Goal: Task Accomplishment & Management: Manage account settings

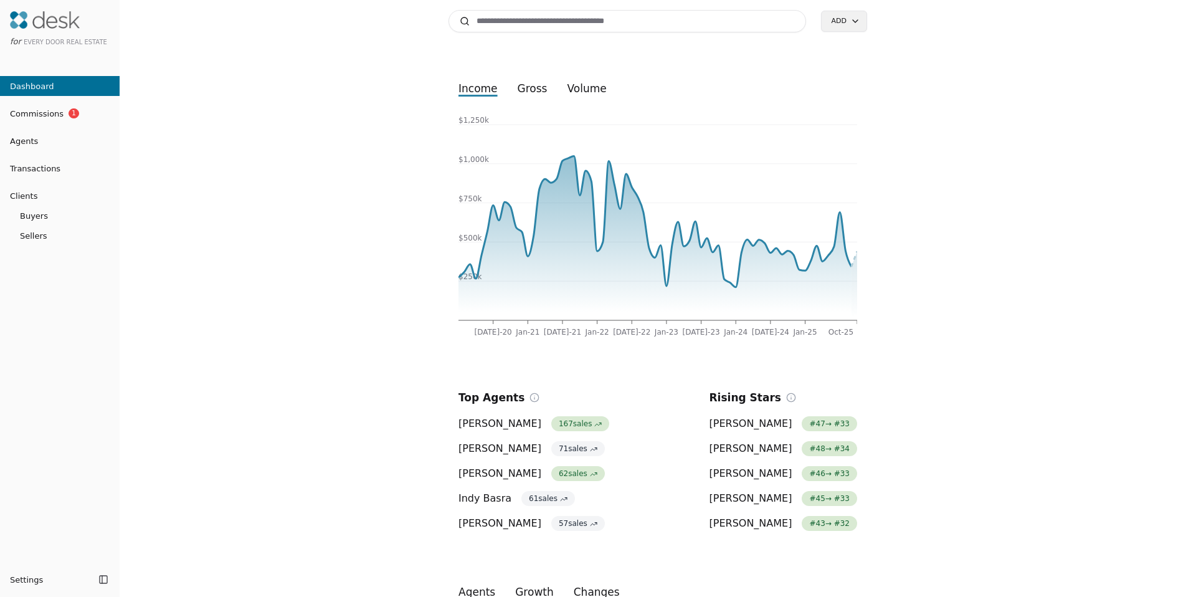
click at [54, 112] on span "Commissions" at bounding box center [32, 113] width 64 height 13
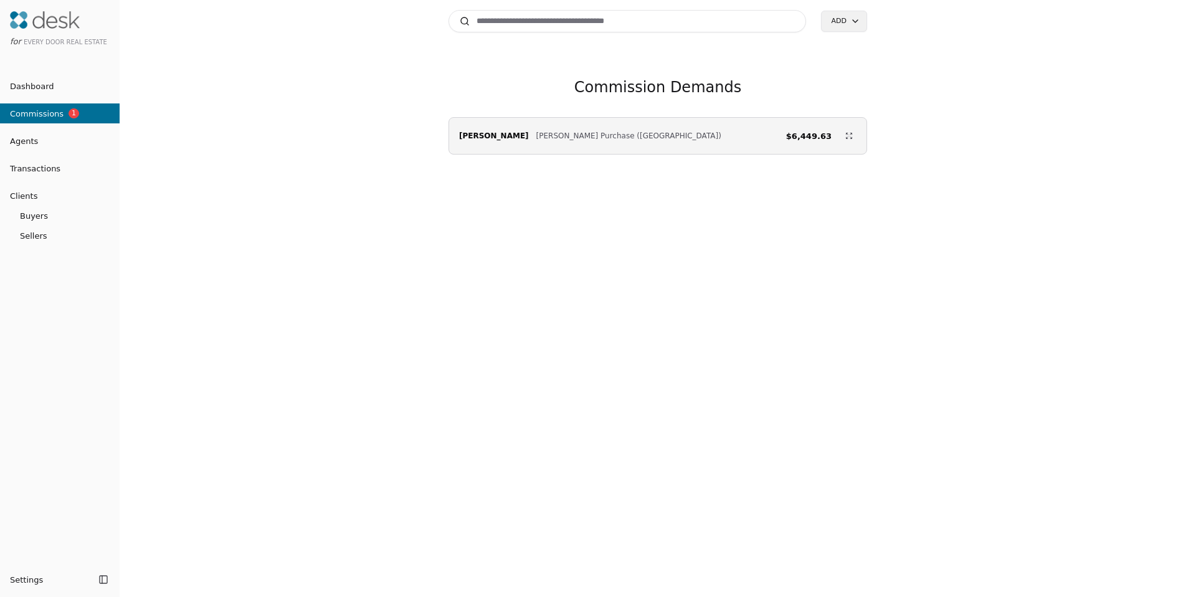
click at [38, 93] on link "Dashboard" at bounding box center [60, 86] width 120 height 20
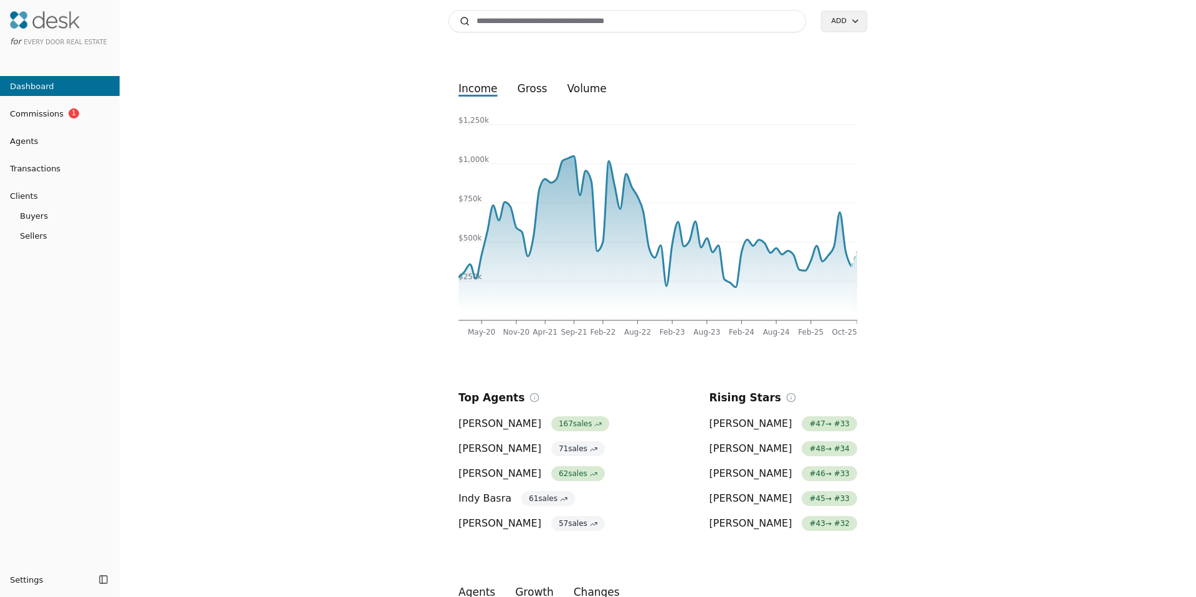
click at [56, 147] on button "Agents" at bounding box center [60, 141] width 120 height 20
click at [510, 22] on input at bounding box center [628, 21] width 358 height 22
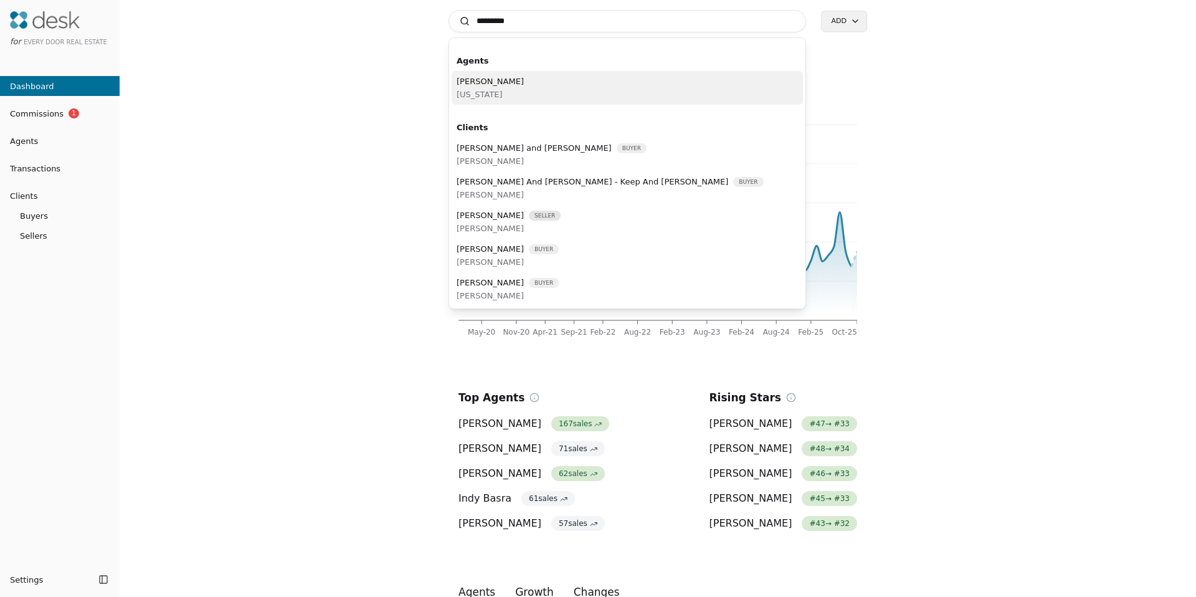
type input "*********"
click at [507, 88] on div "David Kim Washington" at bounding box center [627, 88] width 351 height 34
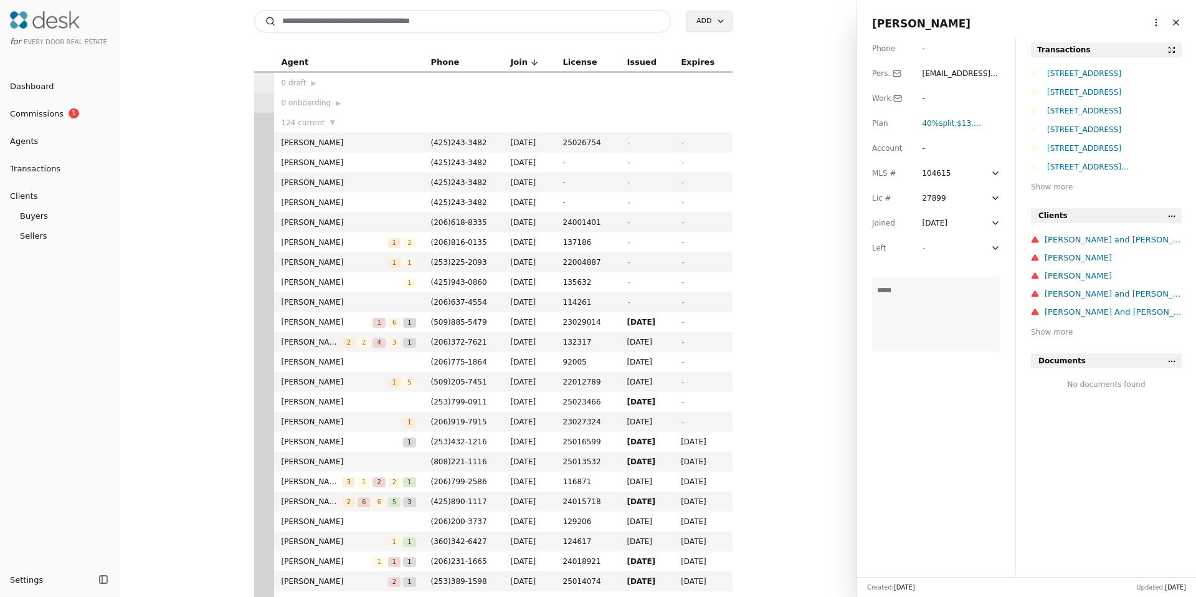
click at [1150, 26] on html "for Every Door Real Estate Dashboard Commissions 1 Agents Transactions Clients …" at bounding box center [598, 298] width 1196 height 597
click at [1108, 43] on link "Navigate as Agent" at bounding box center [1110, 48] width 90 height 13
click at [22, 176] on button "Transactions" at bounding box center [60, 168] width 120 height 20
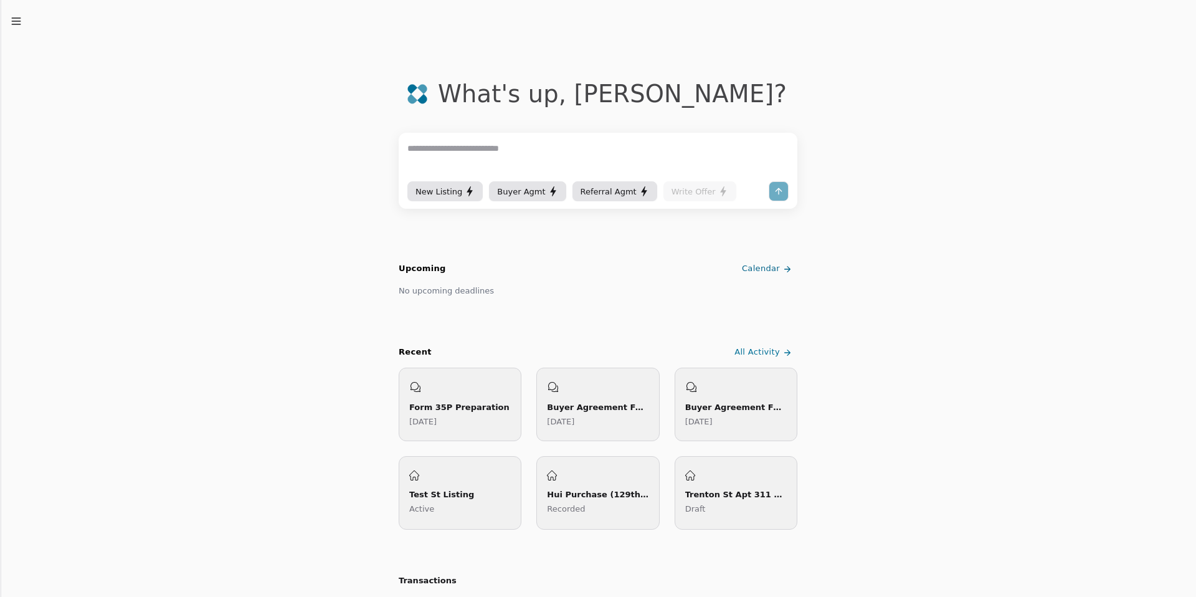
click at [449, 190] on div "New Listing" at bounding box center [445, 191] width 59 height 13
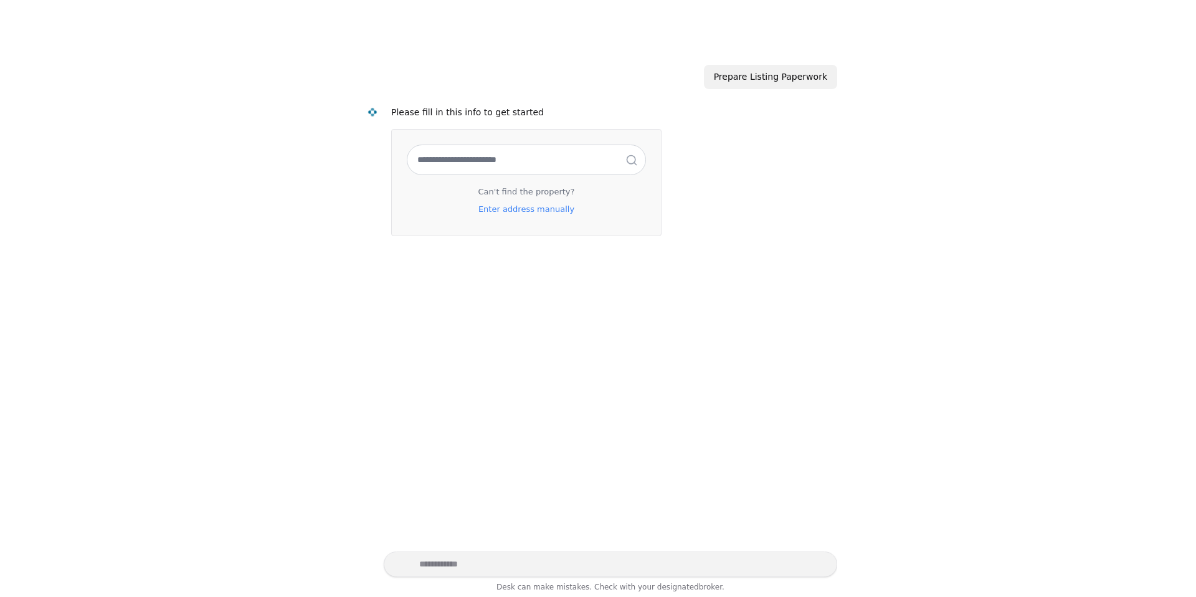
click at [463, 152] on input "text" at bounding box center [526, 159] width 238 height 29
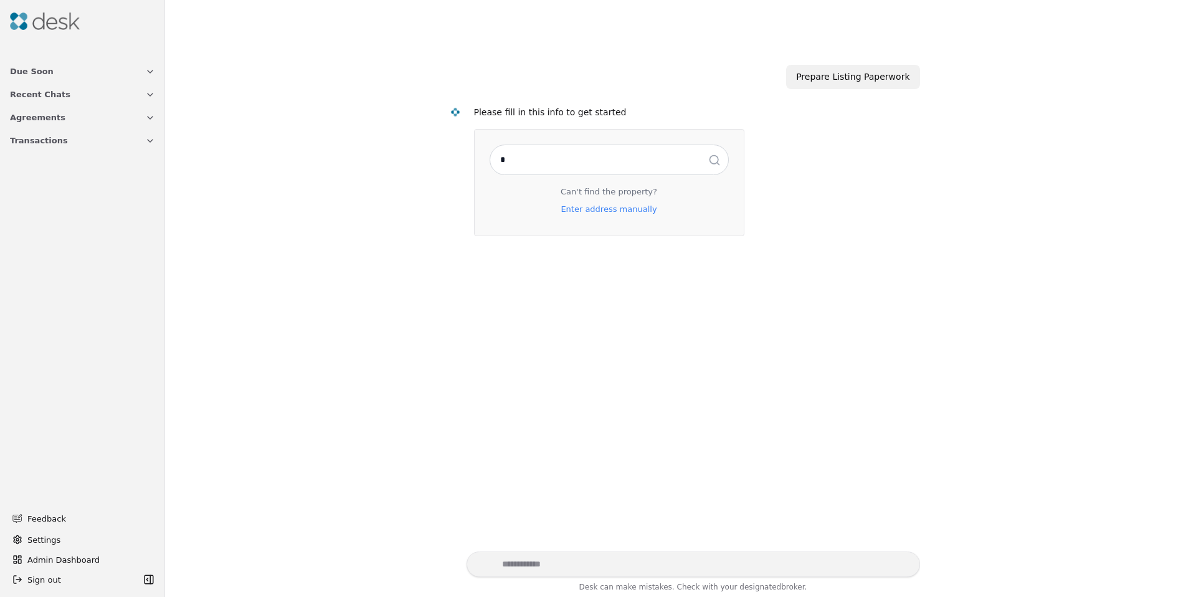
type input "*"
click at [54, 136] on span "Transactions" at bounding box center [39, 140] width 58 height 13
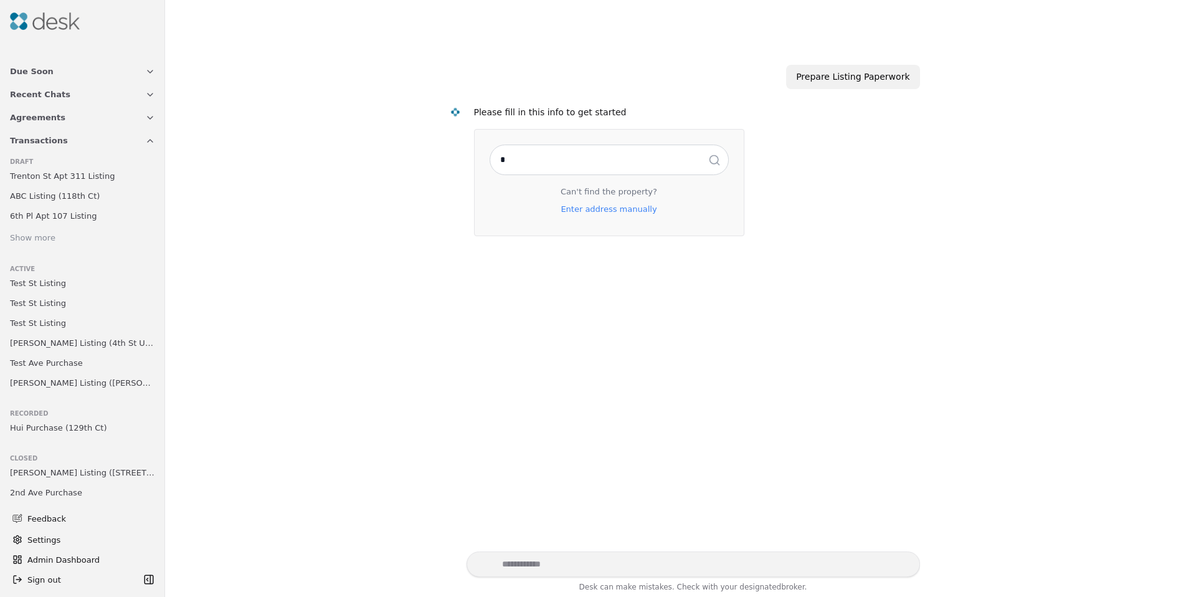
click at [58, 288] on span "Test St Listing" at bounding box center [38, 283] width 56 height 13
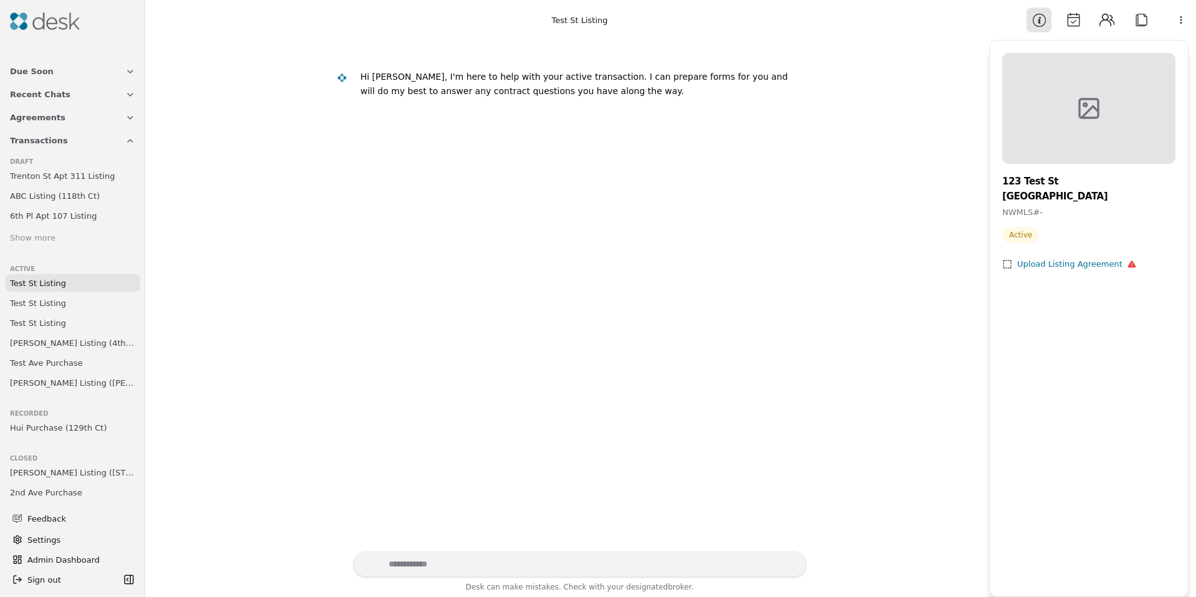
click at [72, 180] on span "Trenton St Apt 311 Listing" at bounding box center [62, 175] width 105 height 13
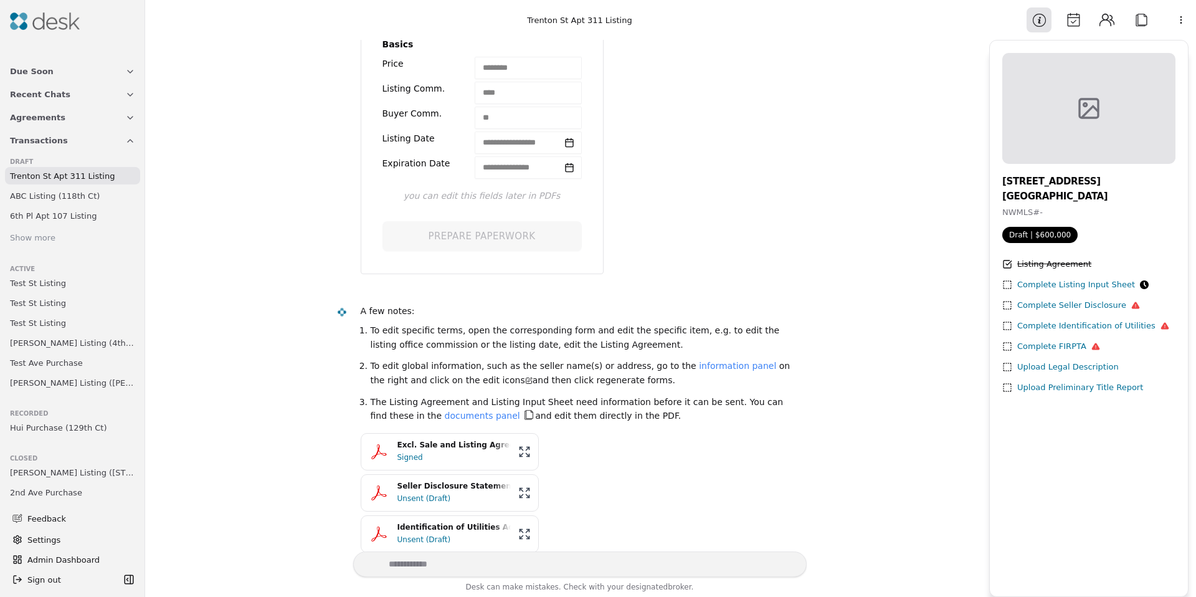
scroll to position [307, 0]
click at [426, 452] on div "Signed" at bounding box center [454, 455] width 113 height 12
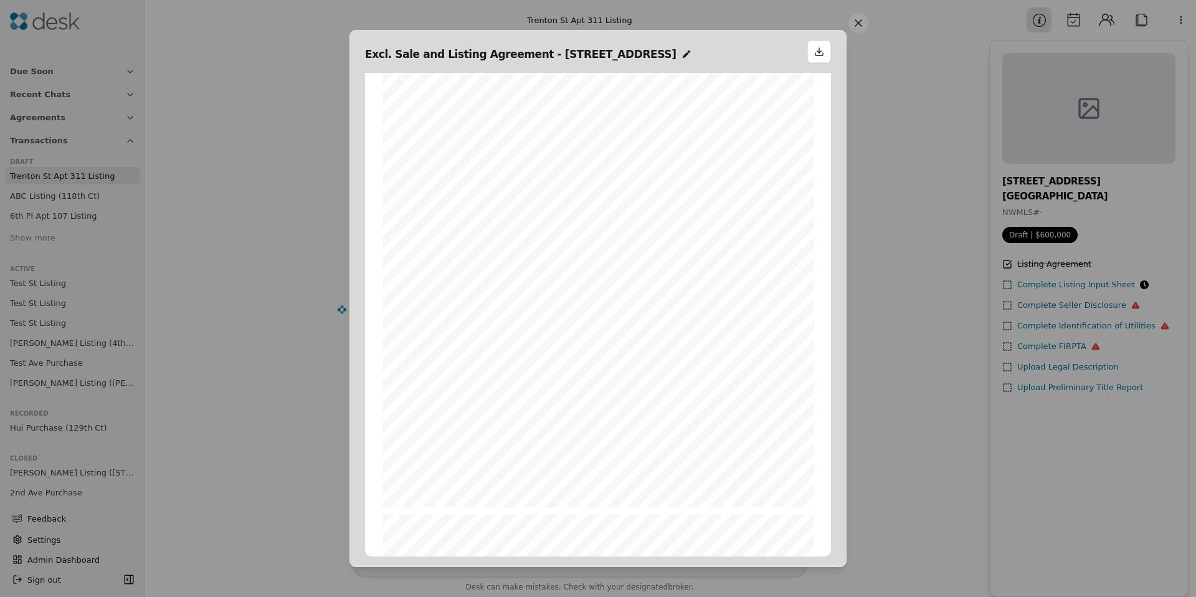
scroll to position [2472, 0]
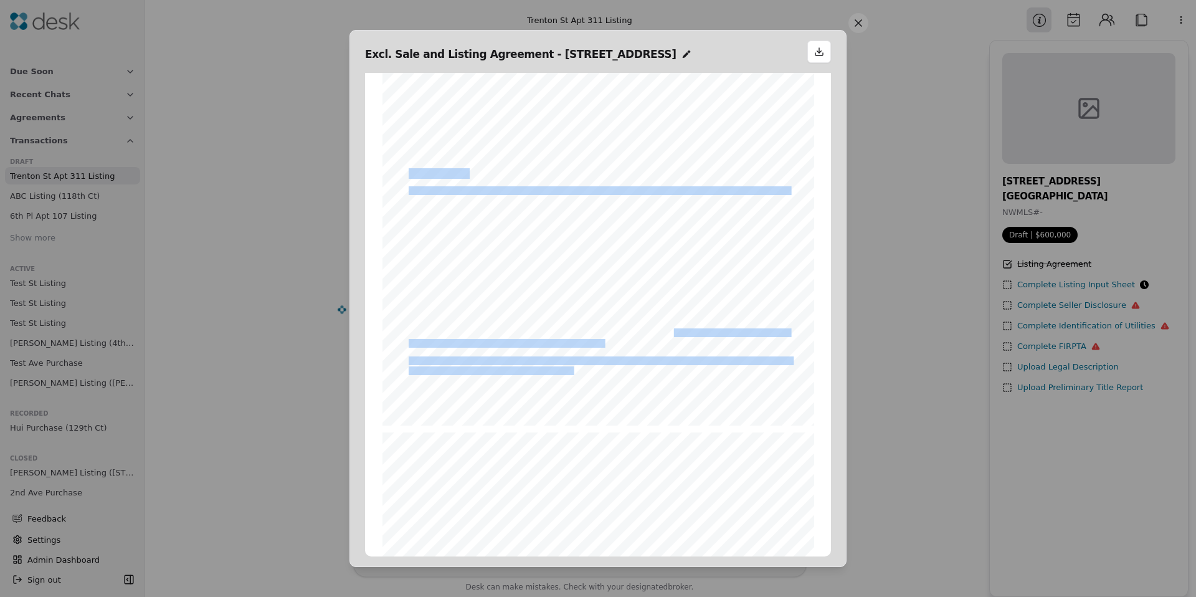
drag, startPoint x: 488, startPoint y: 196, endPoint x: 669, endPoint y: 336, distance: 229.1
click at [669, 336] on div "Licensing and Supervision of Brokers To provide real estate brokerage services …" at bounding box center [599, 146] width 432 height 558
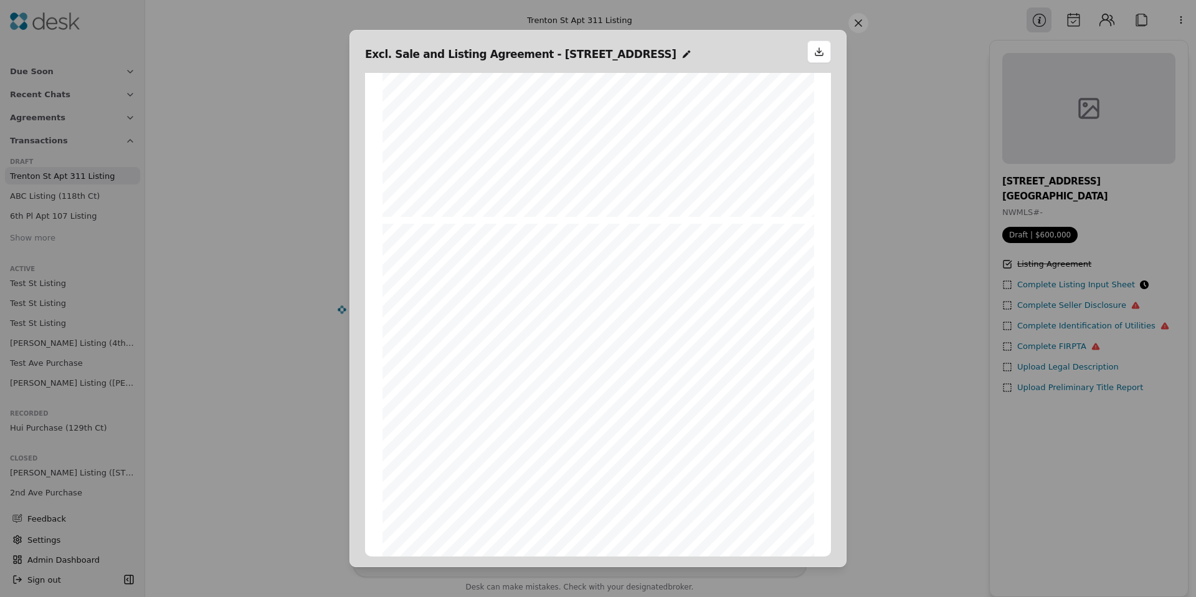
scroll to position [4159, 0]
click at [856, 29] on button at bounding box center [859, 23] width 20 height 20
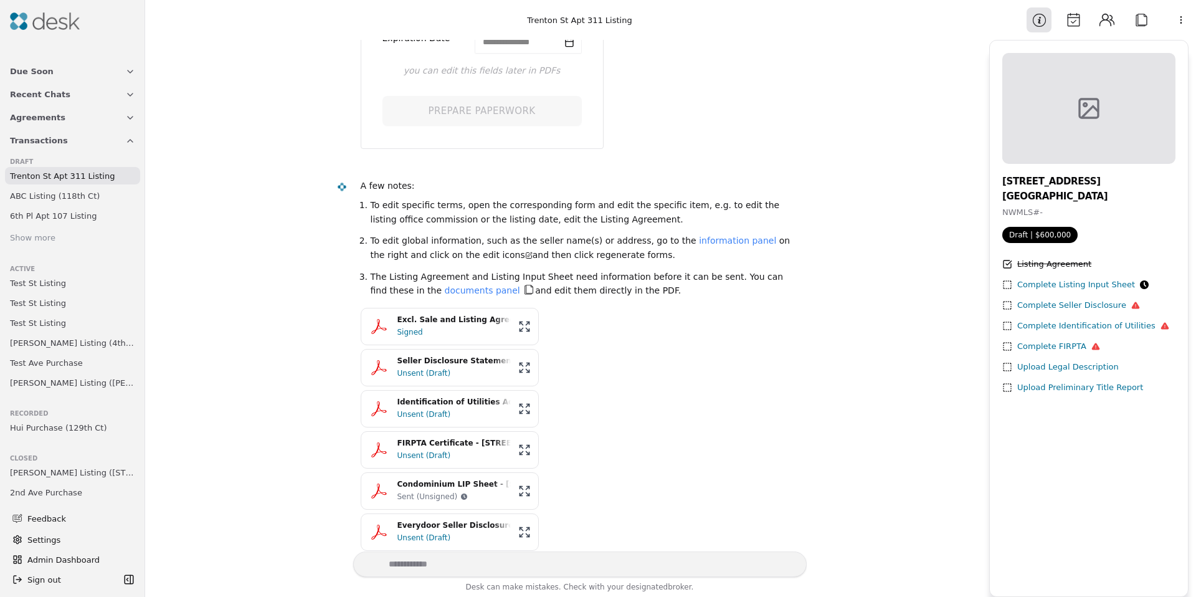
scroll to position [454, 0]
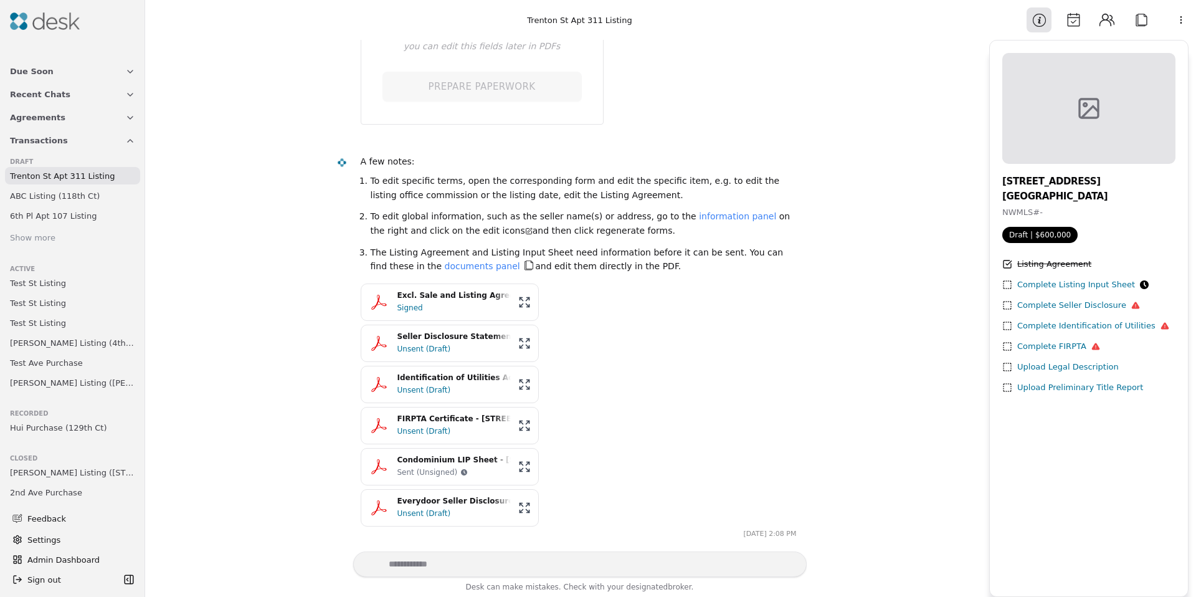
click at [431, 313] on div "Signed" at bounding box center [454, 308] width 113 height 12
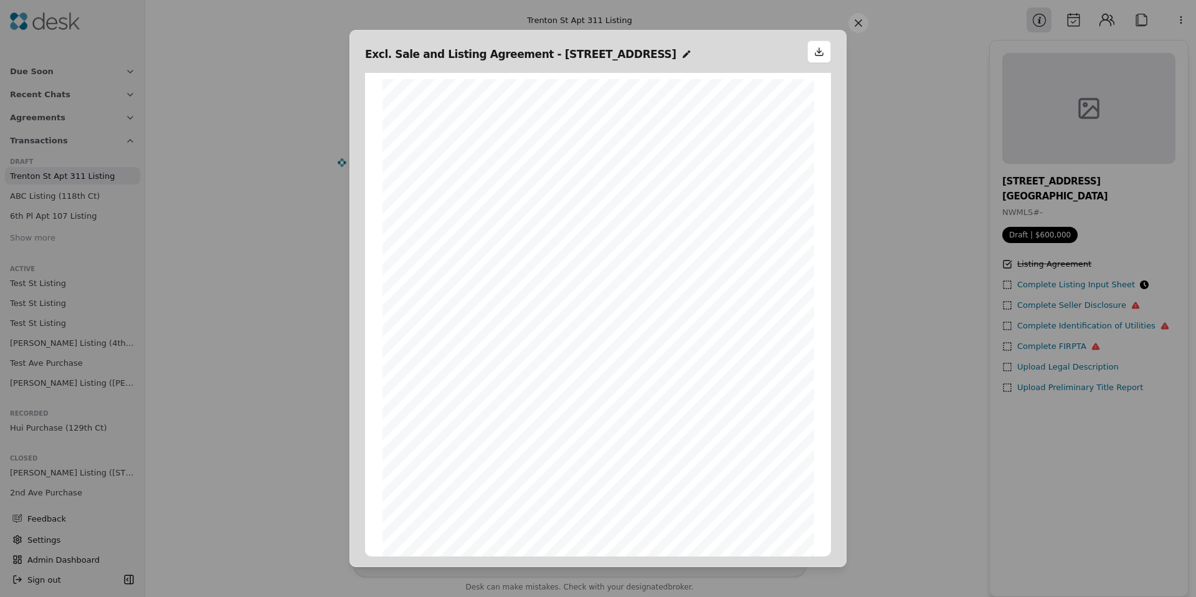
scroll to position [6, 0]
click at [856, 22] on button at bounding box center [859, 23] width 20 height 20
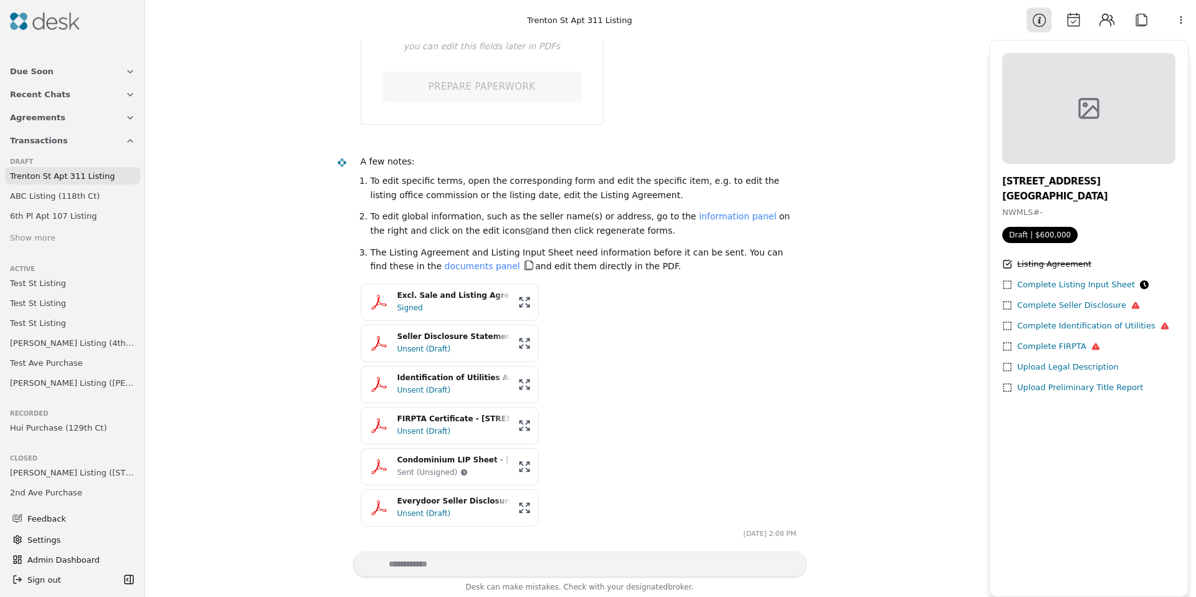
click at [585, 256] on li "The Listing Agreement and Listing Input Sheet need information before it can be…" at bounding box center [584, 259] width 426 height 28
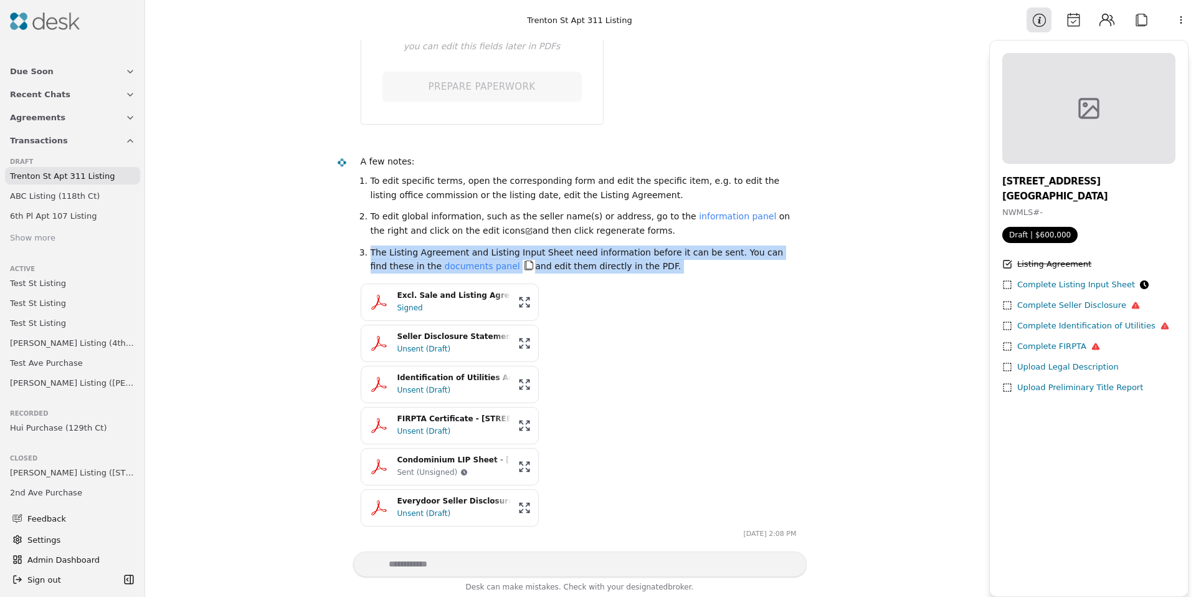
drag, startPoint x: 585, startPoint y: 256, endPoint x: 608, endPoint y: 283, distance: 34.9
click at [585, 256] on li "The Listing Agreement and Listing Input Sheet need information before it can be…" at bounding box center [584, 259] width 426 height 28
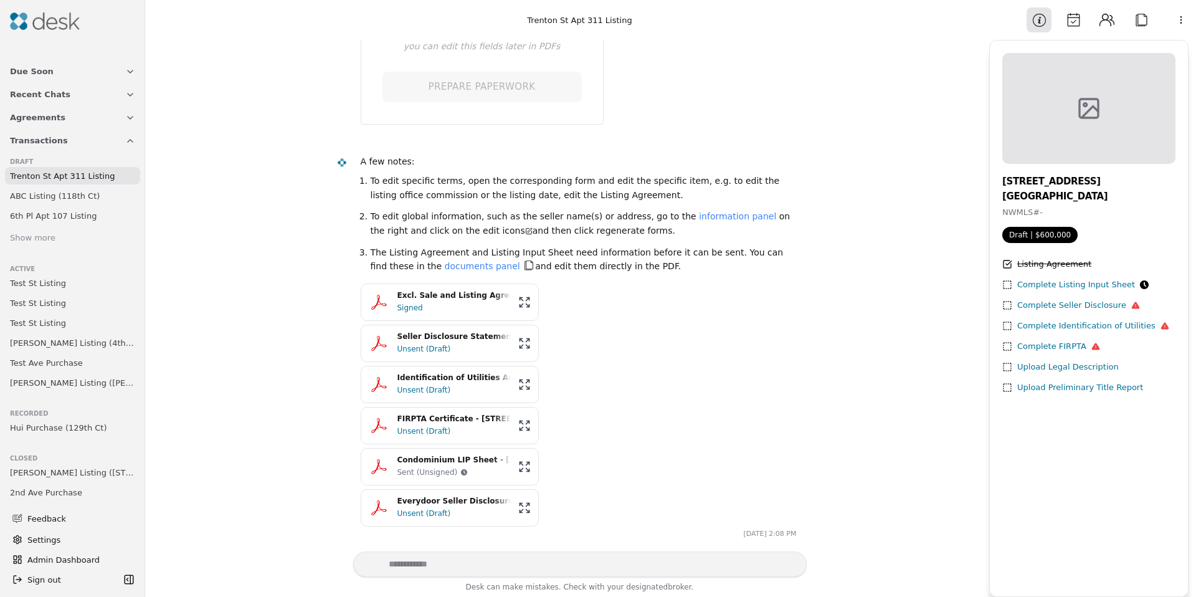
click at [608, 283] on div "A few notes: To edit specific terms, open the corresponding form and edit the s…" at bounding box center [579, 340] width 436 height 371
click at [608, 284] on div "Excl. Sale and Listing Agreement - 2421 SW Trenton St Apt 311, Seattle, WA 9810…" at bounding box center [579, 405] width 436 height 243
click at [649, 344] on div "Excl. Sale and Listing Agreement - 2421 SW Trenton St Apt 311, Seattle, WA 9810…" at bounding box center [579, 405] width 436 height 243
drag, startPoint x: 649, startPoint y: 344, endPoint x: 568, endPoint y: 258, distance: 118.1
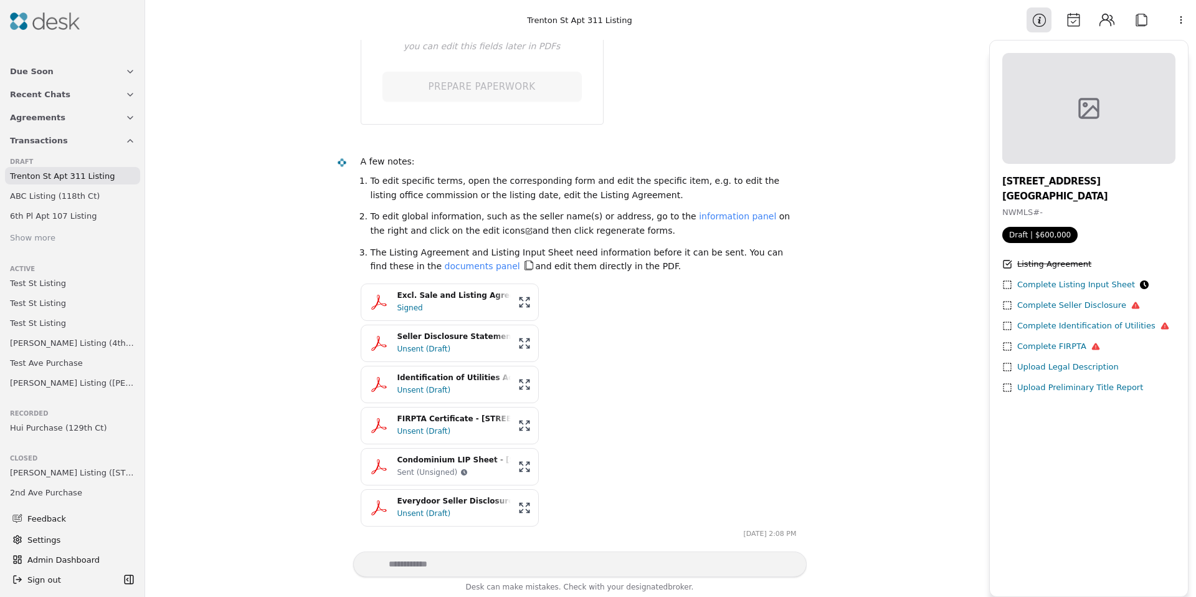
click at [634, 342] on div "Excl. Sale and Listing Agreement - 2421 SW Trenton St Apt 311, Seattle, WA 9810…" at bounding box center [579, 405] width 436 height 243
click at [568, 258] on li "The Listing Agreement and Listing Input Sheet need information before it can be…" at bounding box center [584, 259] width 426 height 28
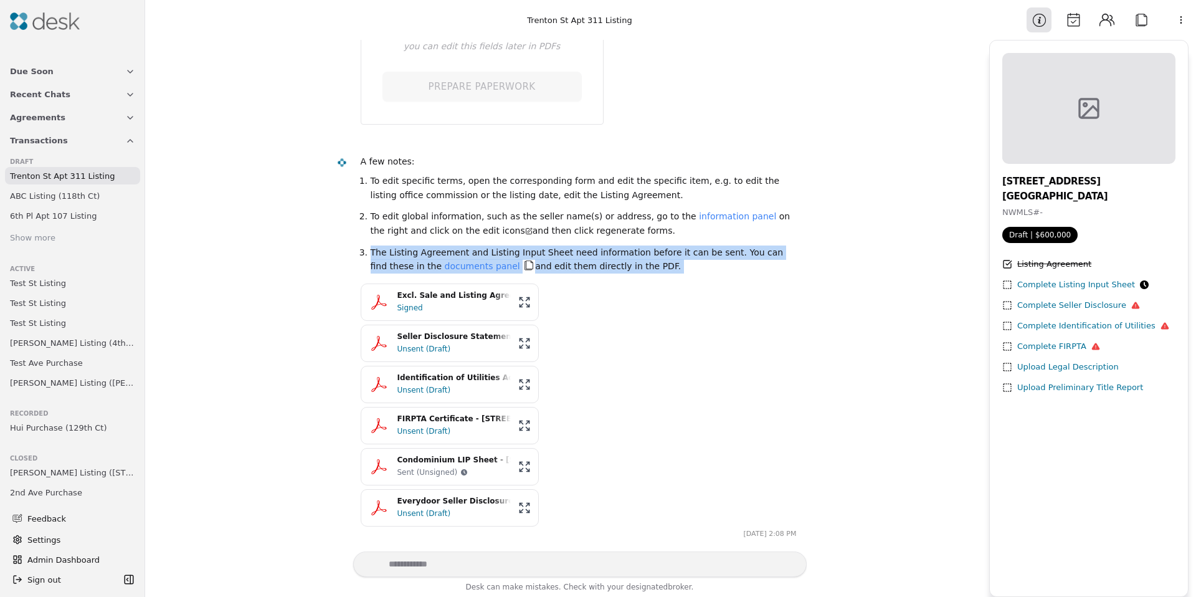
click at [568, 258] on li "The Listing Agreement and Listing Input Sheet need information before it can be…" at bounding box center [584, 259] width 426 height 28
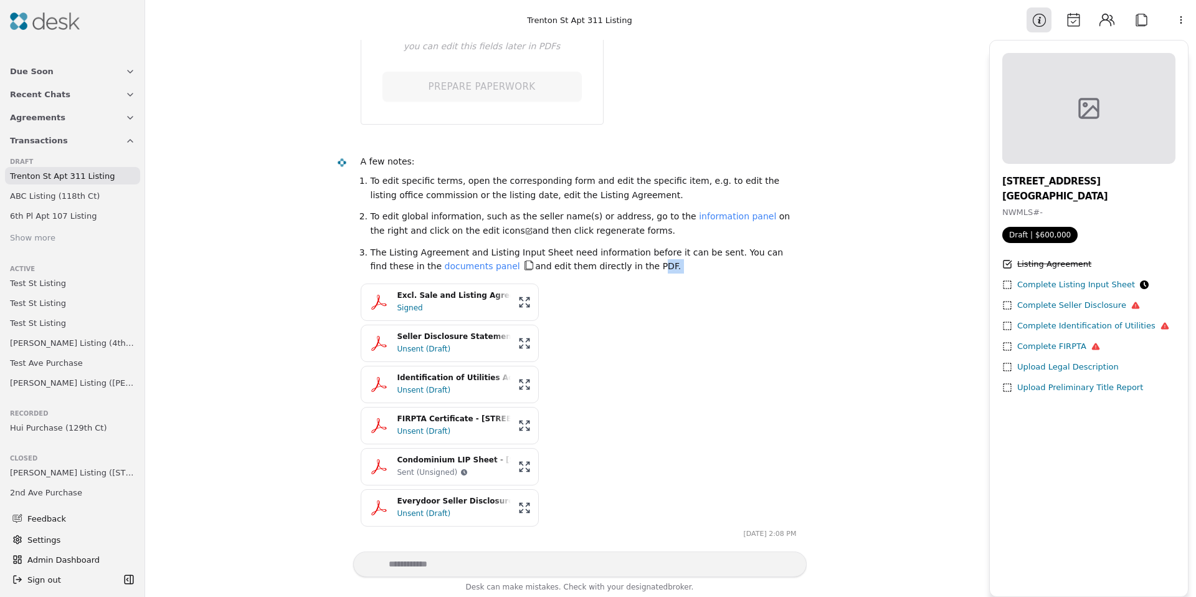
click at [584, 272] on li "The Listing Agreement and Listing Input Sheet need information before it can be…" at bounding box center [584, 259] width 426 height 28
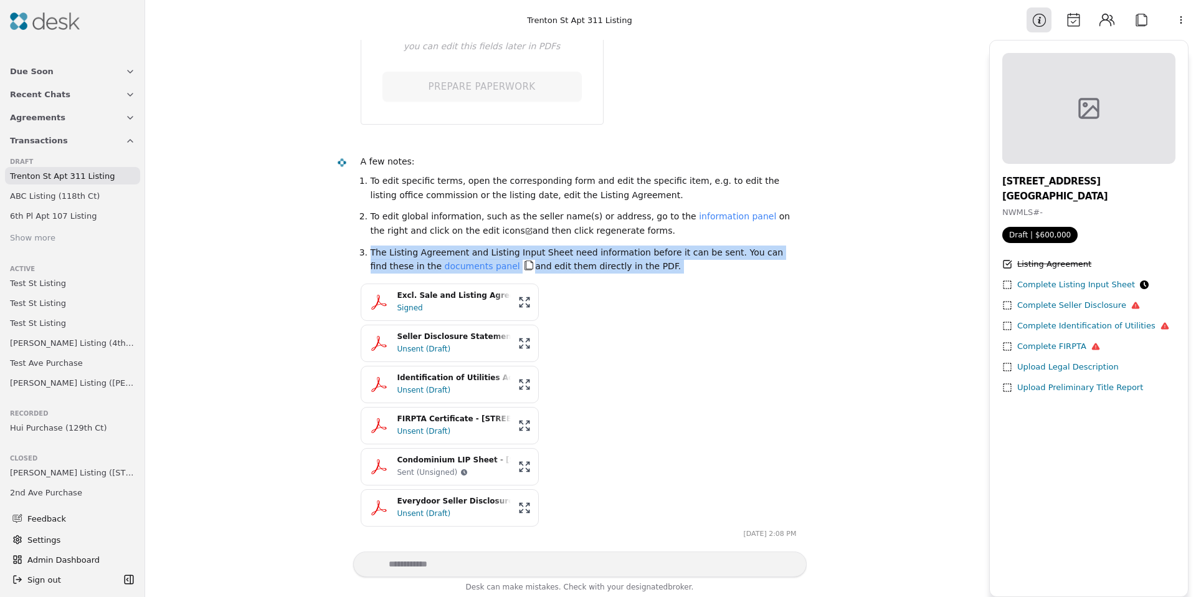
click at [584, 272] on li "The Listing Agreement and Listing Input Sheet need information before it can be…" at bounding box center [584, 259] width 426 height 28
click at [629, 267] on li "The Listing Agreement and Listing Input Sheet need information before it can be…" at bounding box center [584, 259] width 426 height 28
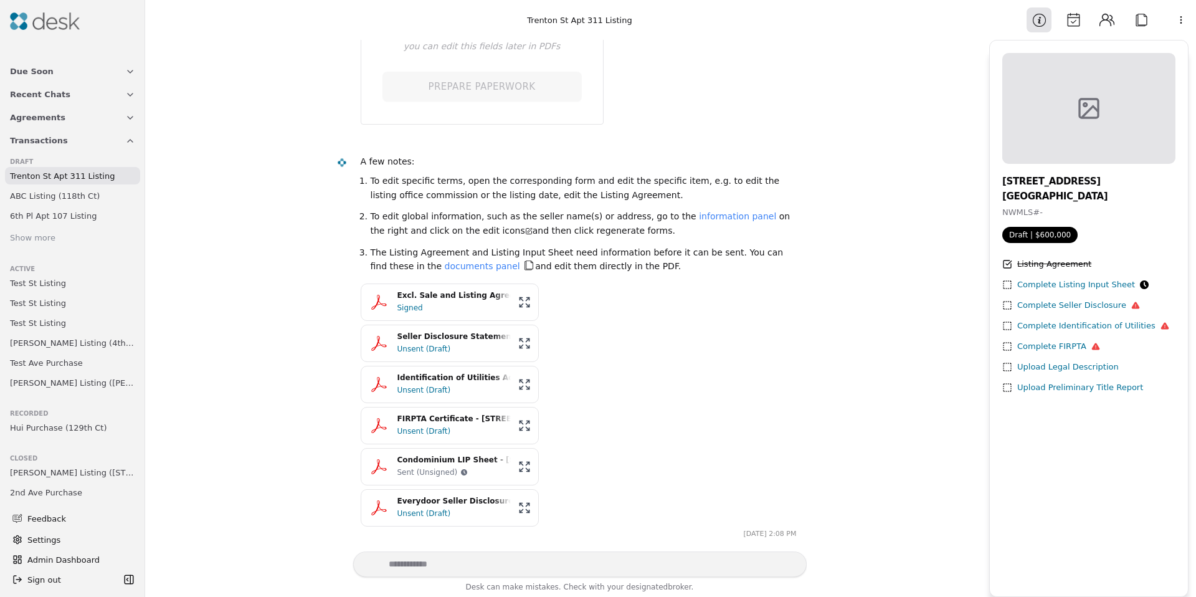
click at [480, 307] on div "Signed" at bounding box center [454, 308] width 113 height 12
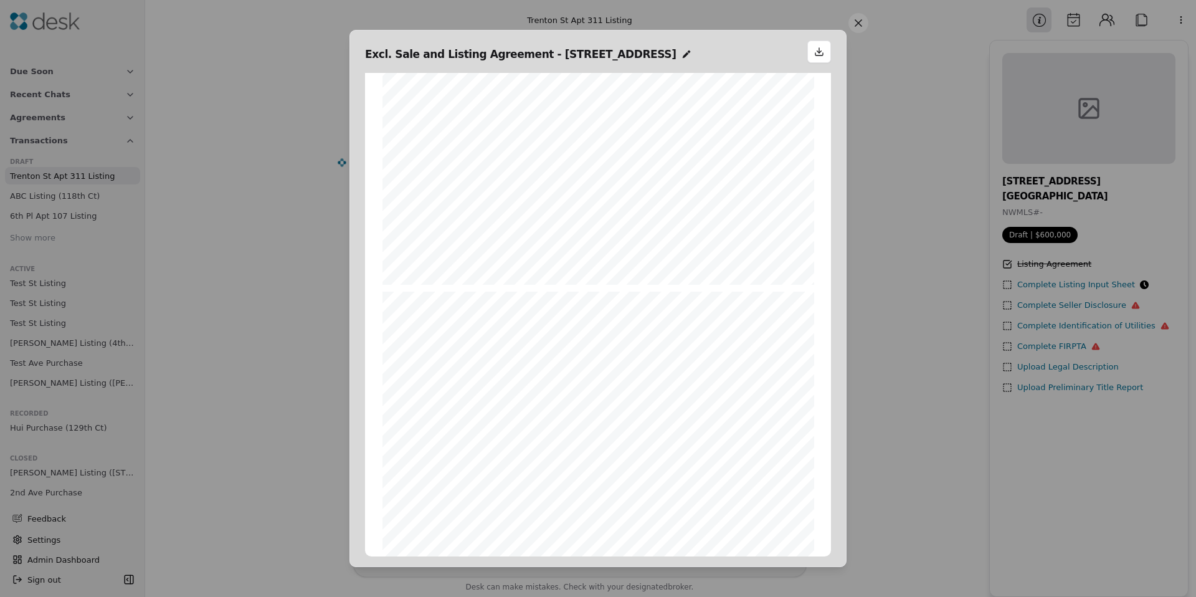
scroll to position [2305, 0]
click at [865, 24] on button at bounding box center [859, 23] width 20 height 20
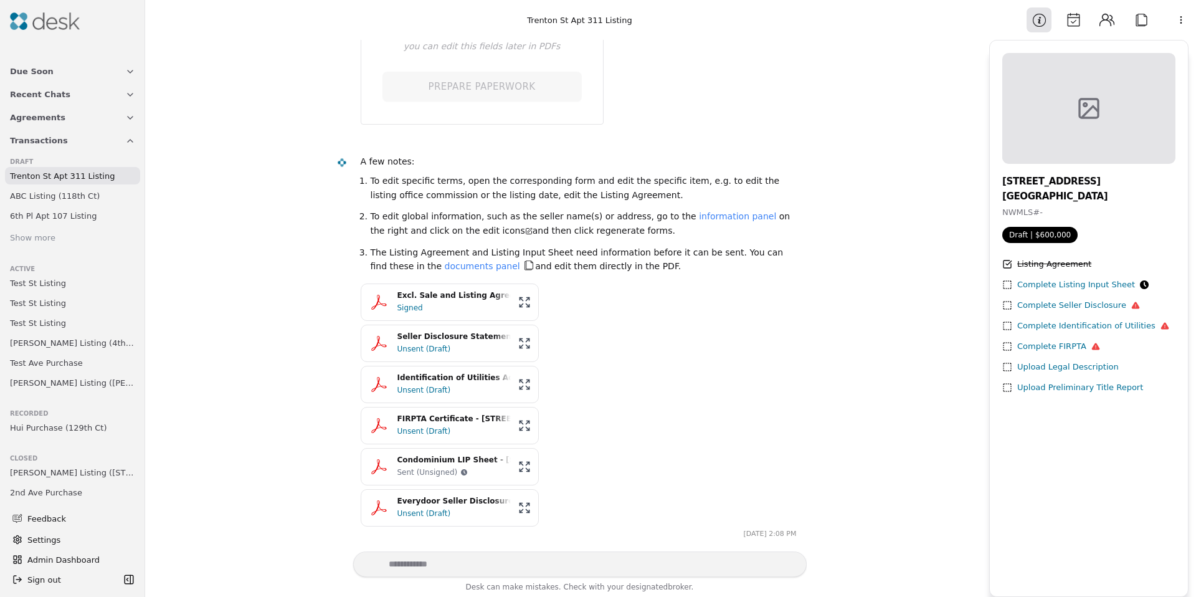
click at [459, 513] on div "Unsent (Draft)" at bounding box center [454, 513] width 113 height 12
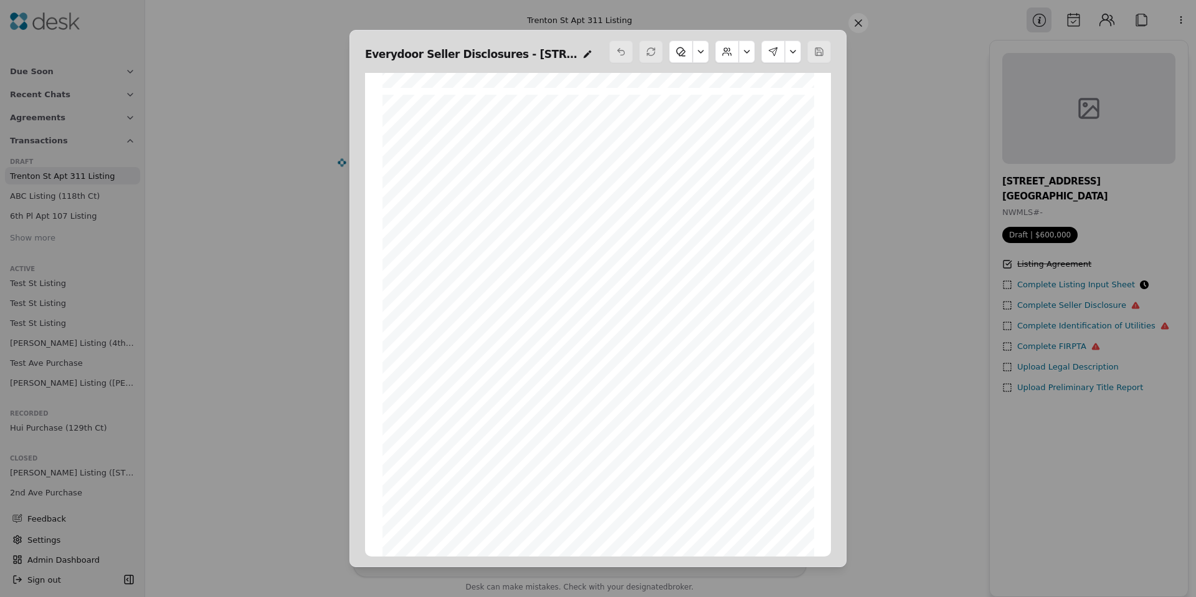
scroll to position [13961, 0]
click at [852, 29] on button at bounding box center [859, 23] width 20 height 20
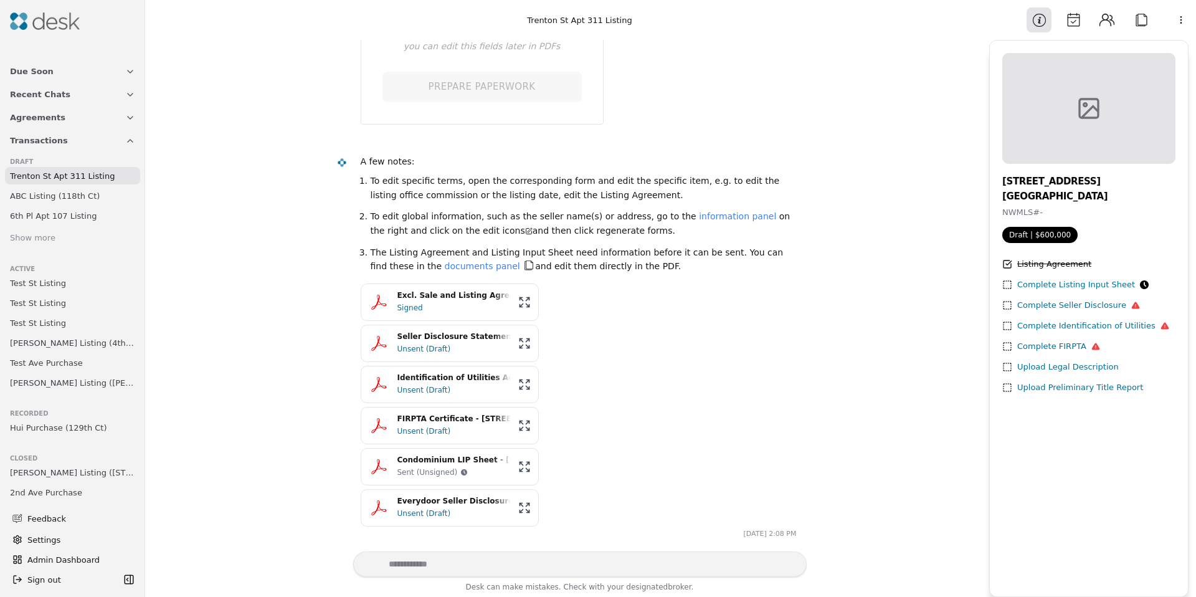
click at [437, 308] on div "Signed" at bounding box center [454, 308] width 113 height 12
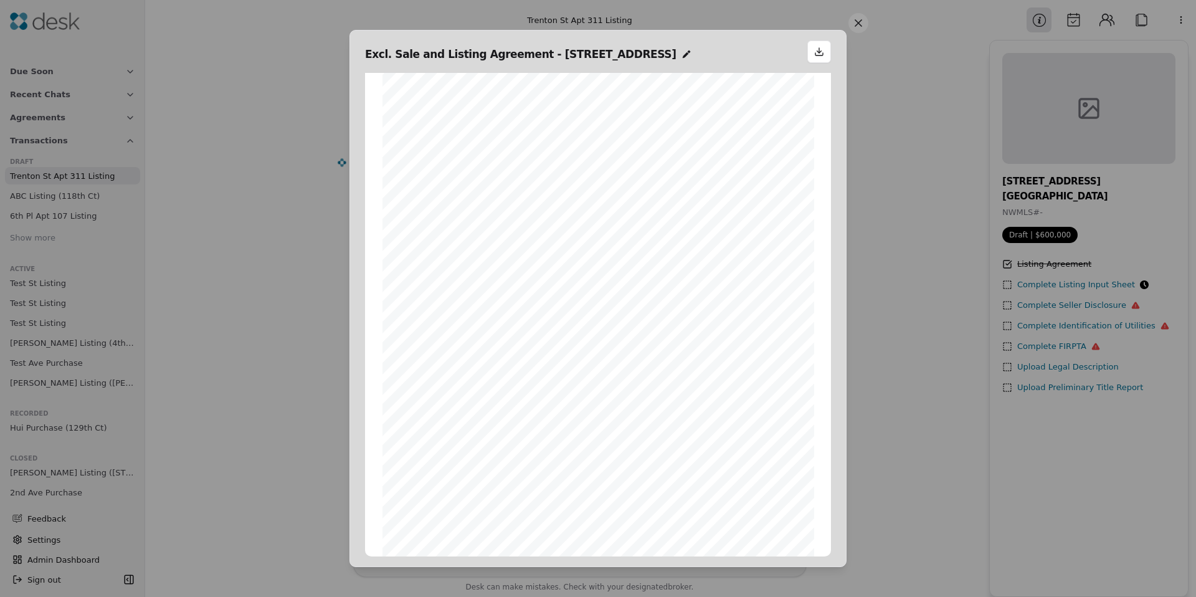
scroll to position [2442, 0]
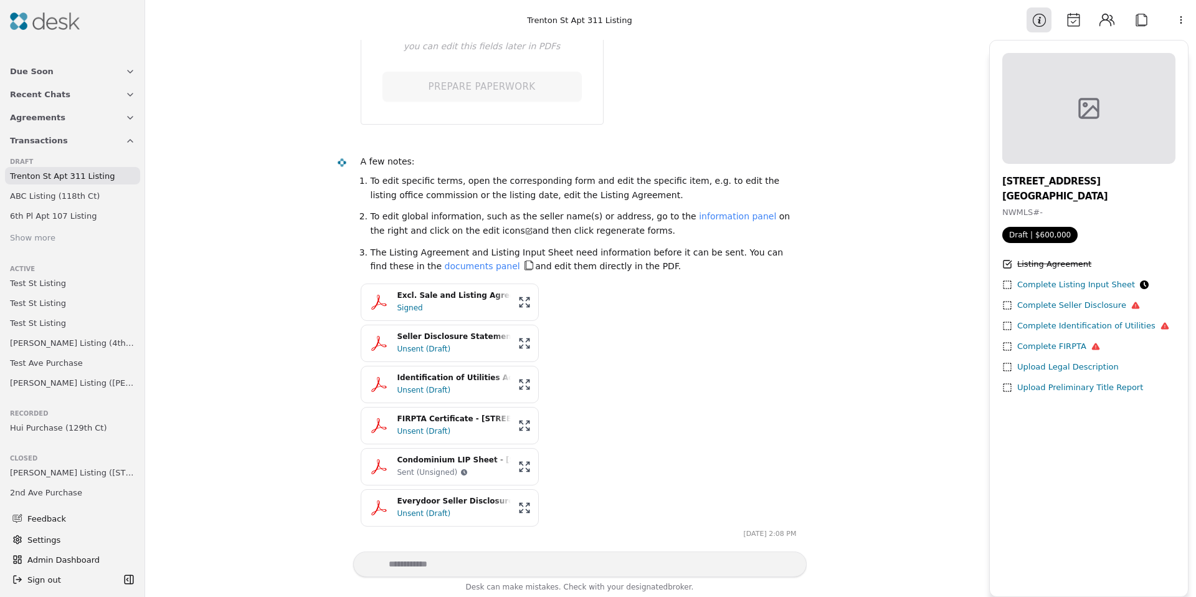
click at [418, 315] on button "Excl. Sale and Listing Agreement - 2421 SW Trenton St Apt 311, Seattle, WA 9810…" at bounding box center [450, 302] width 178 height 37
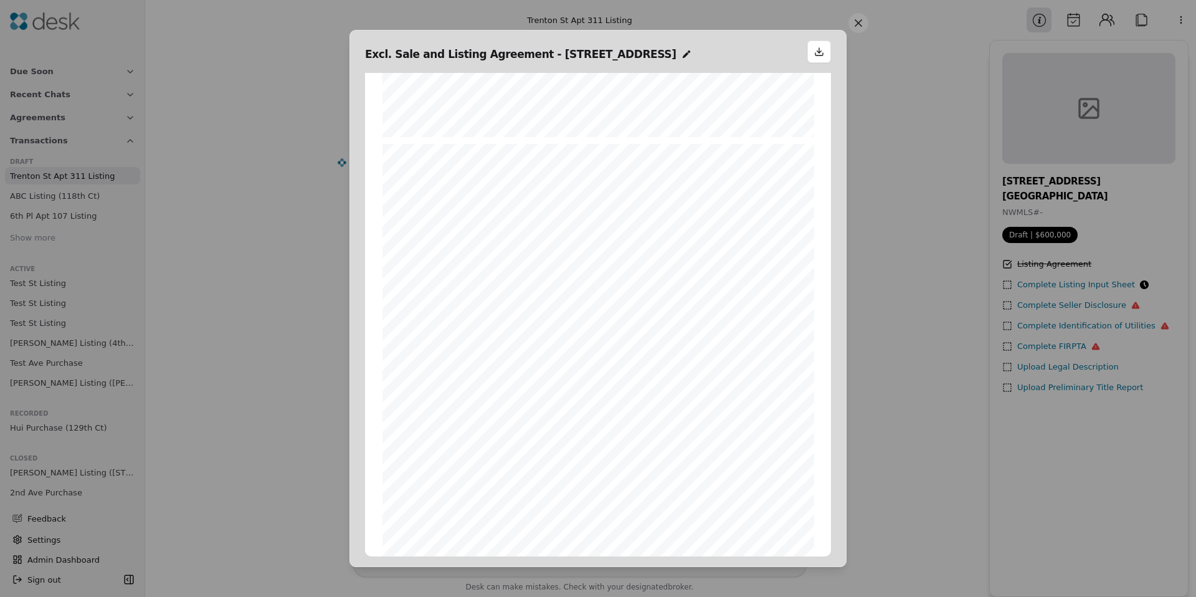
scroll to position [2253, 0]
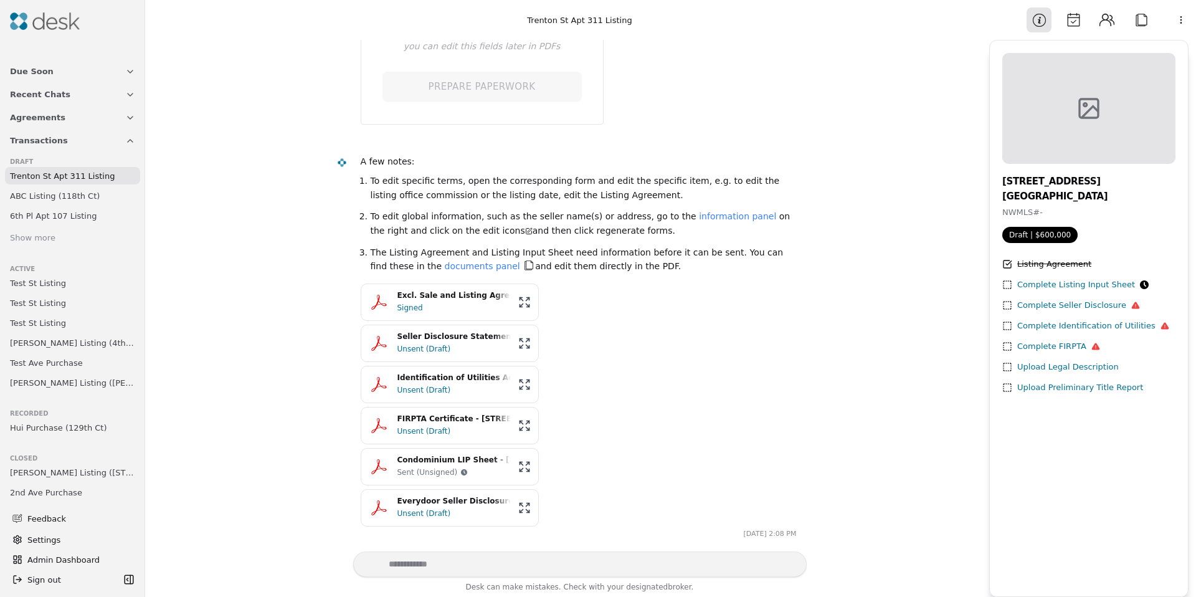
click at [431, 513] on div "Unsent (Draft)" at bounding box center [454, 513] width 113 height 12
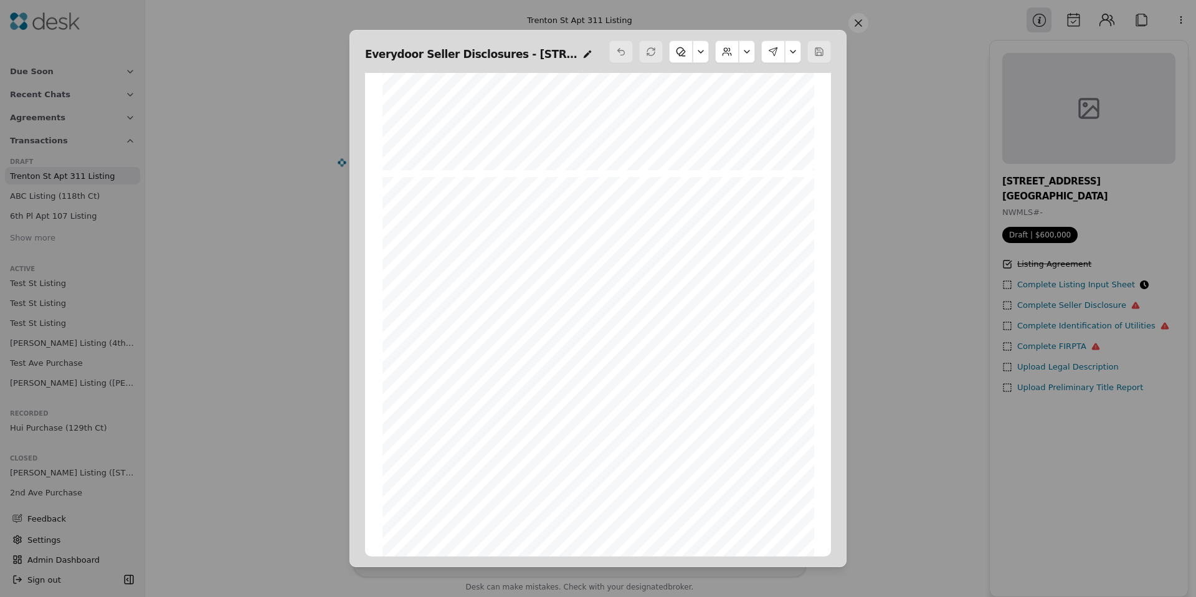
scroll to position [1043, 0]
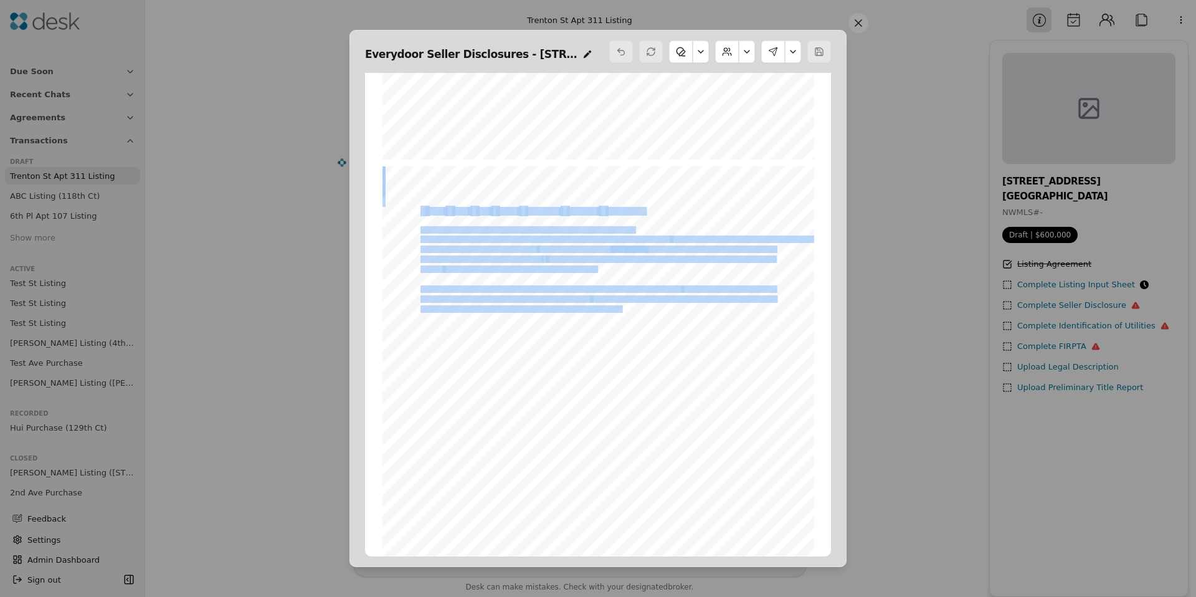
drag, startPoint x: 429, startPoint y: 216, endPoint x: 616, endPoint y: 310, distance: 209.0
click at [616, 310] on div "Every Door Real Estate | Every Door Home Loans 5506 6th Avenue South #204, Seat…" at bounding box center [599, 445] width 432 height 558
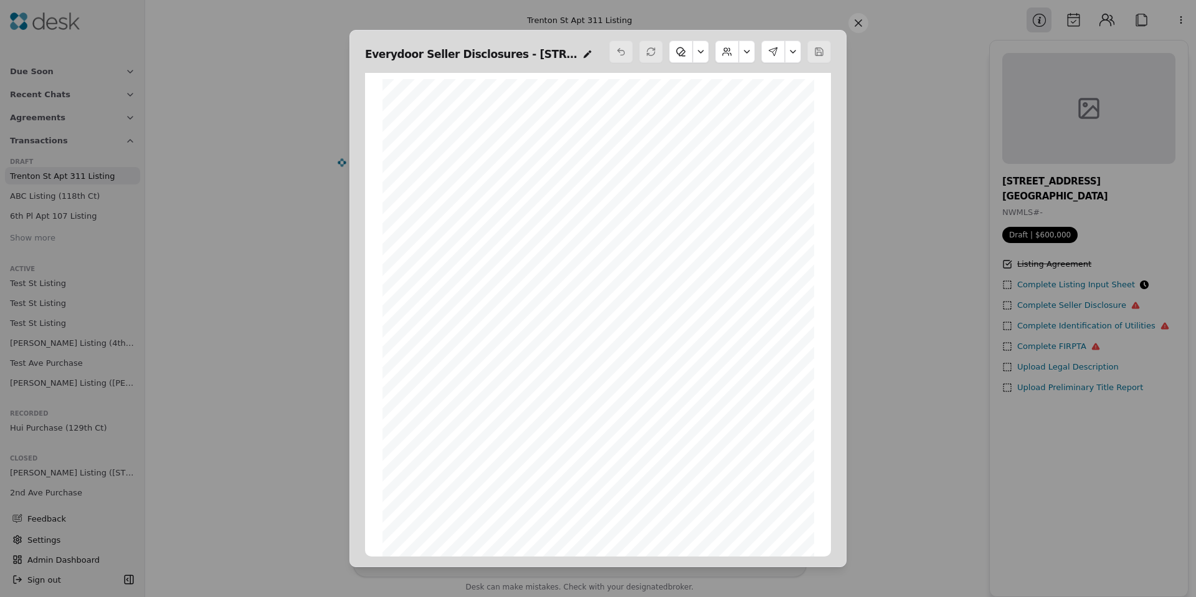
scroll to position [1642, 0]
drag, startPoint x: 454, startPoint y: 234, endPoint x: 617, endPoint y: 292, distance: 173.6
click at [617, 292] on div "Every Door Real Estate | Every Door Home Services 5506 6th Avenue South #204, S…" at bounding box center [599, 412] width 432 height 558
drag, startPoint x: 450, startPoint y: 183, endPoint x: 621, endPoint y: 291, distance: 201.9
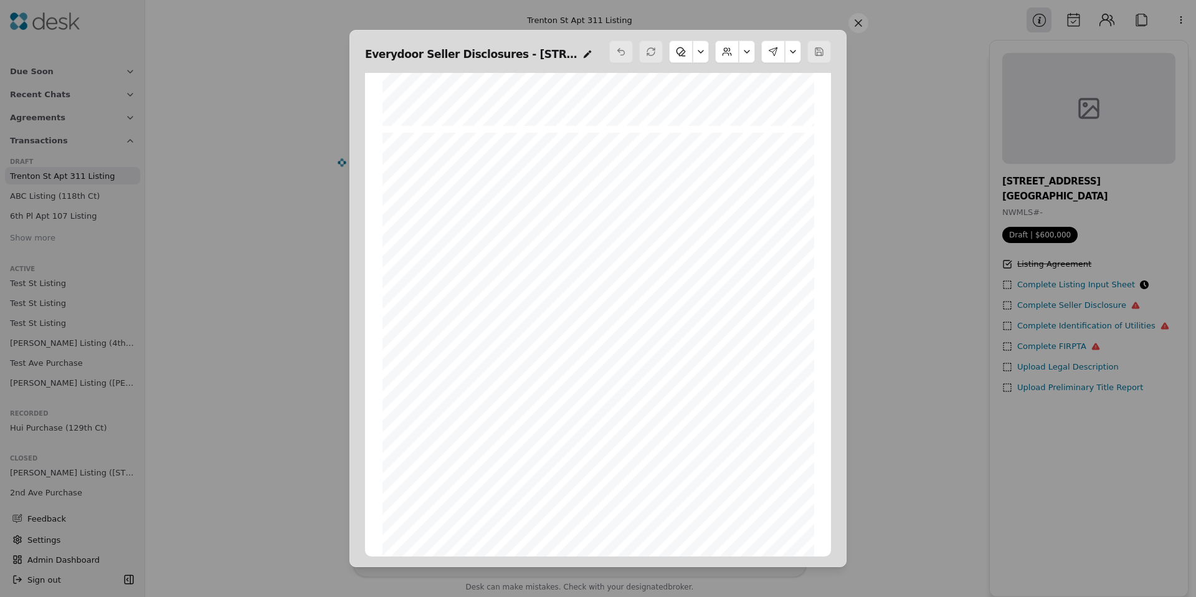
click at [636, 288] on div "Every Door Real Estate | Every Door Home Services 5506 6th Avenue South #204, S…" at bounding box center [599, 412] width 432 height 558
click at [866, 22] on button at bounding box center [859, 23] width 20 height 20
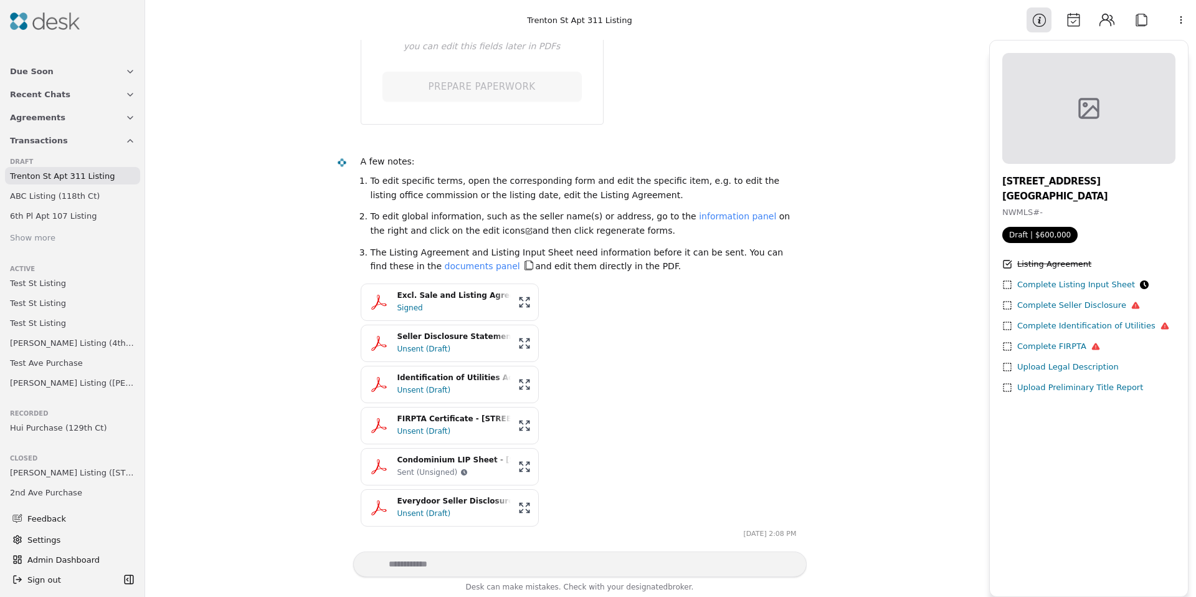
click at [433, 298] on div "Excl. Sale and Listing Agreement - 2421 SW Trenton St Apt 311, Seattle, WA 9810…" at bounding box center [454, 296] width 113 height 12
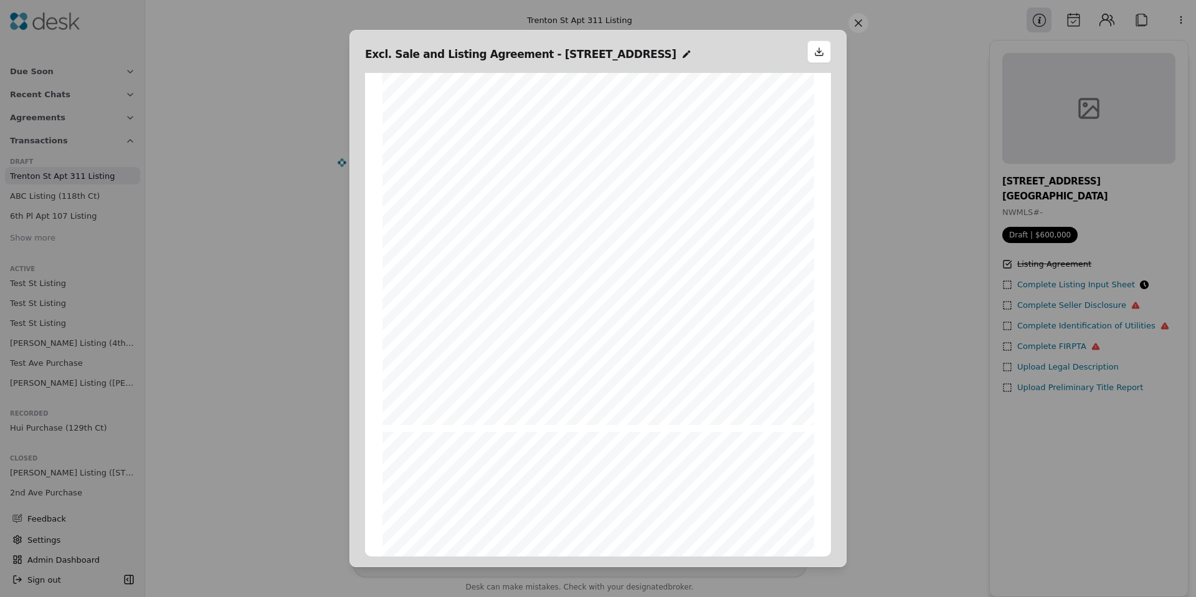
scroll to position [3193, 0]
click at [867, 23] on button at bounding box center [859, 23] width 20 height 20
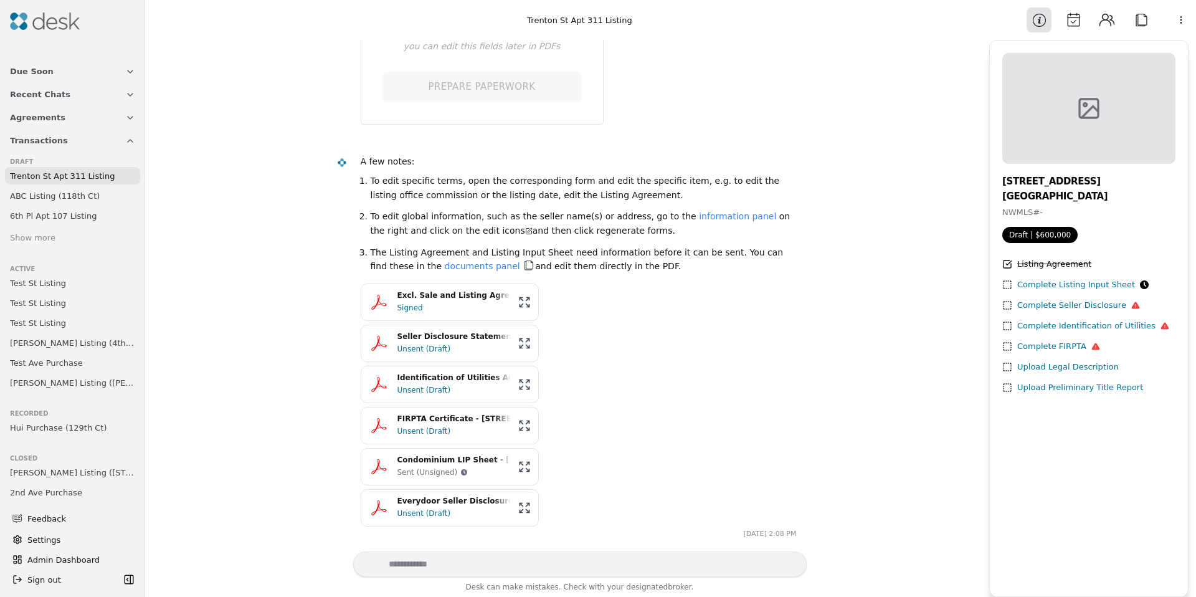
drag, startPoint x: 312, startPoint y: 330, endPoint x: 261, endPoint y: 325, distance: 50.7
click at [258, 324] on div "**********" at bounding box center [567, 296] width 829 height 512
drag, startPoint x: 419, startPoint y: 220, endPoint x: 664, endPoint y: 269, distance: 250.3
click at [664, 269] on ol "To edit specific terms, open the corresponding form and edit the specific item,…" at bounding box center [579, 229] width 436 height 110
click at [664, 269] on li "The Listing Agreement and Listing Input Sheet need information before it can be…" at bounding box center [584, 259] width 426 height 28
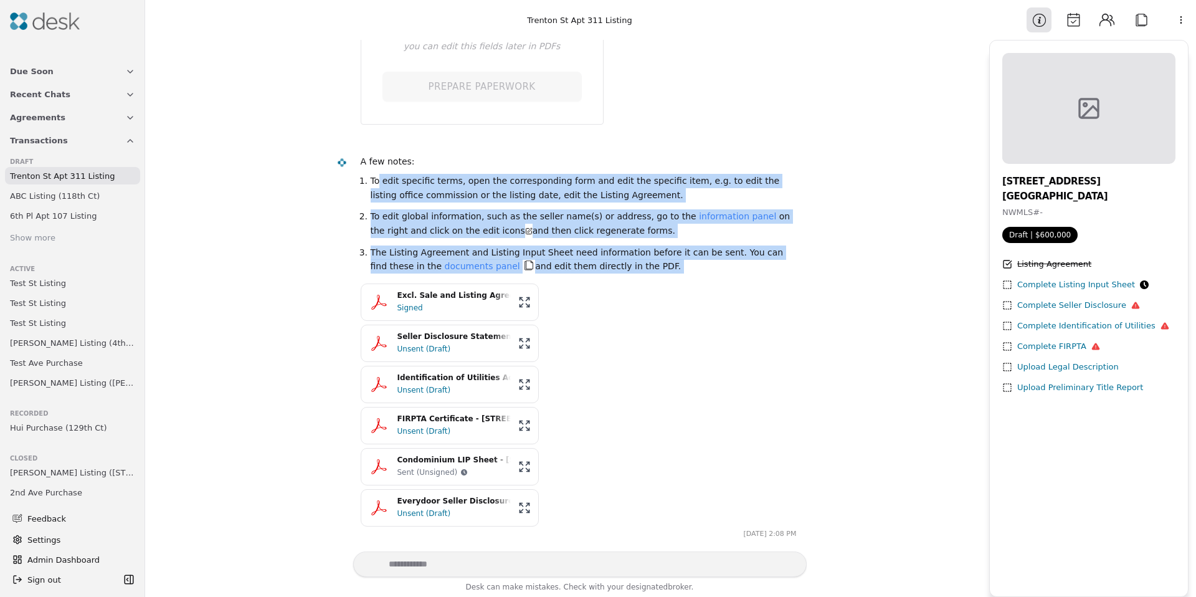
drag, startPoint x: 615, startPoint y: 269, endPoint x: 376, endPoint y: 186, distance: 252.8
click at [376, 186] on ol "To edit specific terms, open the corresponding form and edit the specific item,…" at bounding box center [579, 229] width 436 height 110
click at [376, 186] on li "To edit specific terms, open the corresponding form and edit the specific item,…" at bounding box center [584, 188] width 426 height 28
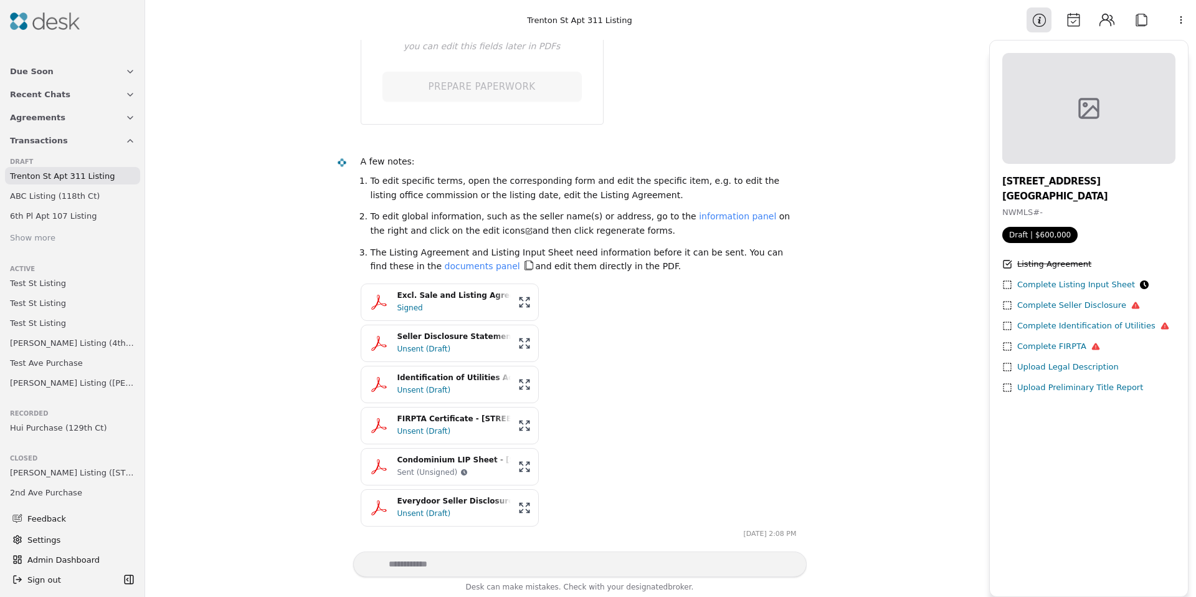
drag, startPoint x: 374, startPoint y: 184, endPoint x: 645, endPoint y: 280, distance: 287.5
click at [645, 280] on ol "To edit specific terms, open the corresponding form and edit the specific item,…" at bounding box center [579, 229] width 436 height 110
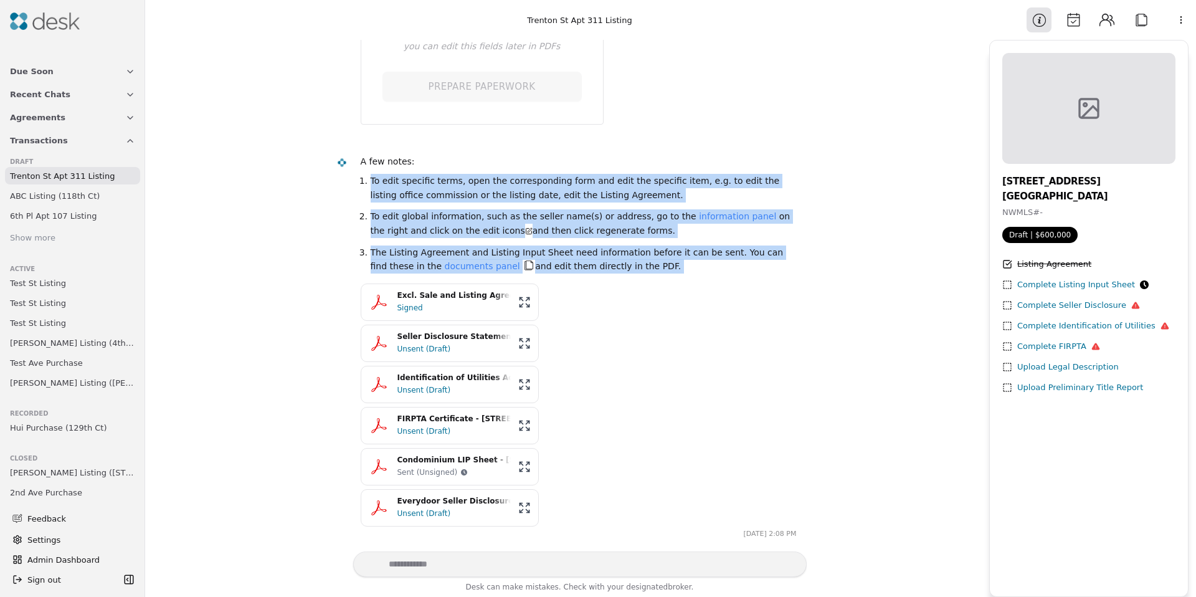
drag, startPoint x: 548, startPoint y: 247, endPoint x: 346, endPoint y: 185, distance: 211.7
click at [346, 185] on div "A few notes: To edit specific terms, open the corresponding form and edit the s…" at bounding box center [567, 340] width 479 height 386
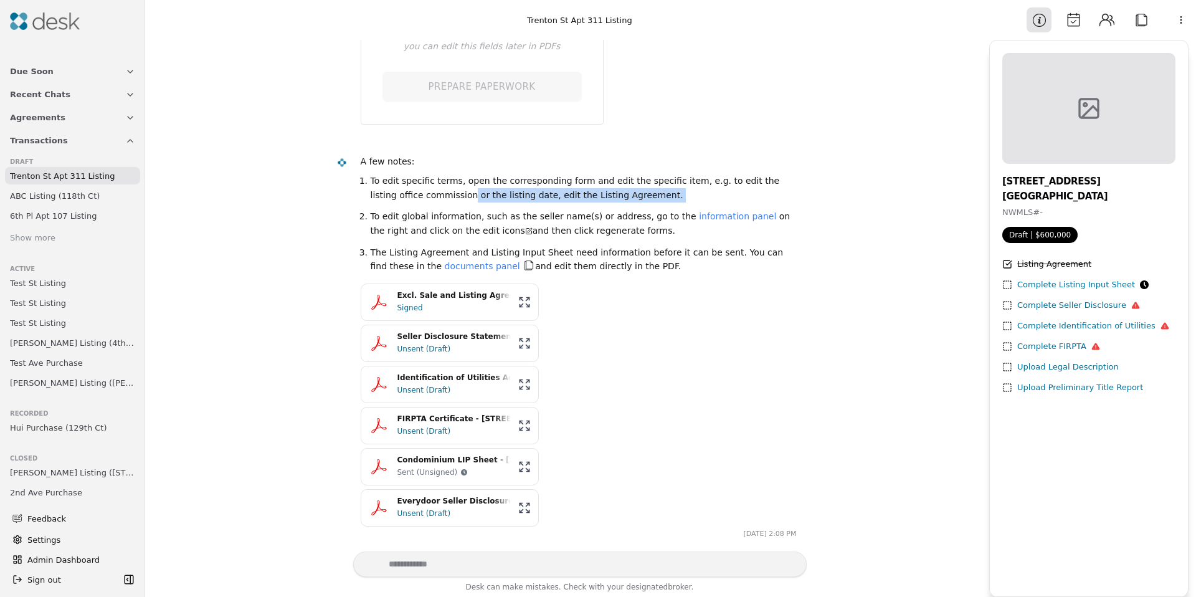
drag, startPoint x: 413, startPoint y: 201, endPoint x: 527, endPoint y: 207, distance: 114.2
click at [527, 207] on ol "To edit specific terms, open the corresponding form and edit the specific item,…" at bounding box center [579, 229] width 436 height 110
click at [527, 208] on ol "To edit specific terms, open the corresponding form and edit the specific item,…" at bounding box center [579, 229] width 436 height 110
click at [1150, 18] on button "Attach" at bounding box center [1141, 19] width 25 height 25
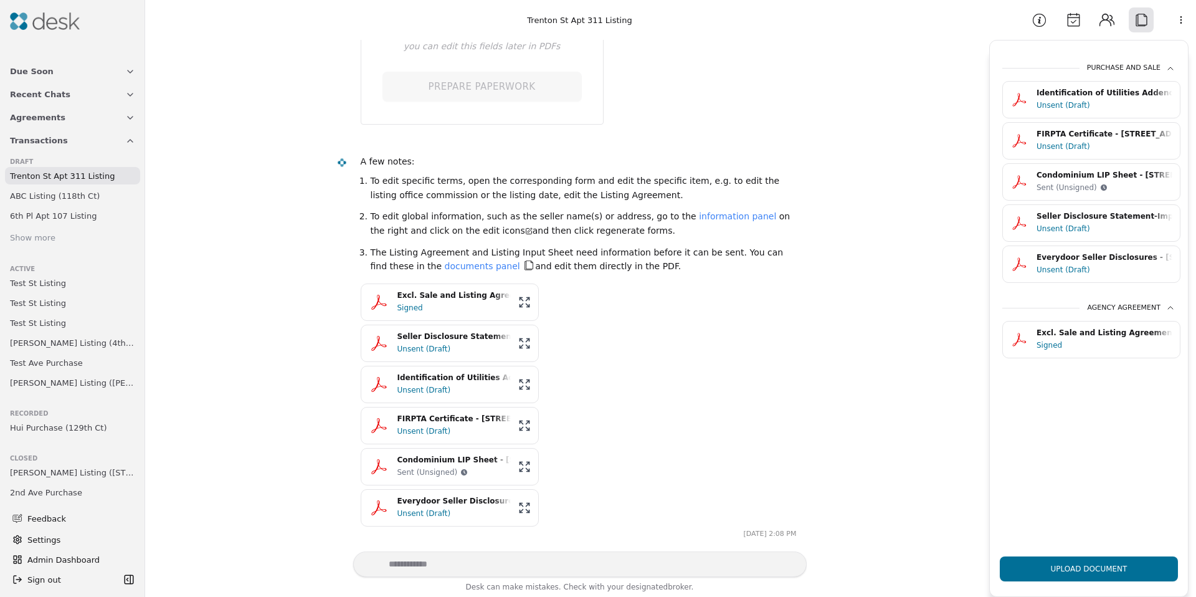
drag, startPoint x: 1101, startPoint y: 560, endPoint x: 1089, endPoint y: 514, distance: 47.6
click at [1092, 454] on div "Purchase and Sale Identification of Utilities Addendum - 2421 SW Trenton St Apt…" at bounding box center [1089, 318] width 198 height 526
drag, startPoint x: 292, startPoint y: 282, endPoint x: 261, endPoint y: 274, distance: 31.6
click at [261, 274] on div "**********" at bounding box center [567, 296] width 829 height 512
click at [1075, 570] on button "Upload Document" at bounding box center [1089, 568] width 178 height 25
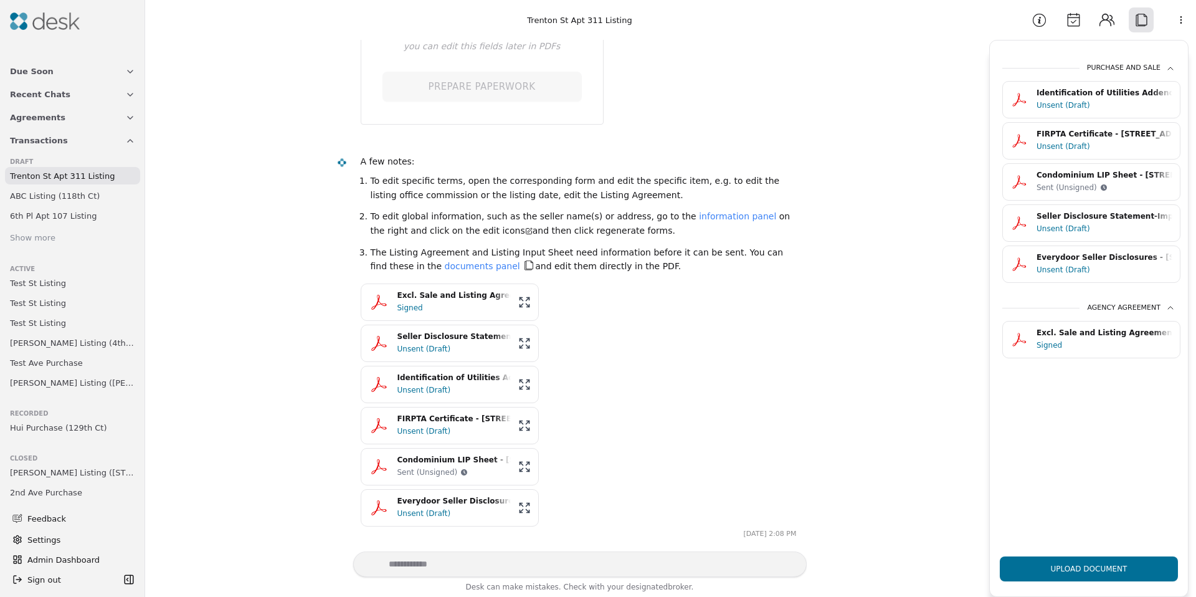
click at [55, 21] on img at bounding box center [45, 20] width 70 height 17
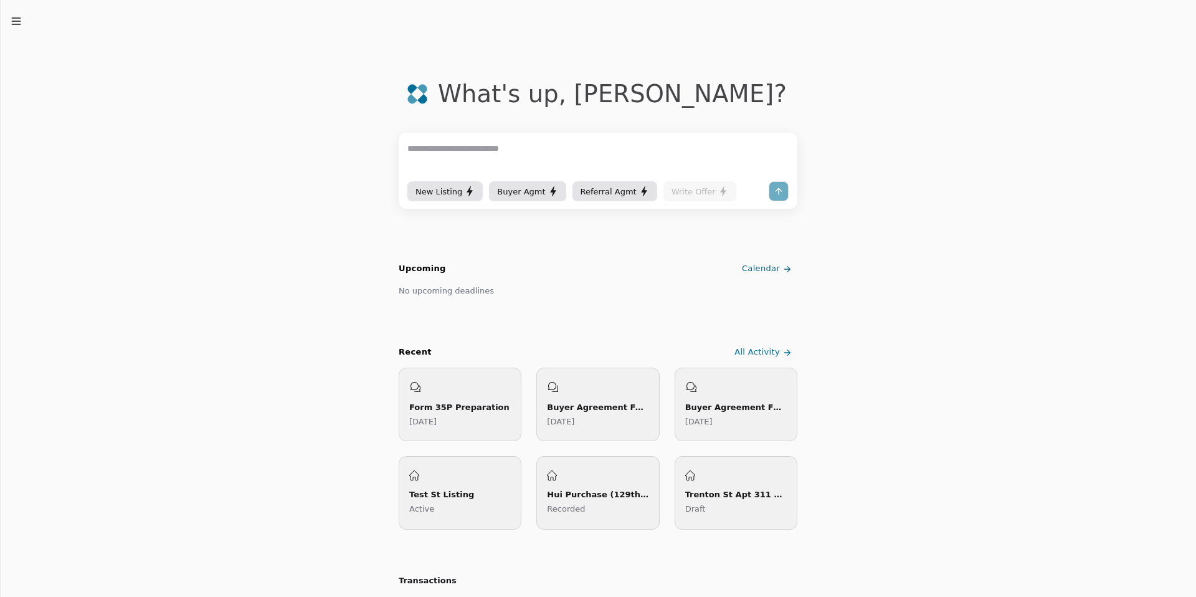
click at [456, 194] on div "New Listing" at bounding box center [445, 191] width 59 height 13
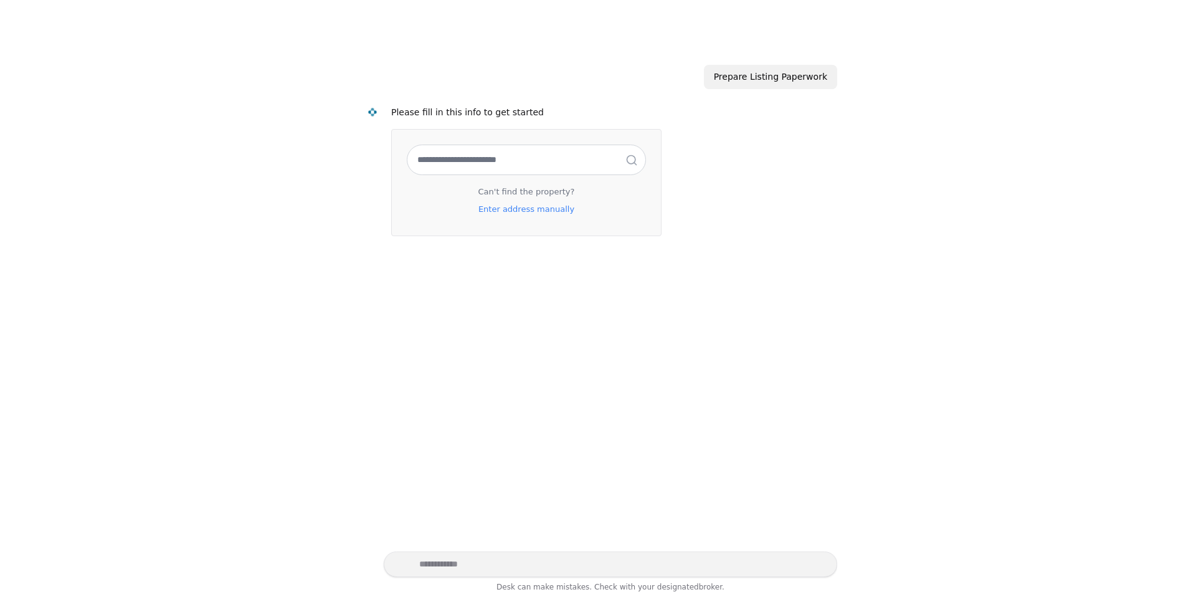
click at [463, 155] on input "text" at bounding box center [526, 159] width 238 height 29
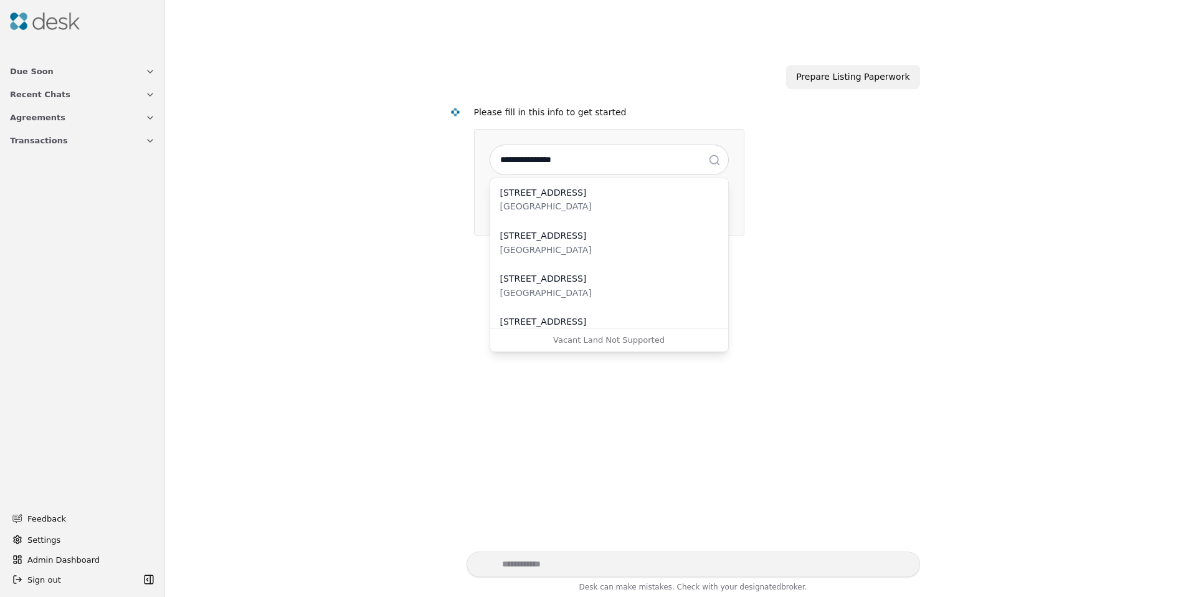
type input "**********"
click at [525, 196] on div "29021 13th Ave S" at bounding box center [609, 193] width 218 height 14
select select "*****"
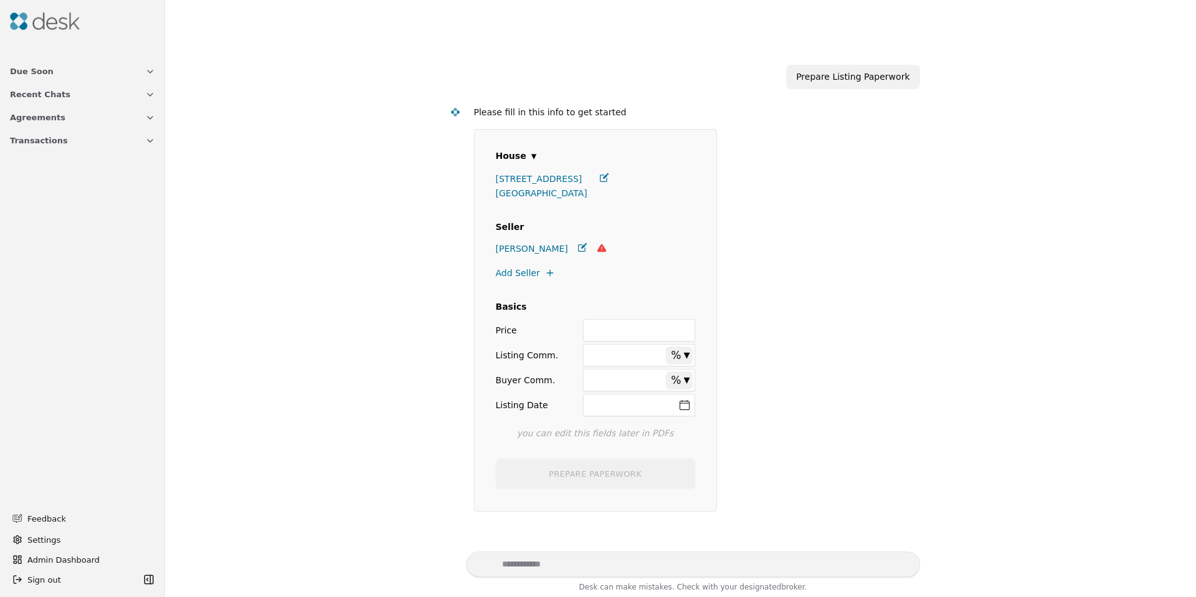
click at [529, 249] on span "David Kim" at bounding box center [532, 249] width 72 height 14
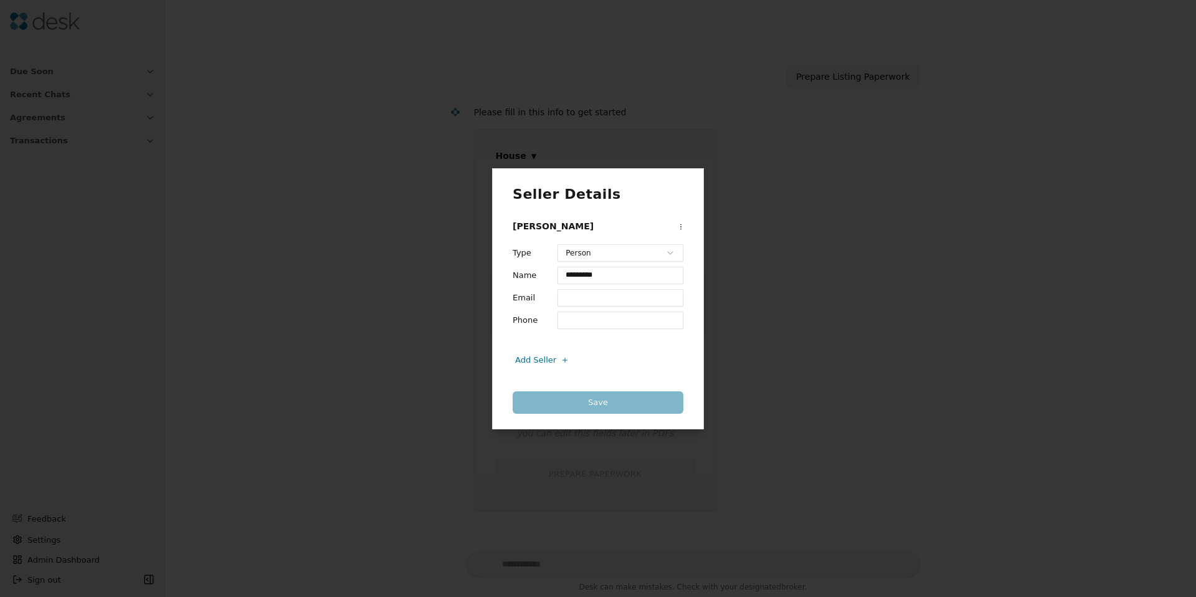
click at [579, 297] on input "Email" at bounding box center [621, 297] width 126 height 17
type input "**********"
click at [629, 398] on button "Save" at bounding box center [598, 402] width 171 height 22
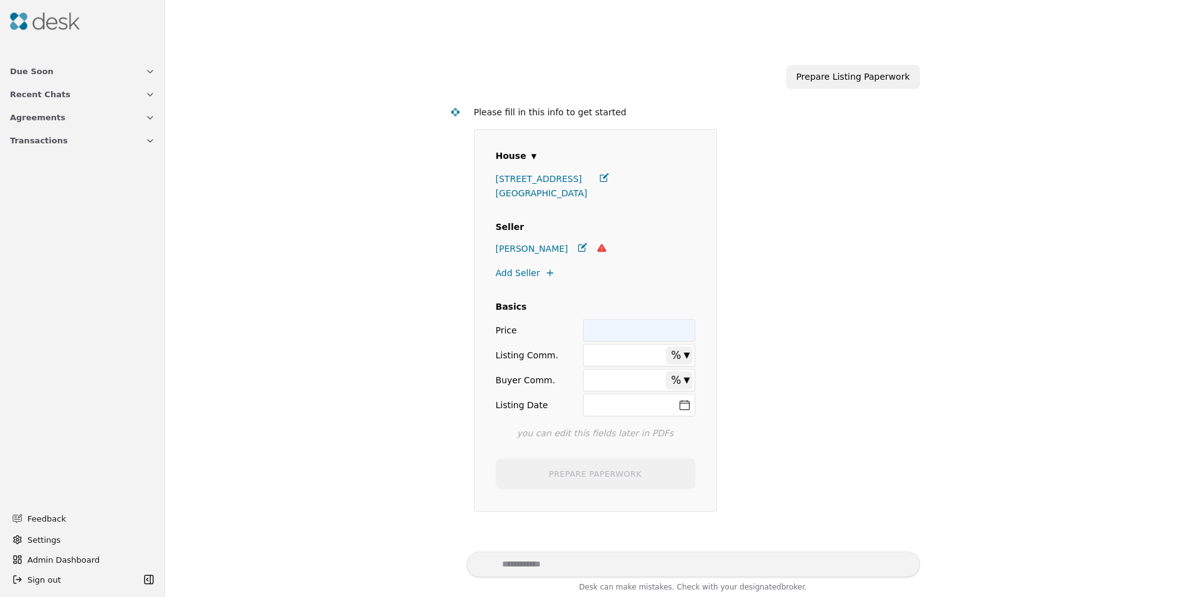
click at [615, 327] on input "Price" at bounding box center [639, 330] width 112 height 22
type input "*****"
drag, startPoint x: 641, startPoint y: 356, endPoint x: 629, endPoint y: 353, distance: 12.2
click at [642, 356] on input "Listing Comm." at bounding box center [639, 355] width 112 height 22
type input "**"
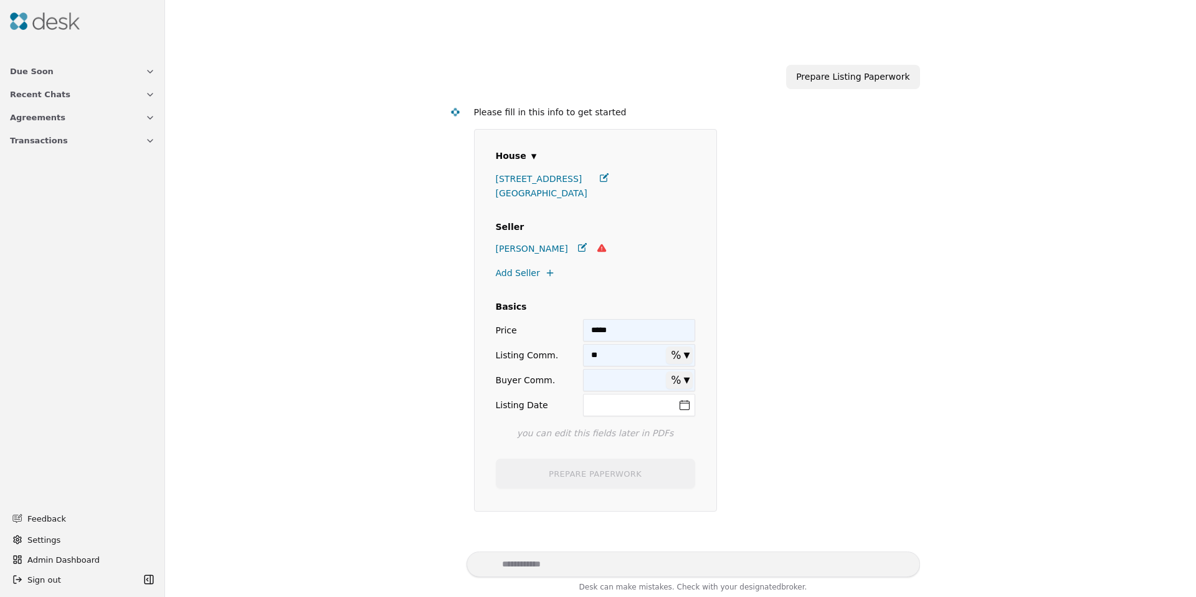
click at [622, 380] on input "Buyer Comm." at bounding box center [639, 380] width 112 height 22
type input "**"
click at [622, 402] on button "Listing Date" at bounding box center [639, 405] width 112 height 22
click at [652, 346] on button "24" at bounding box center [657, 348] width 20 height 20
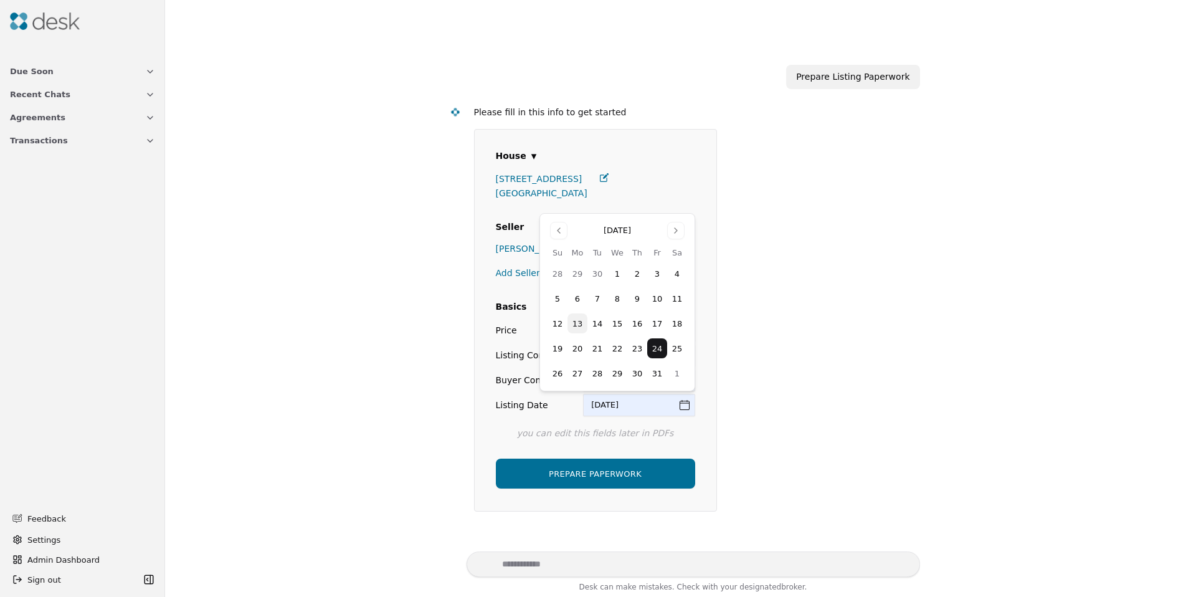
drag, startPoint x: 424, startPoint y: 398, endPoint x: 493, endPoint y: 442, distance: 82.6
click at [423, 398] on div "**********" at bounding box center [681, 296] width 1016 height 512
click at [571, 473] on button "PREPARE PAPERWORK" at bounding box center [595, 474] width 199 height 30
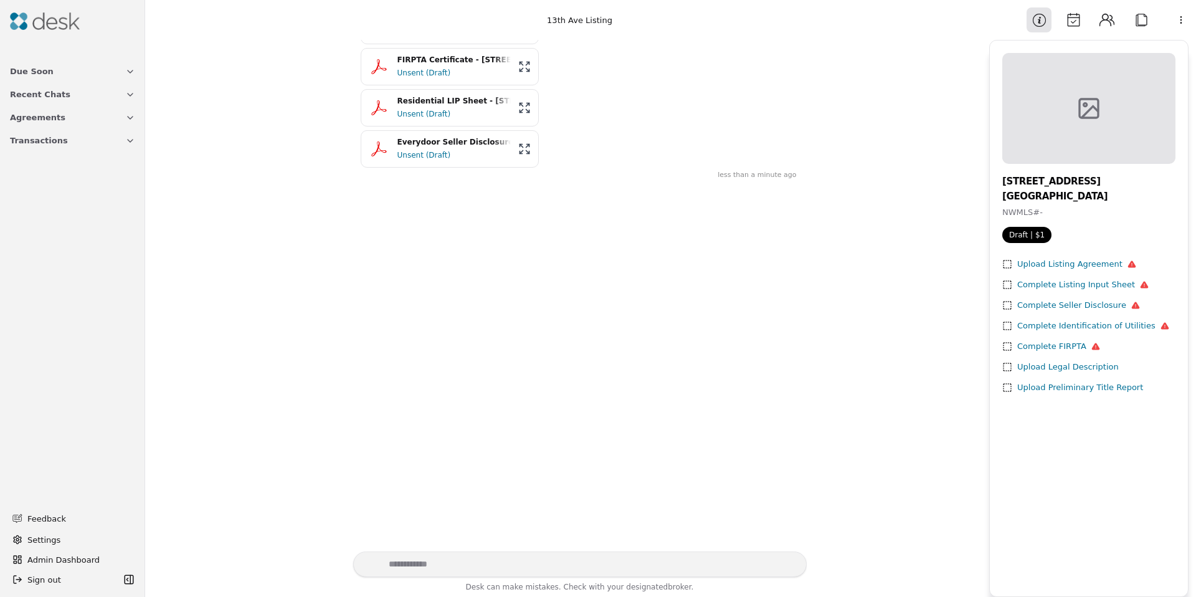
scroll to position [550, 0]
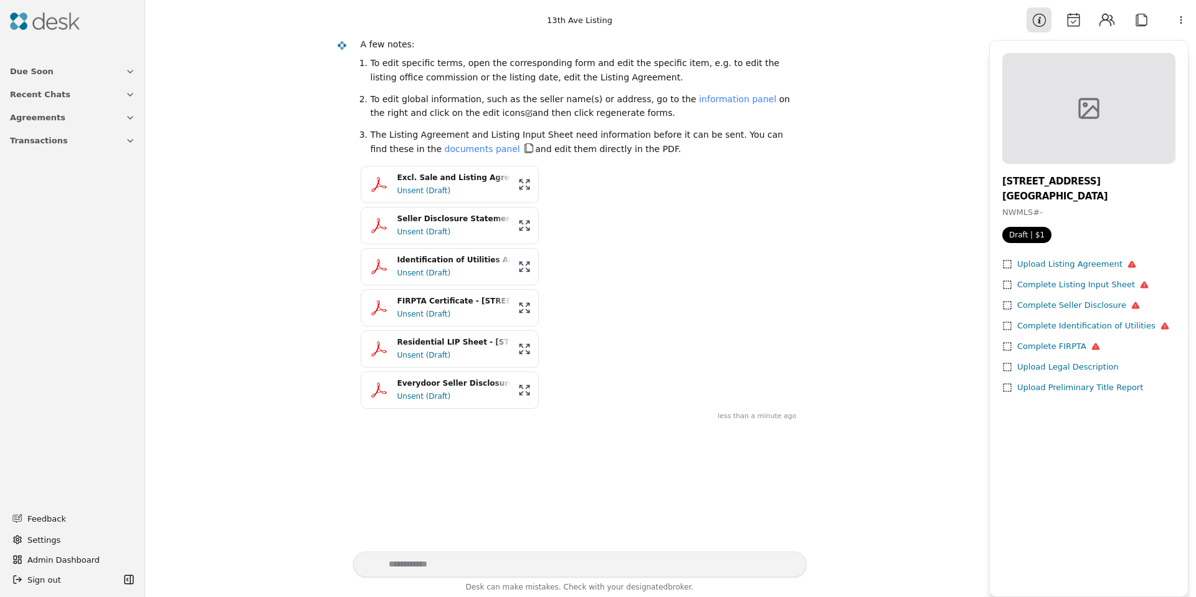
click at [431, 183] on div "Excl. Sale and Listing Agreement - 29021 13th Ave S, Federal Way, WA 98003.pdf" at bounding box center [454, 178] width 113 height 12
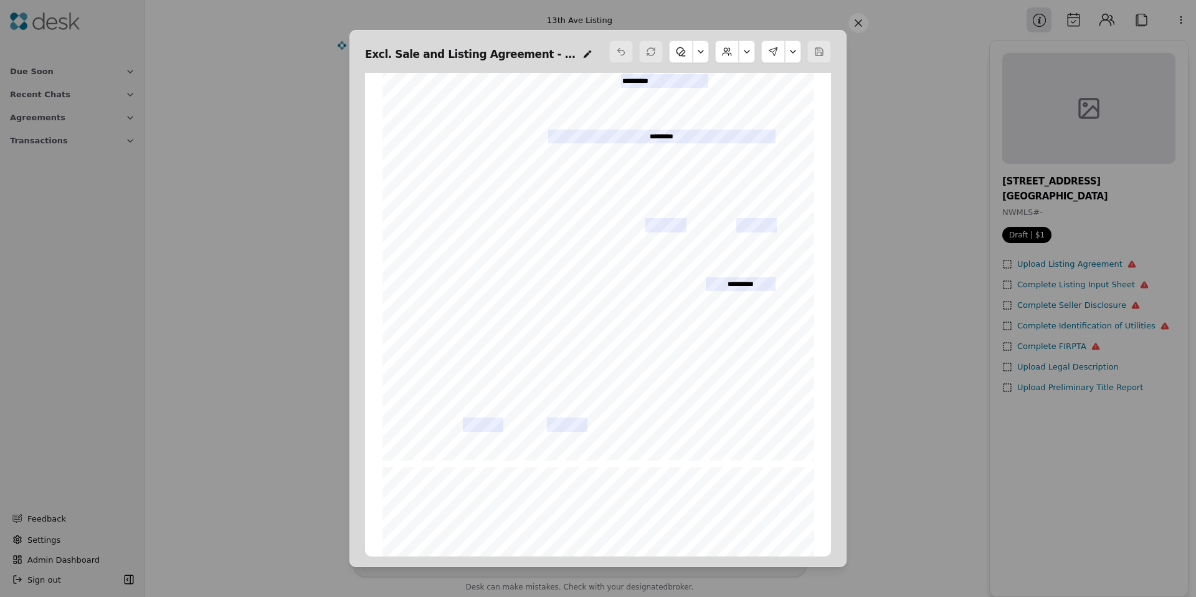
scroll to position [0, 0]
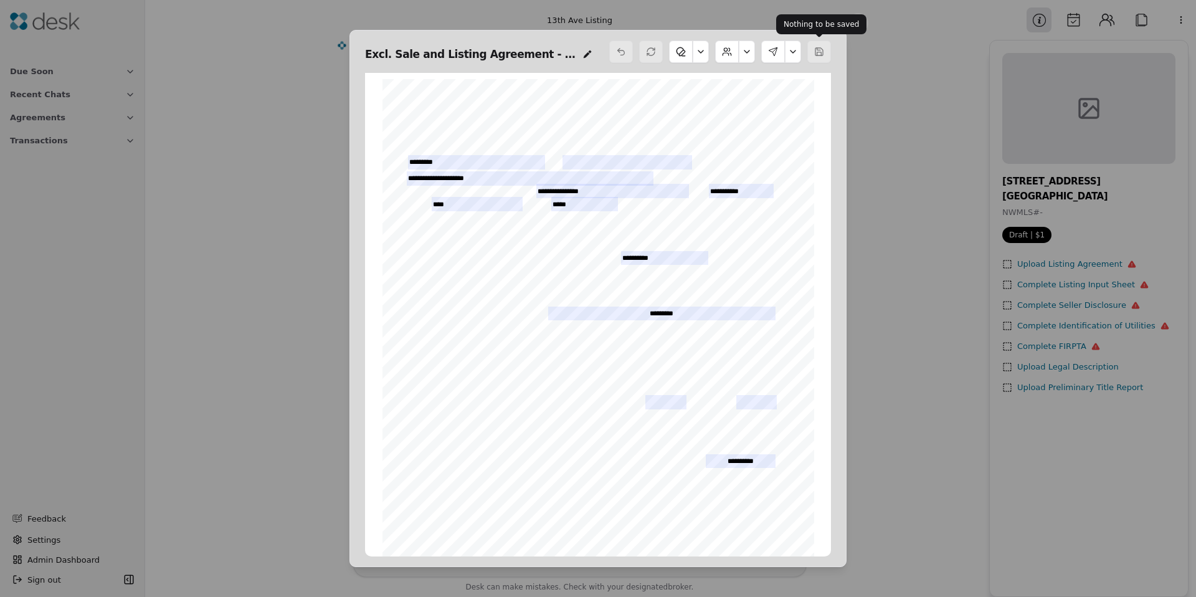
drag, startPoint x: 829, startPoint y: 47, endPoint x: 852, endPoint y: 26, distance: 30.9
click at [850, 27] on p "Nothing to be saved" at bounding box center [821, 24] width 75 height 12
drag, startPoint x: 857, startPoint y: 25, endPoint x: 871, endPoint y: 19, distance: 15.4
click at [857, 24] on div "Nothing to be saved Nothing to be saved" at bounding box center [821, 24] width 90 height 20
click at [867, 21] on button at bounding box center [859, 23] width 20 height 20
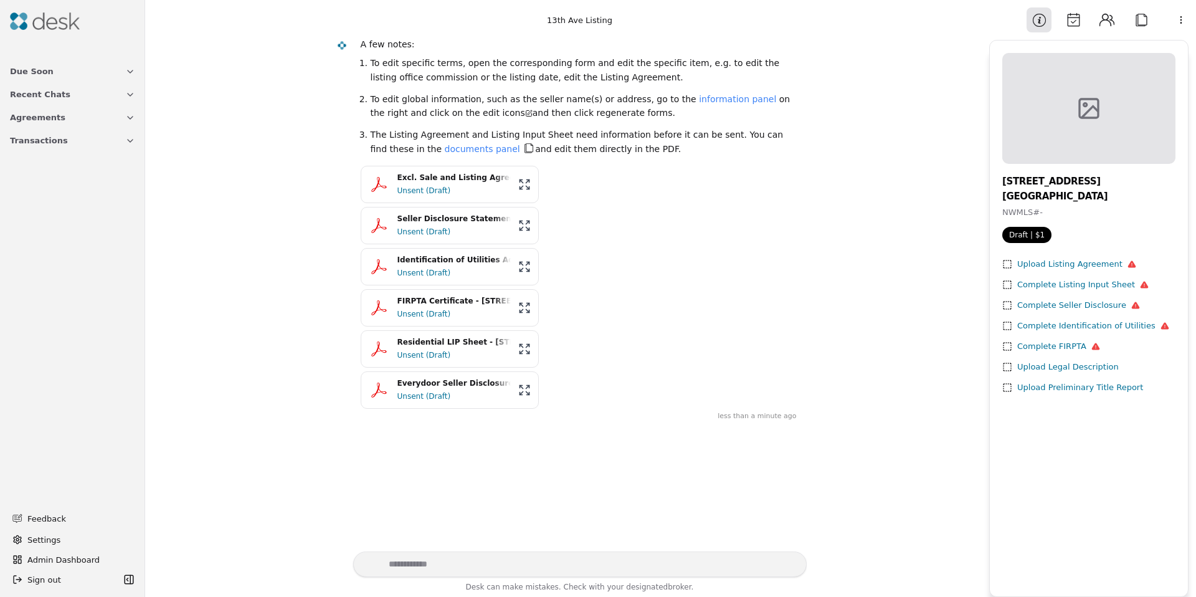
click at [331, 186] on div "A few notes: To edit specific terms, open the corresponding form and edit the s…" at bounding box center [567, 223] width 479 height 386
click at [332, 221] on div "A few notes: To edit specific terms, open the corresponding form and edit the s…" at bounding box center [567, 223] width 479 height 386
click at [344, 264] on div "A few notes: To edit specific terms, open the corresponding form and edit the s…" at bounding box center [567, 223] width 479 height 386
click at [336, 316] on div "A few notes: To edit specific terms, open the corresponding form and edit the s…" at bounding box center [567, 223] width 479 height 386
drag, startPoint x: 336, startPoint y: 354, endPoint x: 338, endPoint y: 377, distance: 23.1
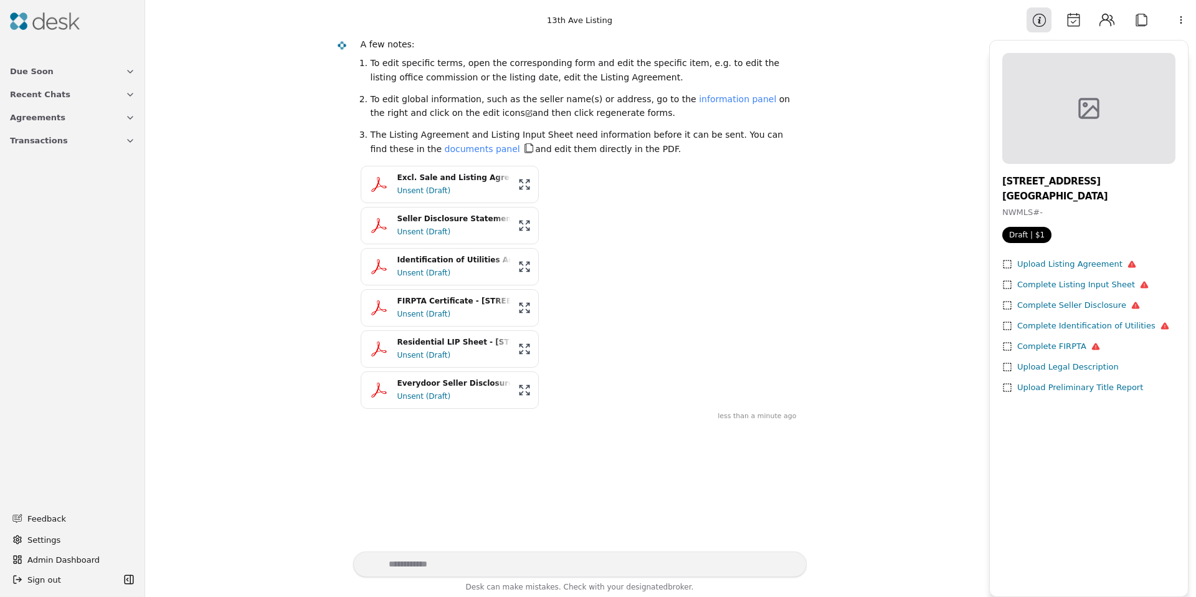
click at [336, 354] on div "A few notes: To edit specific terms, open the corresponding form and edit the s…" at bounding box center [567, 223] width 479 height 386
click at [338, 388] on div "A few notes: To edit specific terms, open the corresponding form and edit the s…" at bounding box center [567, 223] width 479 height 386
click at [426, 173] on div "Excl. Sale and Listing Agreement - 29021 13th Ave S, Federal Way, WA 98003.pdf" at bounding box center [454, 178] width 113 height 12
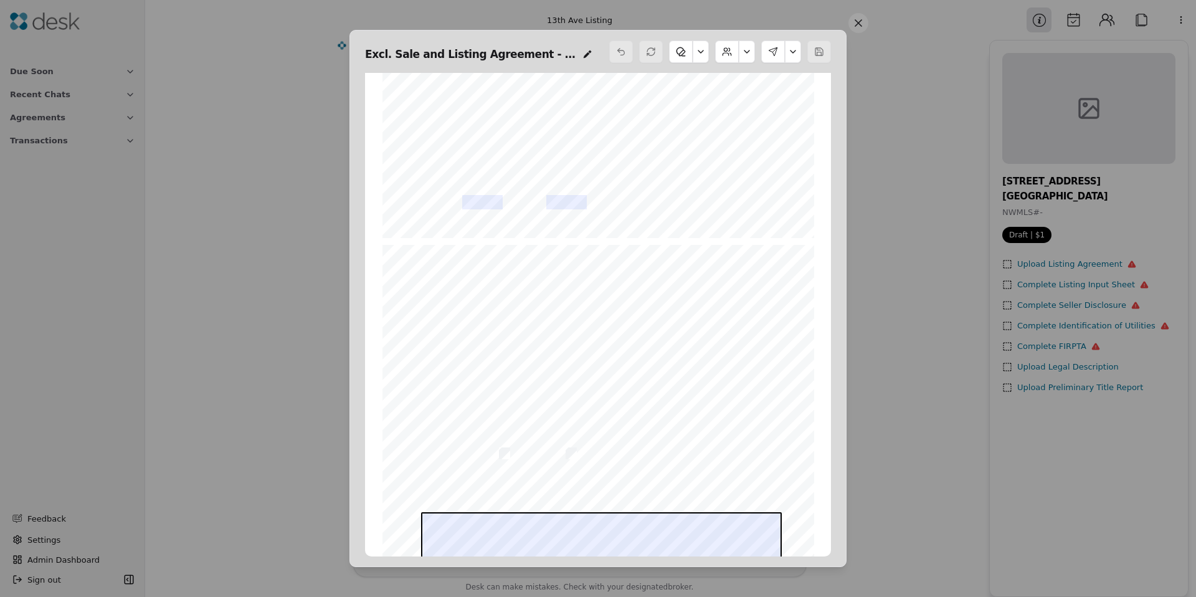
scroll to position [1782, 0]
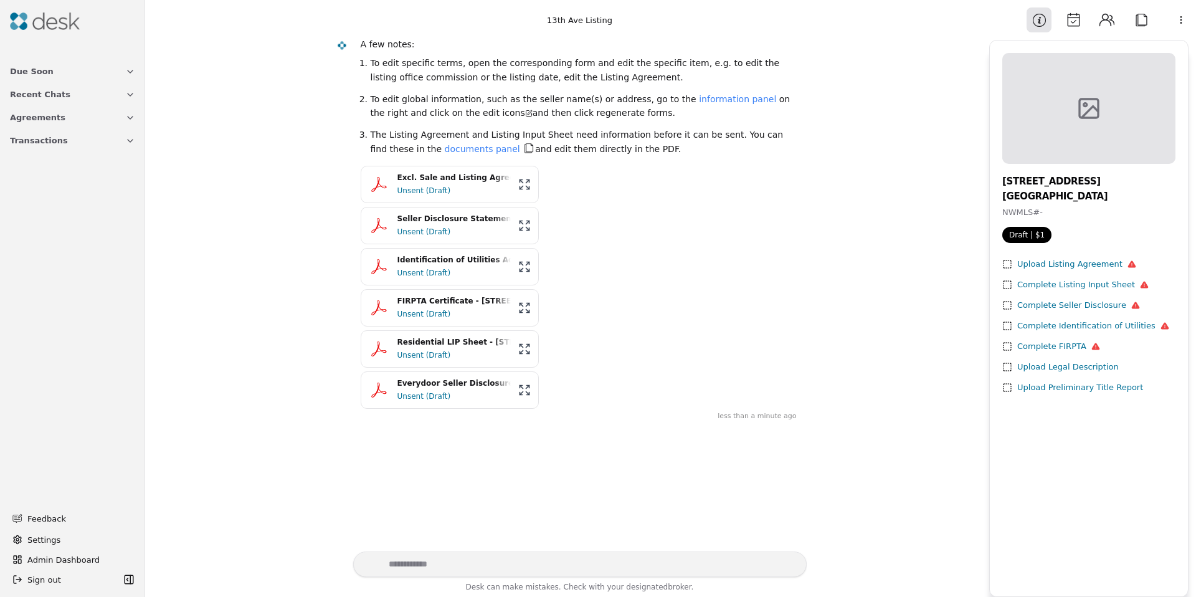
click at [329, 391] on div "A few notes: To edit specific terms, open the corresponding form and edit the s…" at bounding box center [567, 223] width 479 height 386
click at [338, 189] on div "A few notes: To edit specific terms, open the corresponding form and edit the s…" at bounding box center [567, 223] width 479 height 386
click at [1137, 16] on button "Attach" at bounding box center [1141, 19] width 25 height 25
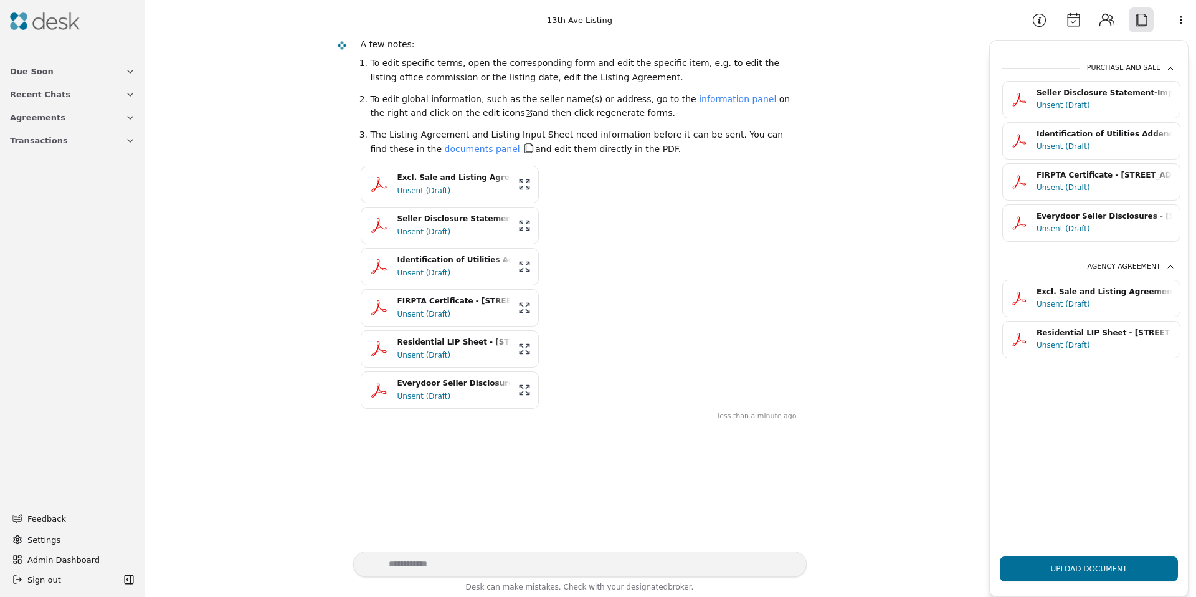
click at [1085, 575] on button "Upload Document" at bounding box center [1089, 568] width 178 height 25
click at [45, 26] on img at bounding box center [45, 20] width 70 height 17
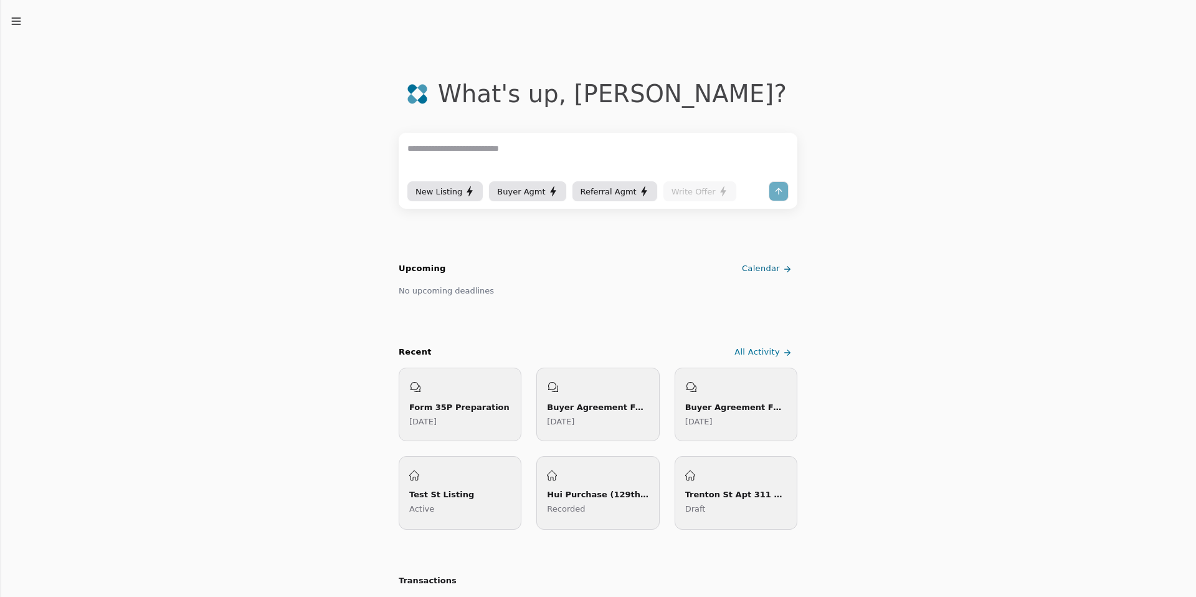
click at [510, 196] on span "Buyer Agmt" at bounding box center [521, 191] width 48 height 13
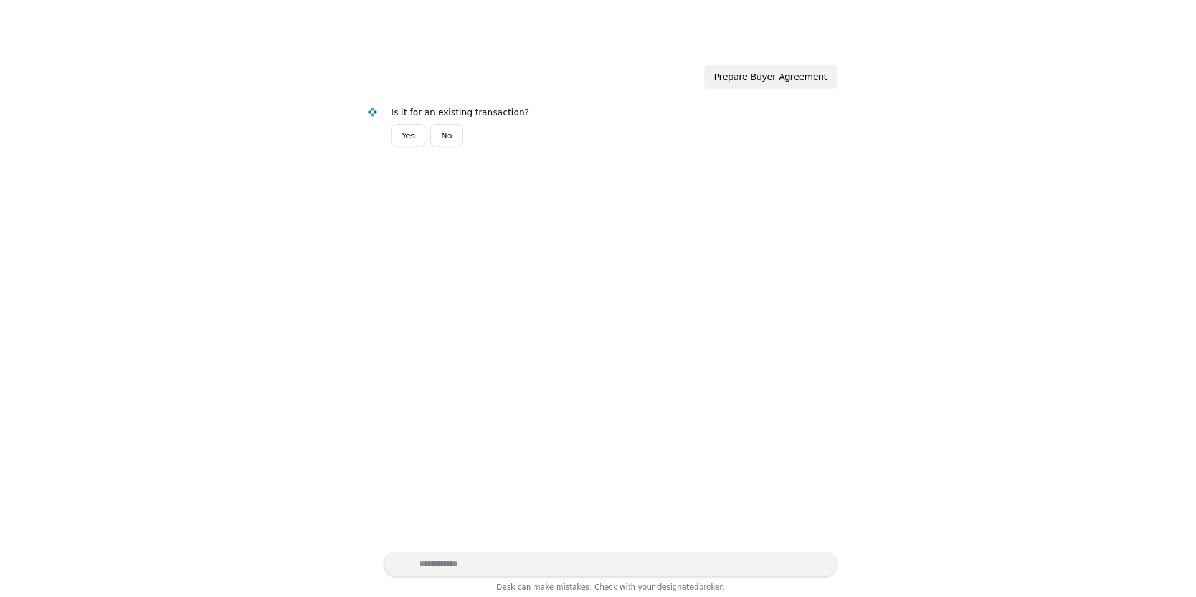
drag, startPoint x: 437, startPoint y: 135, endPoint x: 446, endPoint y: 133, distance: 8.3
click at [437, 135] on button "No" at bounding box center [447, 135] width 32 height 22
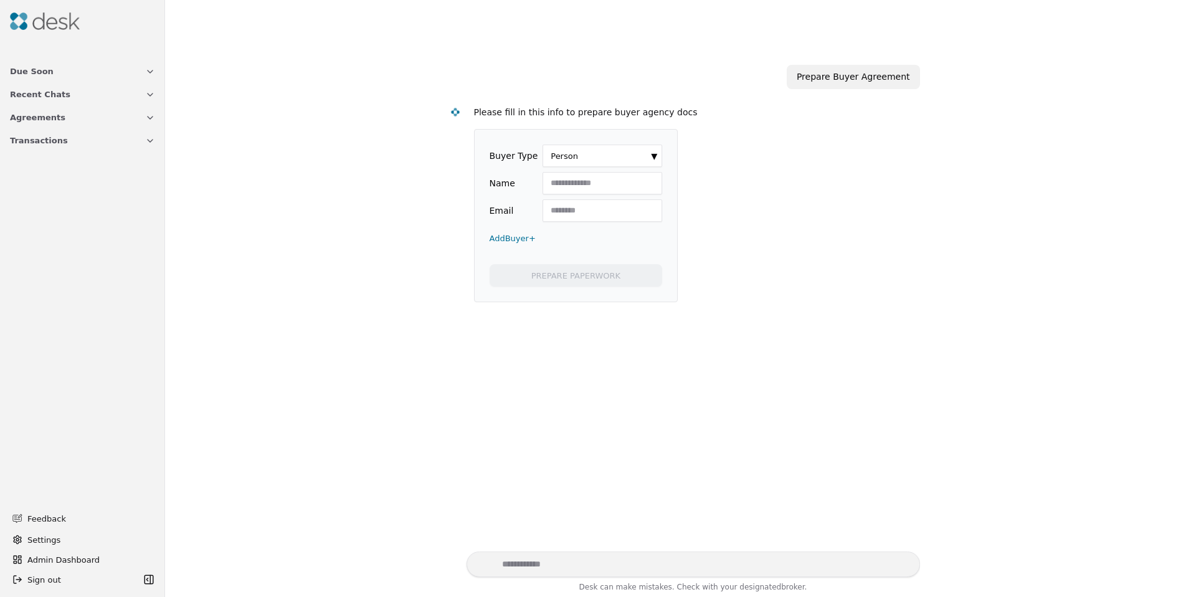
click at [565, 180] on input "Name" at bounding box center [603, 183] width 120 height 22
type input "*********"
type input "*"
type input "**********"
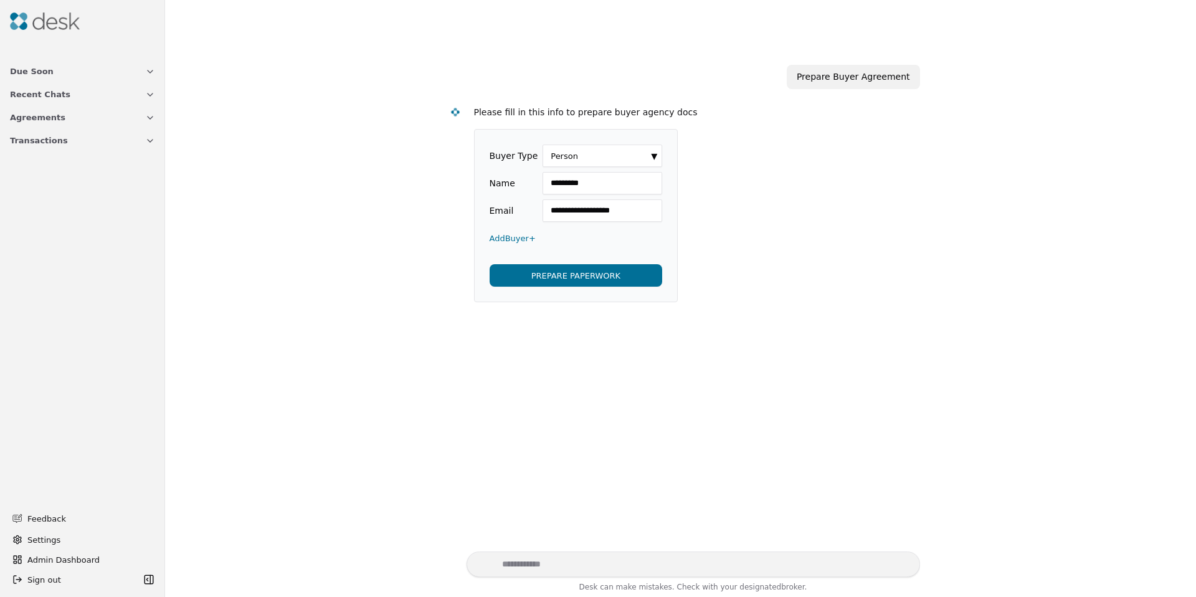
scroll to position [0, 0]
click at [574, 275] on button "PREPARE PAPERWORK" at bounding box center [576, 275] width 173 height 22
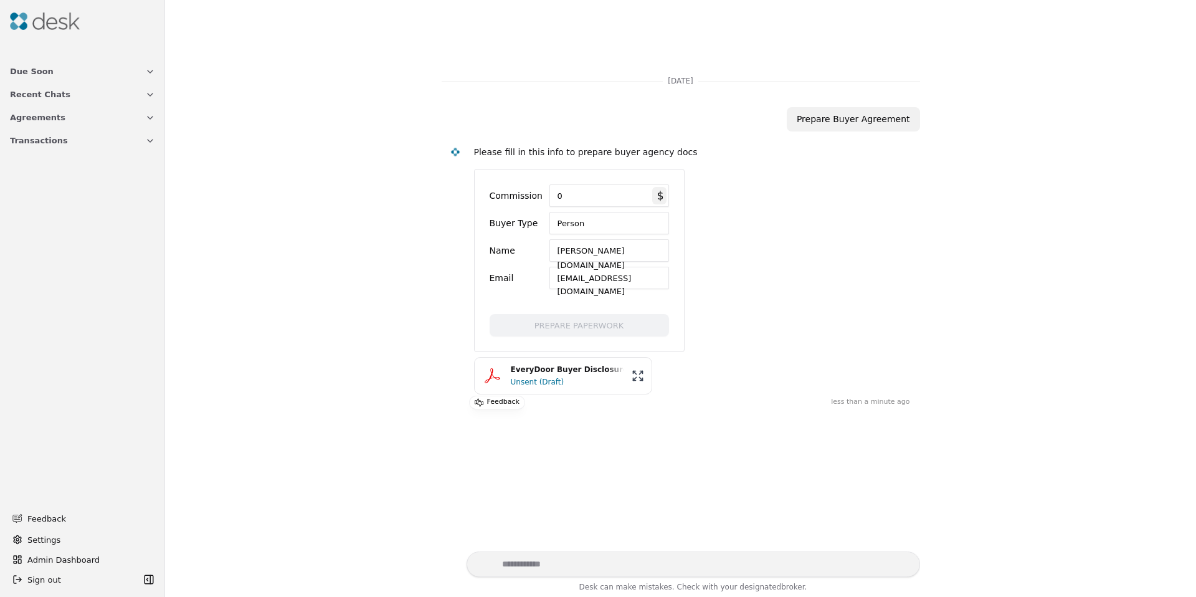
scroll to position [67, 0]
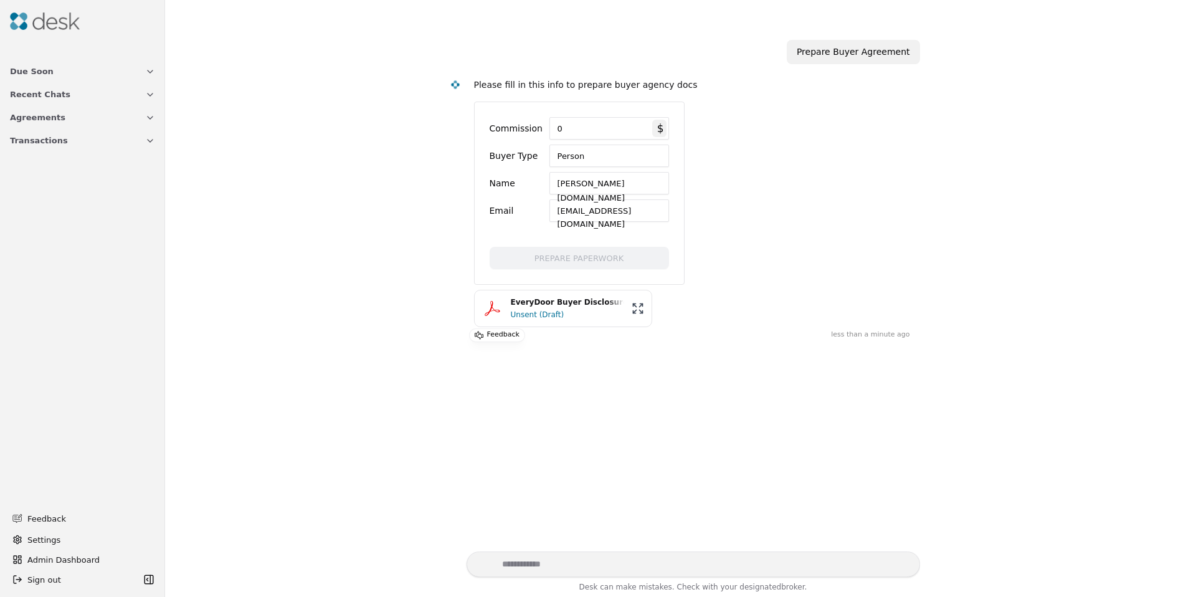
click at [513, 309] on div "Unsent (Draft)" at bounding box center [567, 314] width 113 height 12
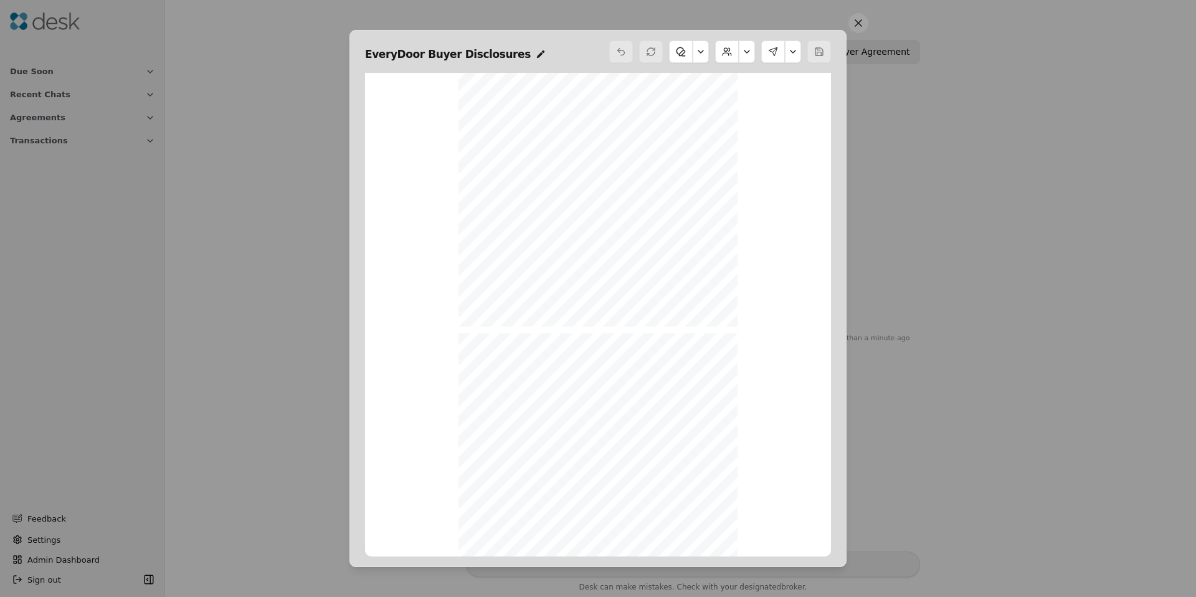
scroll to position [6810, 0]
click at [865, 26] on button at bounding box center [859, 23] width 20 height 20
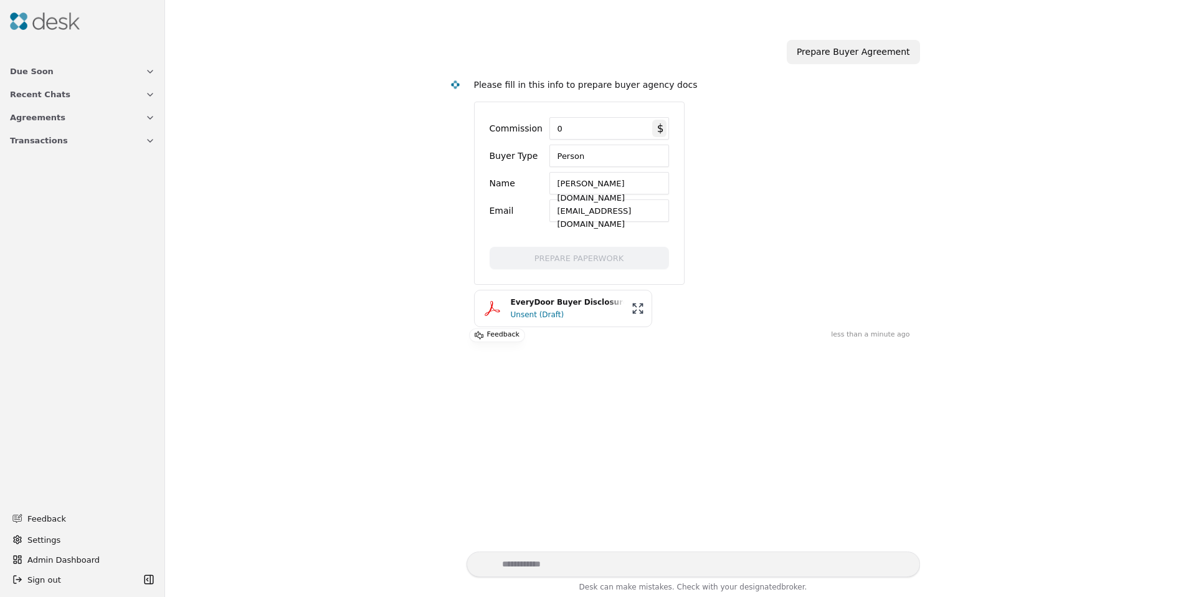
click at [429, 365] on div "Today Prepare Buyer Agreement Please fill in this info to prepare buyer agency …" at bounding box center [681, 296] width 1016 height 512
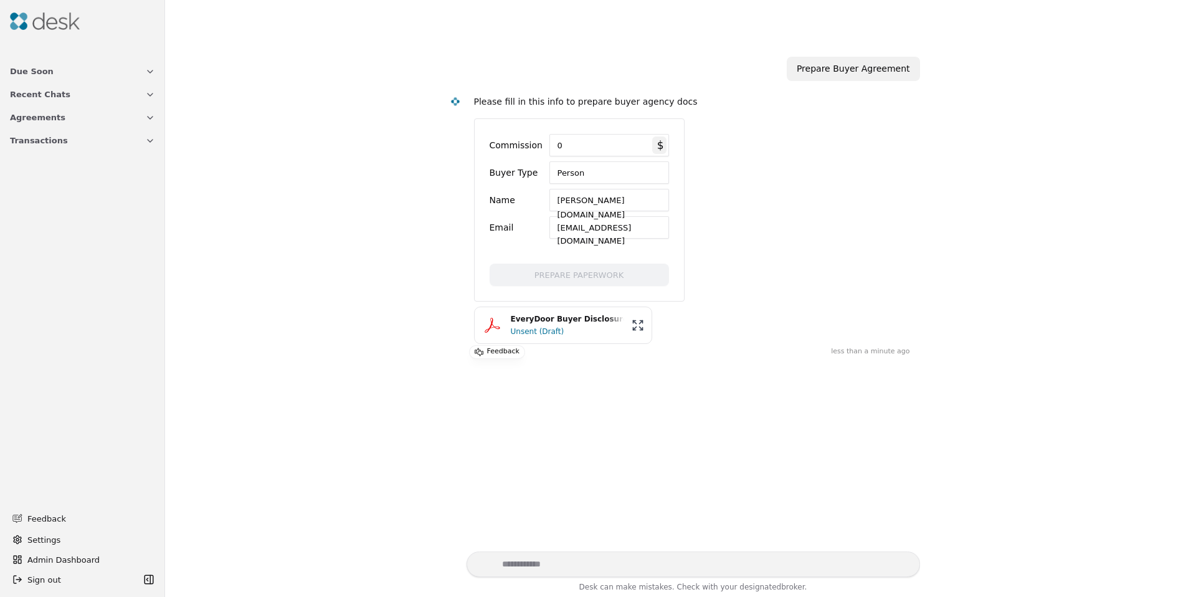
scroll to position [62, 0]
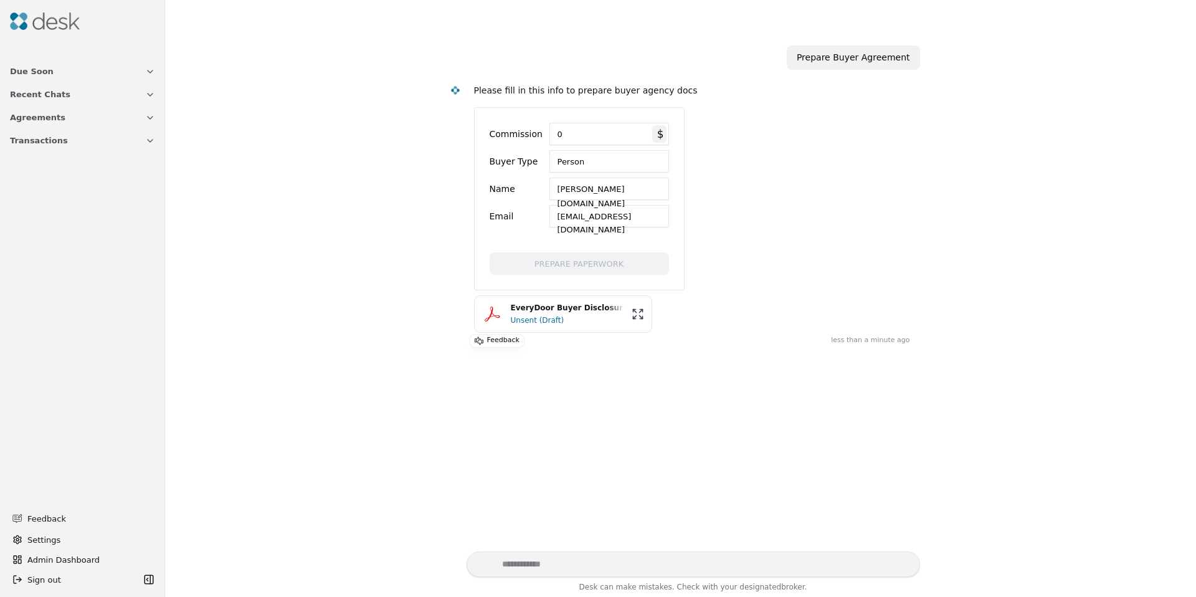
drag, startPoint x: 563, startPoint y: 361, endPoint x: 508, endPoint y: 376, distance: 56.8
click at [507, 376] on div "Today Prepare Buyer Agreement Please fill in this info to prepare buyer agency …" at bounding box center [681, 296] width 1016 height 512
click at [555, 316] on div "Unsent (Draft)" at bounding box center [567, 320] width 113 height 12
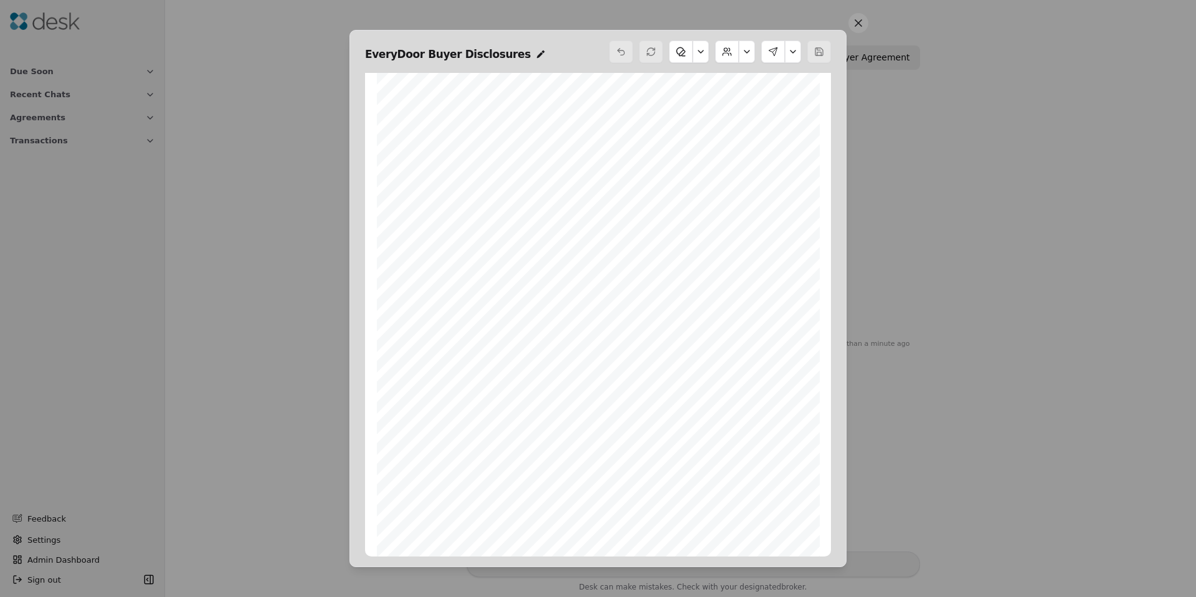
scroll to position [3614, 0]
click at [855, 19] on button at bounding box center [859, 23] width 20 height 20
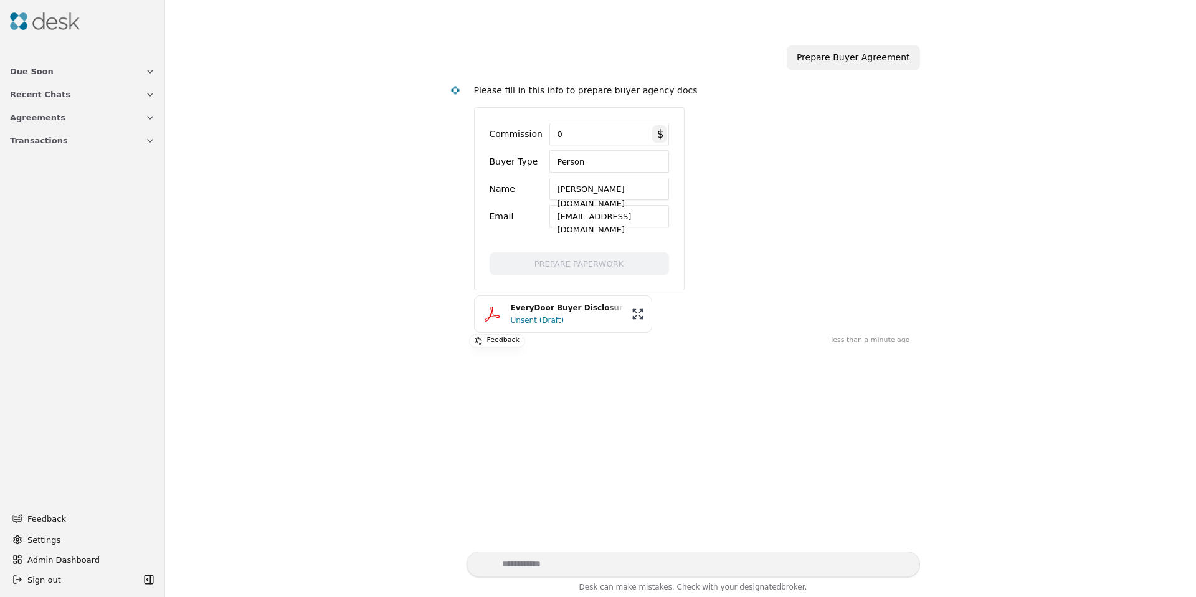
click at [54, 17] on img at bounding box center [45, 20] width 70 height 17
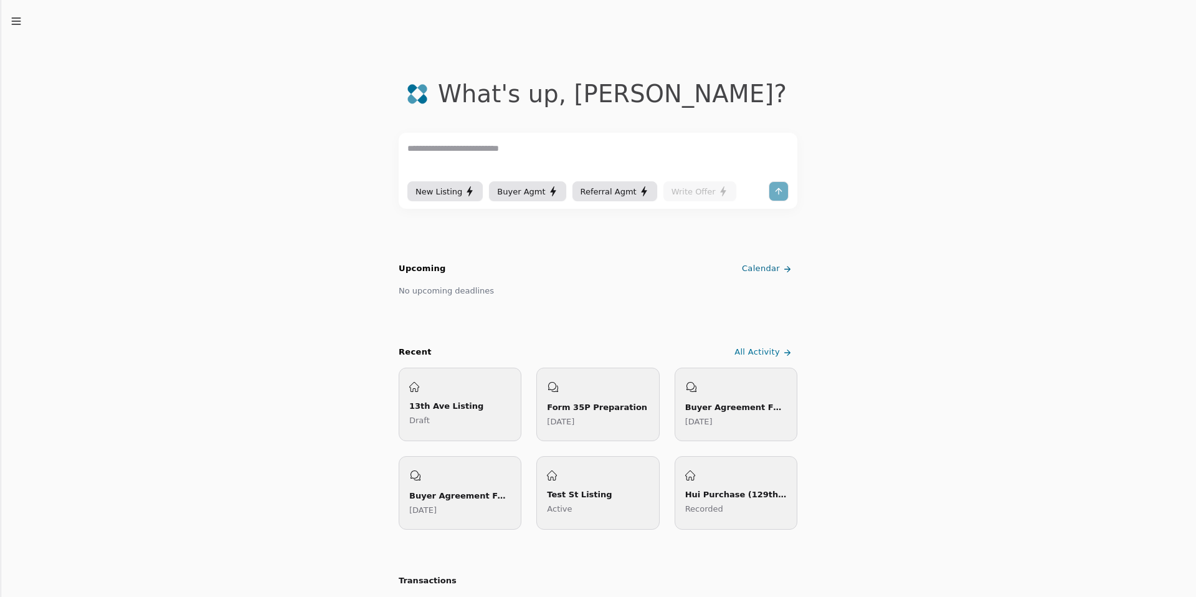
click at [514, 157] on textarea at bounding box center [597, 159] width 381 height 37
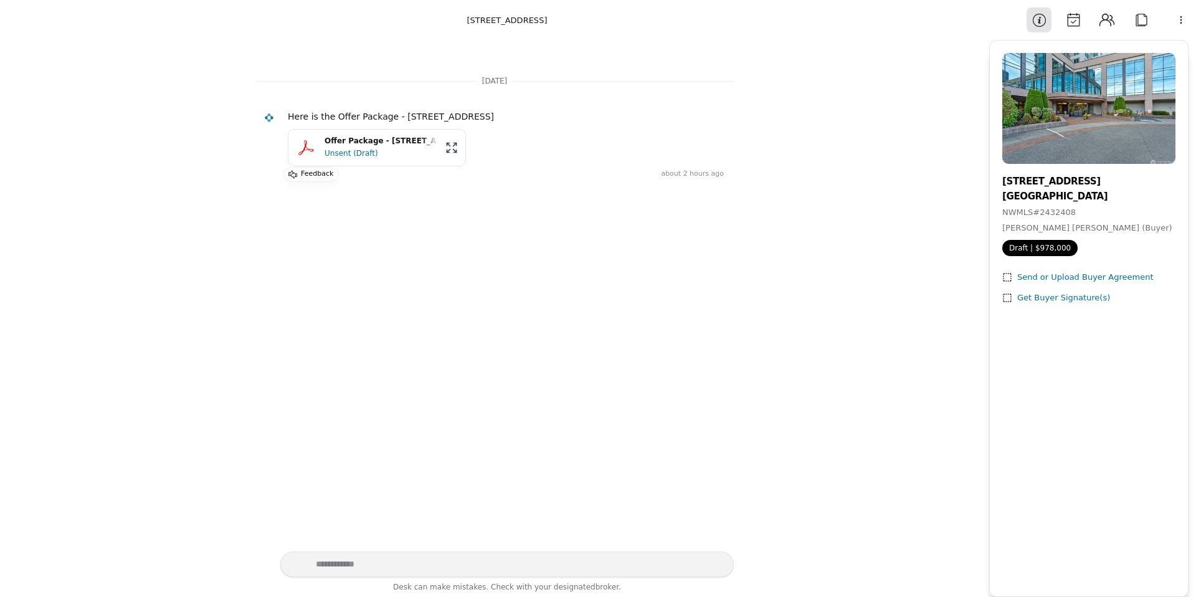
click at [355, 144] on div "Offer Package - [STREET_ADDRESS]" at bounding box center [381, 141] width 113 height 12
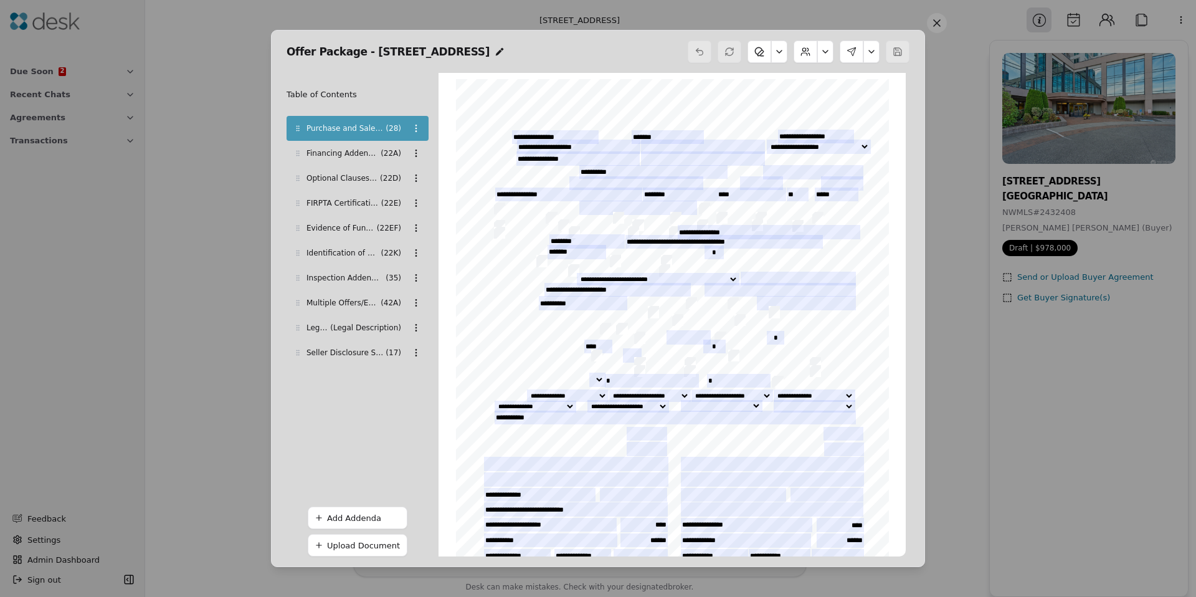
scroll to position [6, 0]
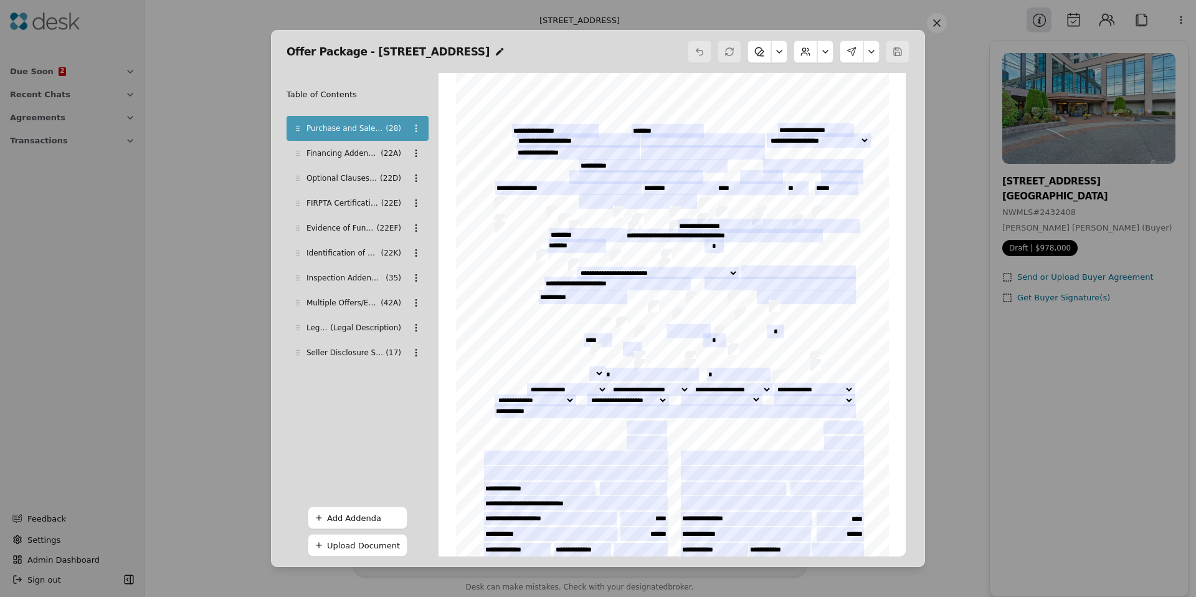
click at [943, 25] on button at bounding box center [937, 23] width 20 height 20
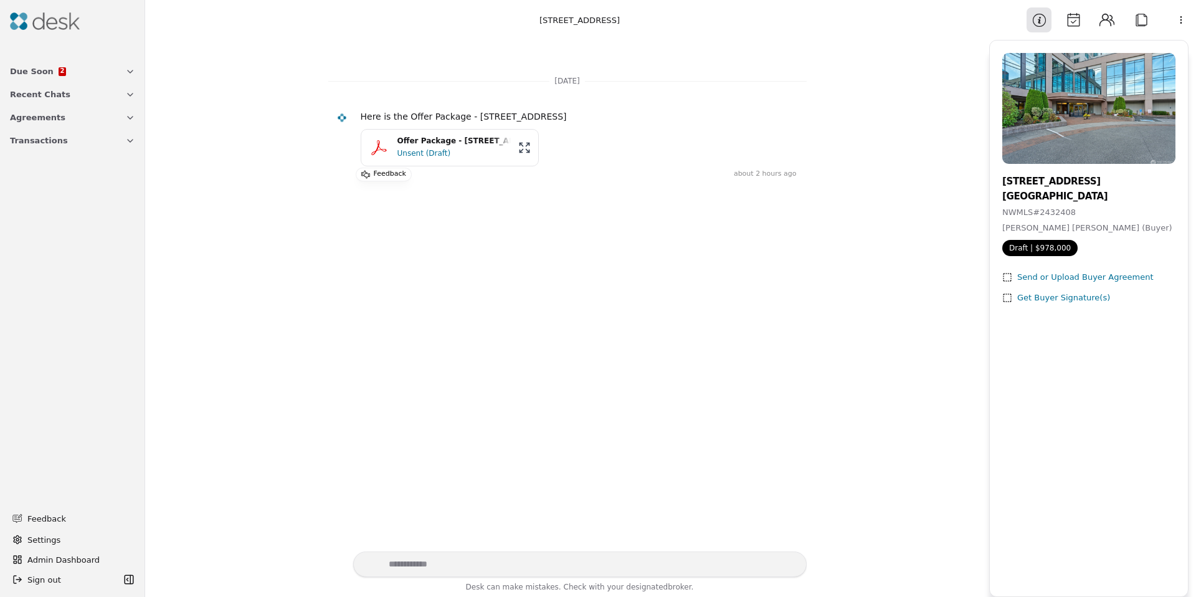
click at [1182, 20] on html "Due Soon 2 Recent Chats Agreements Transactions Feedback Settings Admin Dashboa…" at bounding box center [598, 298] width 1196 height 597
click at [439, 550] on html "Due Soon 2 Recent Chats Agreements Transactions Feedback Settings Admin Dashboa…" at bounding box center [598, 298] width 1196 height 597
click at [442, 565] on textarea "Write your prompt here" at bounding box center [580, 564] width 454 height 26
type textarea "**********"
click at [1173, 26] on html "**********" at bounding box center [598, 298] width 1196 height 597
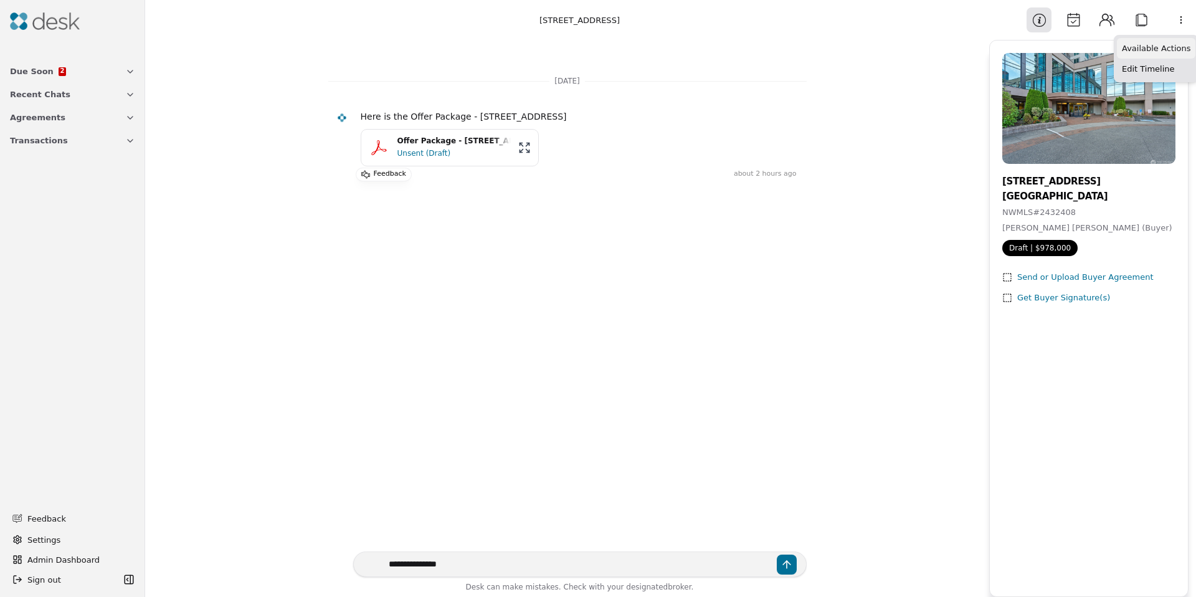
click at [1150, 54] on div "Available Actions" at bounding box center [1156, 48] width 79 height 21
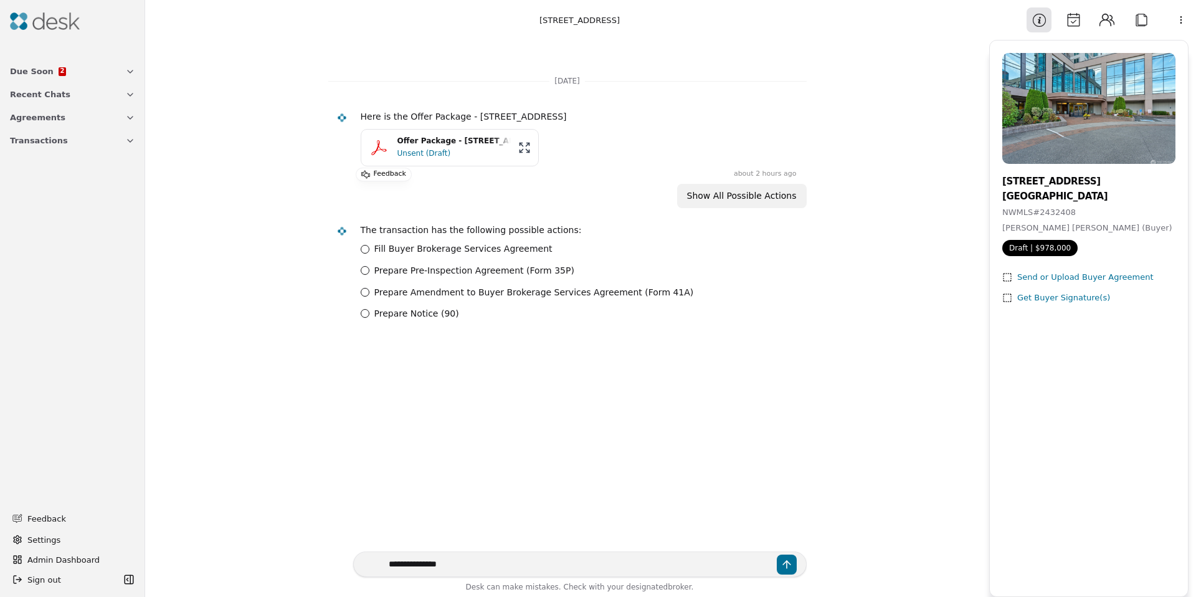
click at [384, 275] on label "Prepare Pre-Inspection Agreement (Form 35P)" at bounding box center [474, 271] width 200 height 14
click at [369, 275] on 35P\) "Prepare Pre-Inspection Agreement (Form 35P)" at bounding box center [365, 270] width 9 height 9
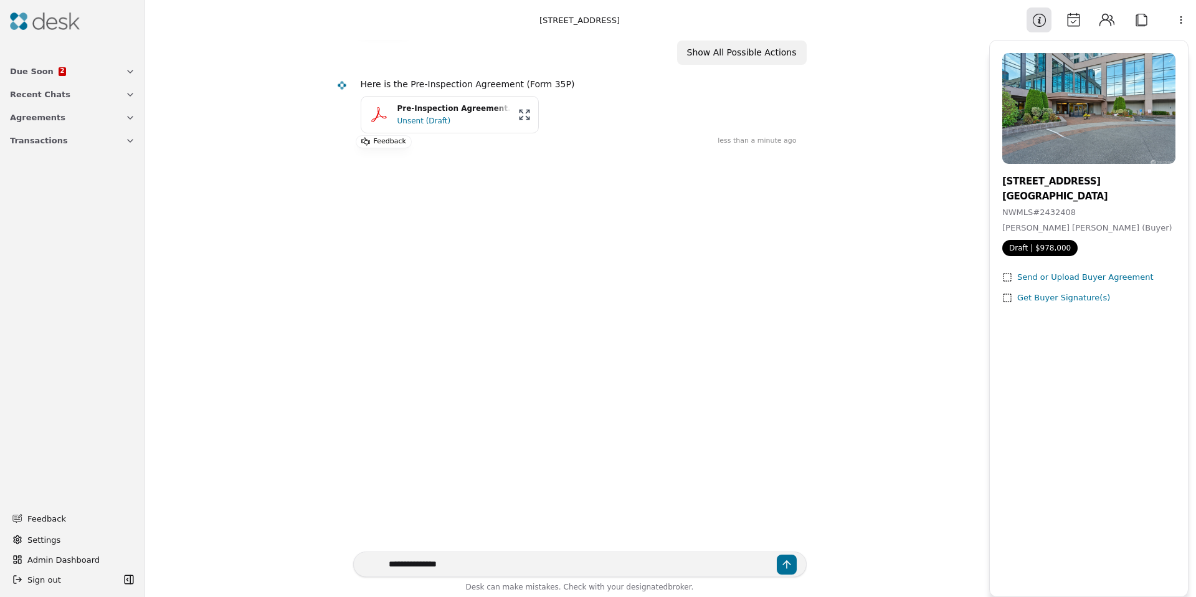
scroll to position [149, 0]
click at [424, 123] on div "Unsent (Draft)" at bounding box center [454, 120] width 113 height 12
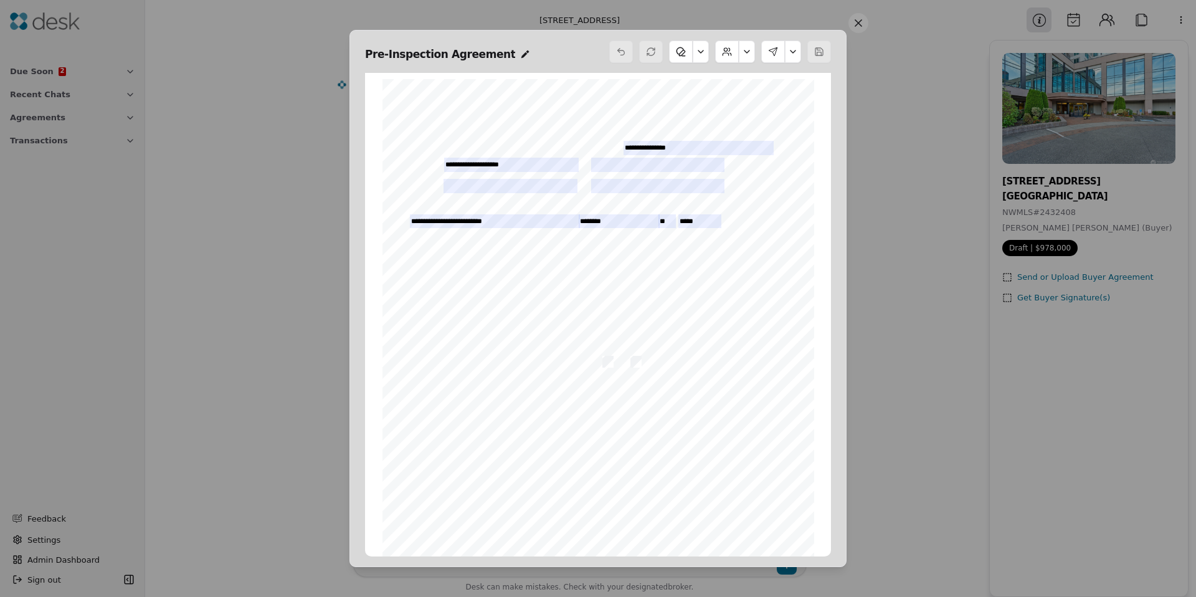
scroll to position [6, 0]
drag, startPoint x: 856, startPoint y: 26, endPoint x: 591, endPoint y: 317, distance: 393.9
click at [593, 315] on div "Pre-Inspection Agreement Form 35P ©Copyright 2023 Pre-Inspection Agreement Nort…" at bounding box center [598, 298] width 497 height 537
drag, startPoint x: 288, startPoint y: 38, endPoint x: 275, endPoint y: 39, distance: 13.1
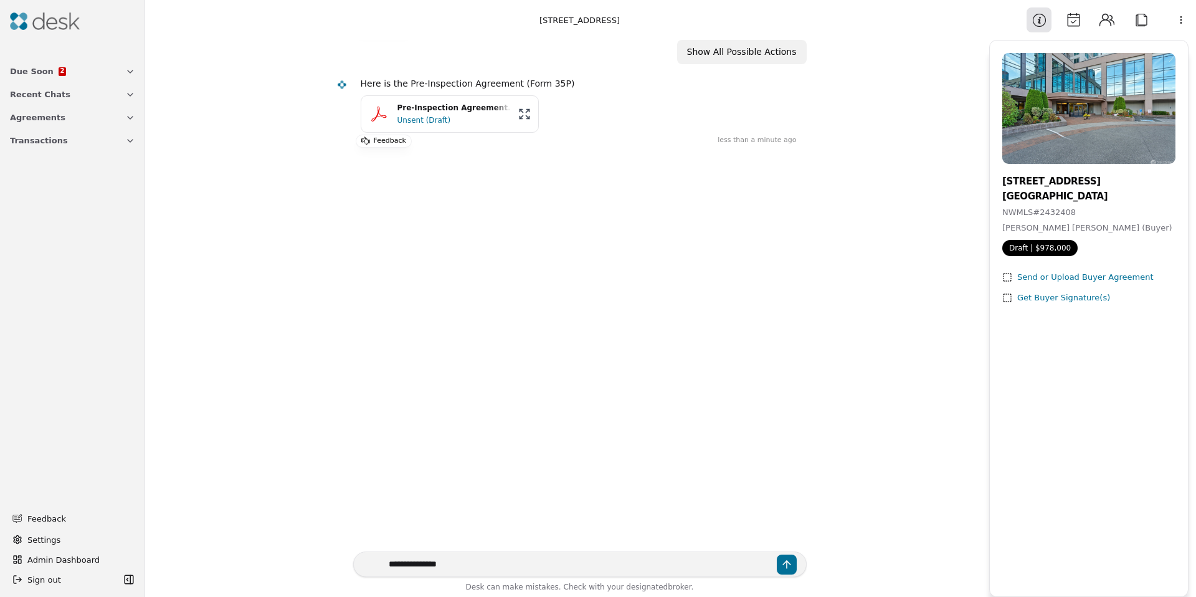
click at [64, 21] on img at bounding box center [45, 20] width 70 height 17
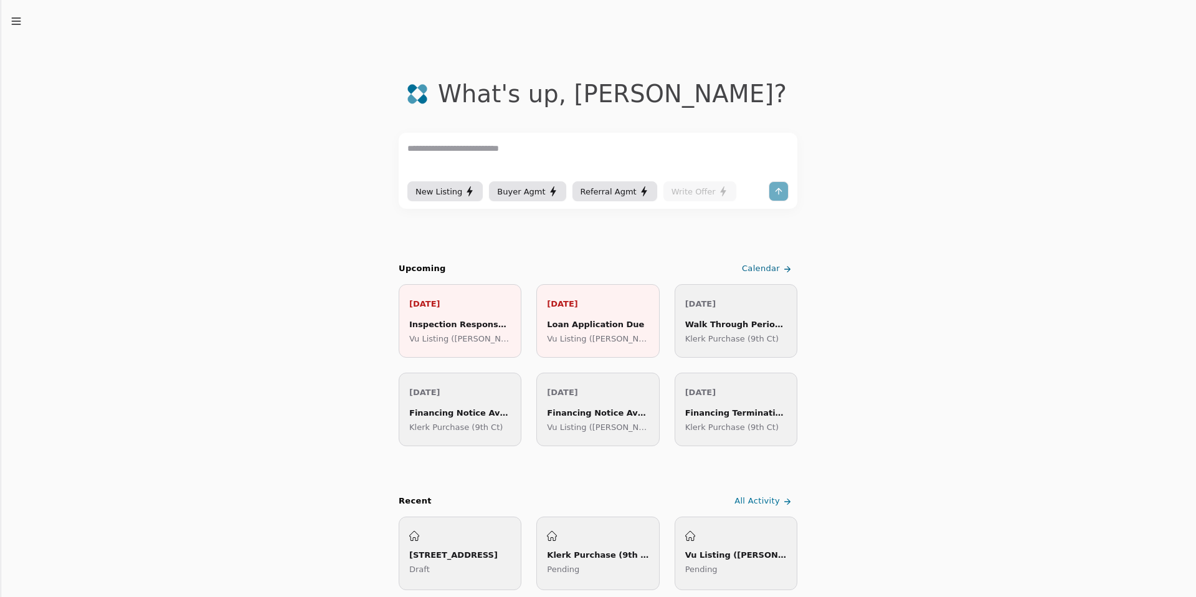
click at [518, 149] on textarea at bounding box center [597, 159] width 381 height 37
type textarea "**********"
click at [450, 138] on div "**********" at bounding box center [598, 171] width 399 height 76
click at [453, 155] on textarea "**********" at bounding box center [597, 159] width 381 height 37
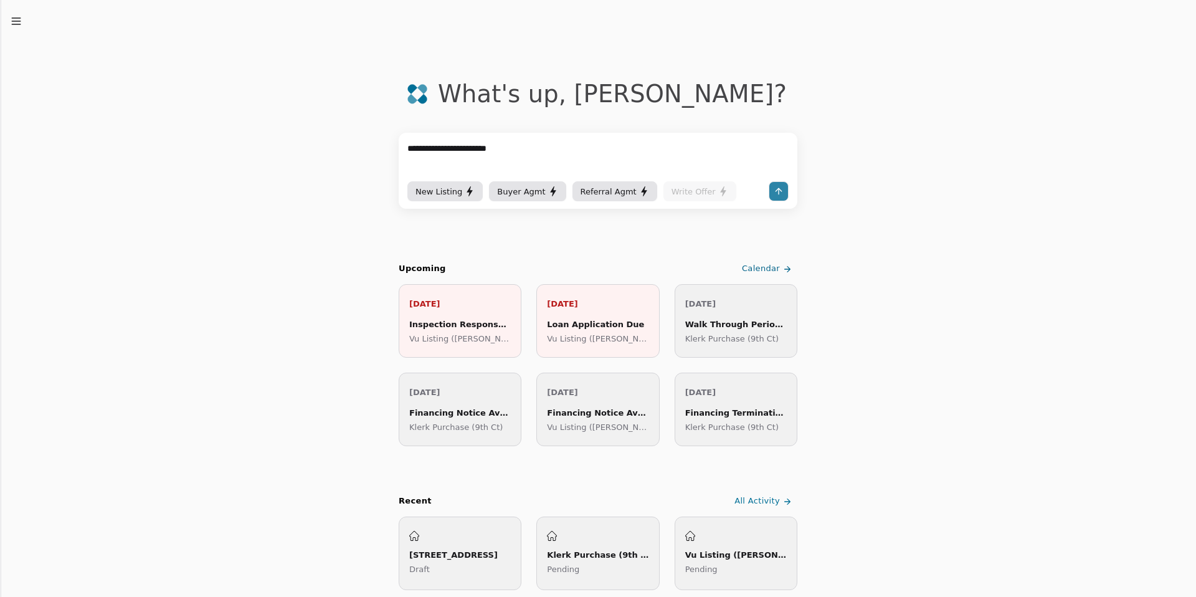
click at [453, 155] on textarea "**********" at bounding box center [597, 159] width 381 height 37
click at [431, 149] on textarea at bounding box center [597, 159] width 381 height 37
click at [429, 148] on textarea at bounding box center [597, 159] width 381 height 37
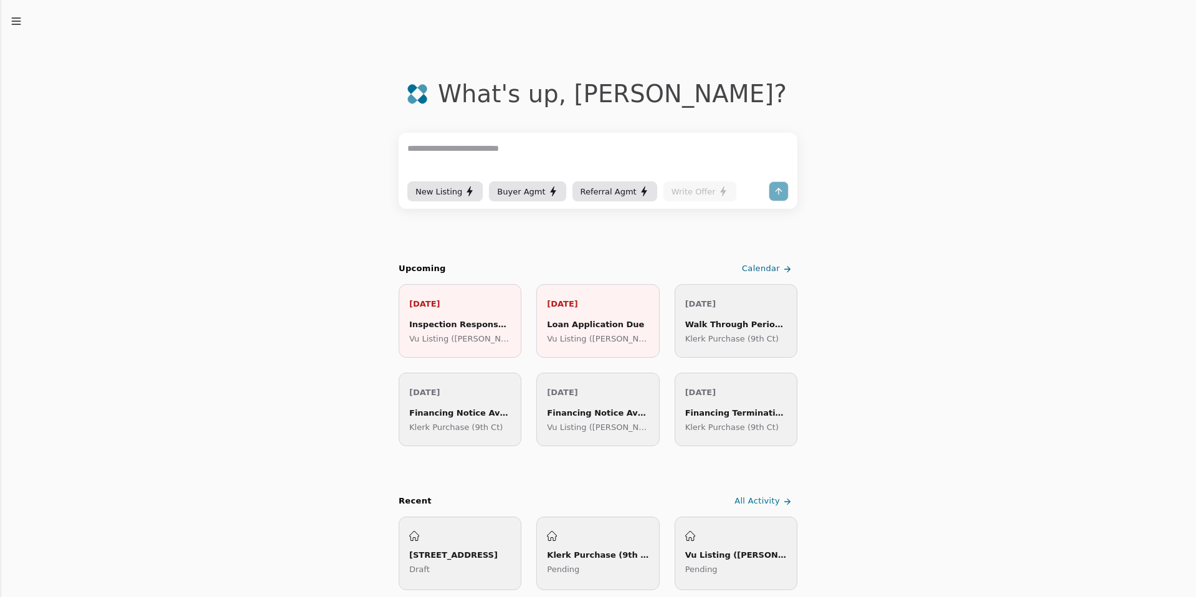
click at [428, 149] on textarea at bounding box center [597, 159] width 381 height 37
drag, startPoint x: 262, startPoint y: 261, endPoint x: 242, endPoint y: 252, distance: 22.0
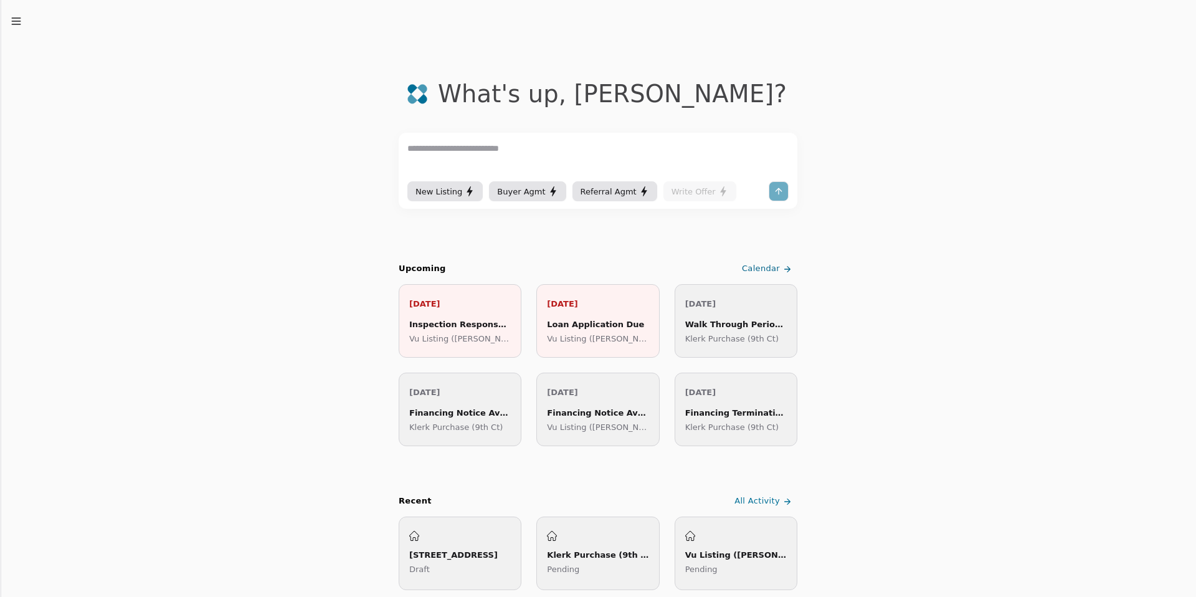
drag, startPoint x: 242, startPoint y: 252, endPoint x: 239, endPoint y: 220, distance: 32.0
click at [12, 24] on line "button" at bounding box center [16, 24] width 8 height 0
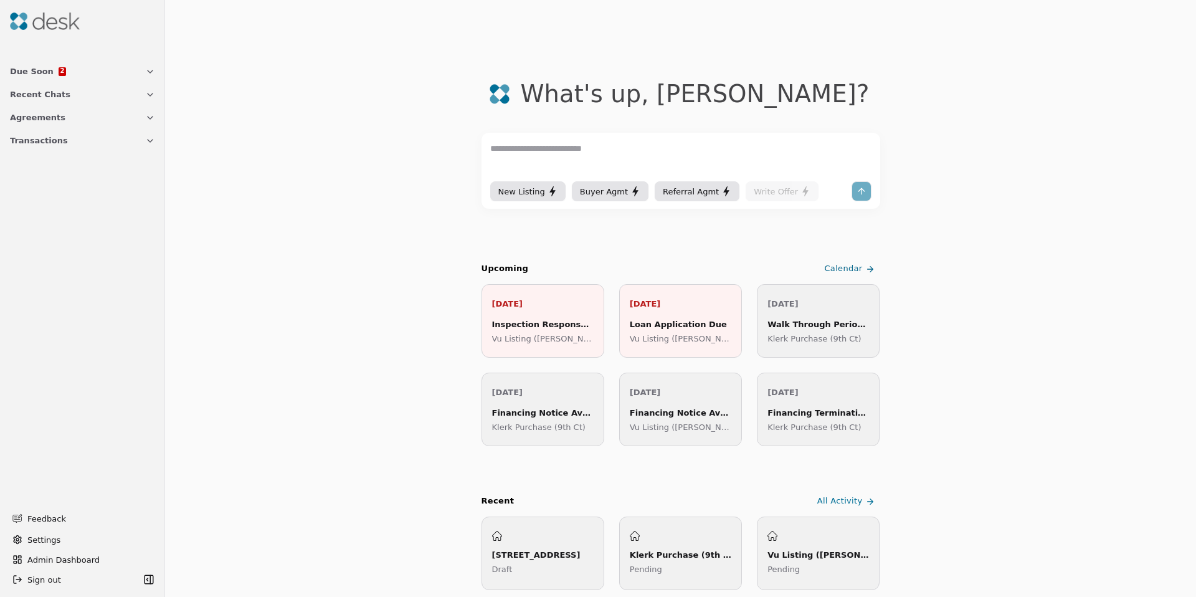
click at [55, 146] on span "Transactions" at bounding box center [39, 140] width 58 height 13
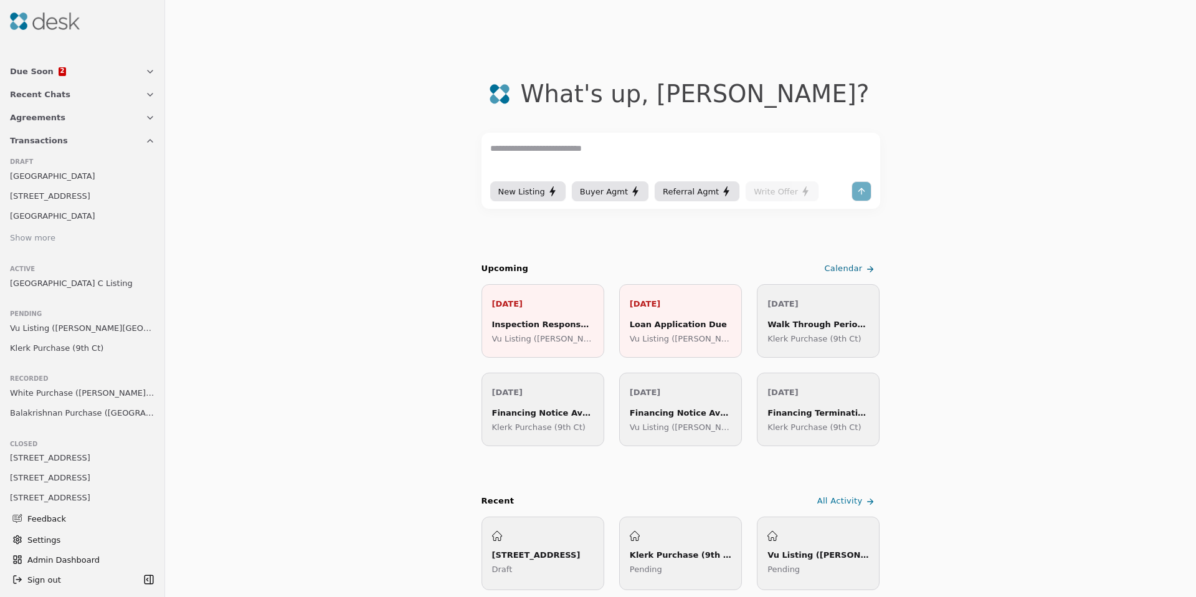
drag, startPoint x: 308, startPoint y: 186, endPoint x: 255, endPoint y: 185, distance: 53.0
drag, startPoint x: 249, startPoint y: 181, endPoint x: 224, endPoint y: 179, distance: 25.7
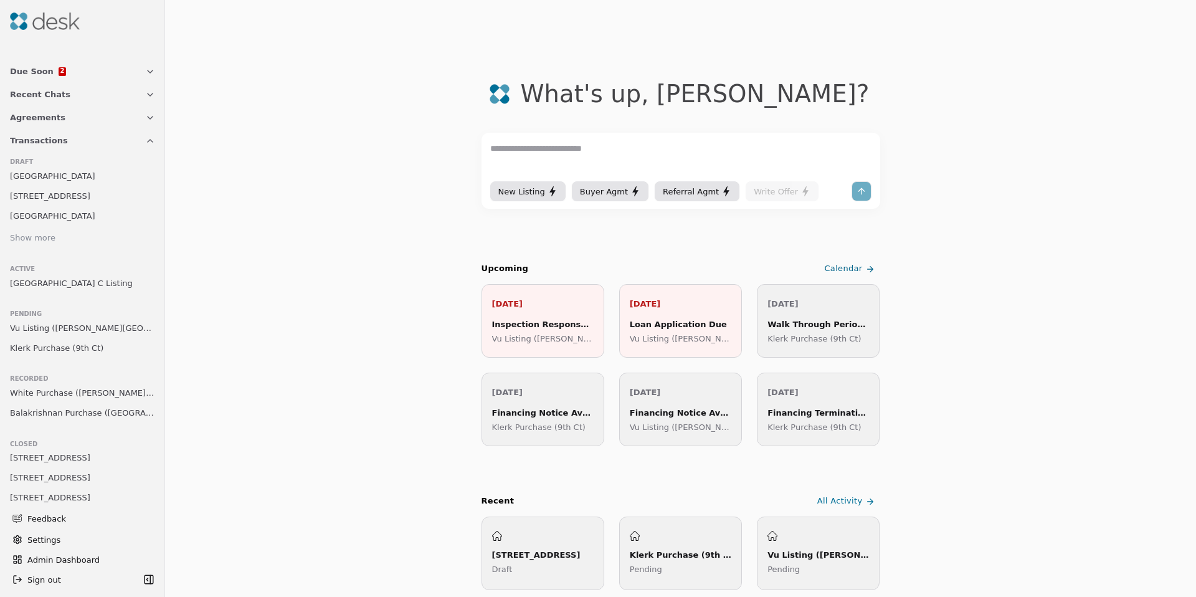
click at [532, 155] on textarea at bounding box center [680, 159] width 381 height 37
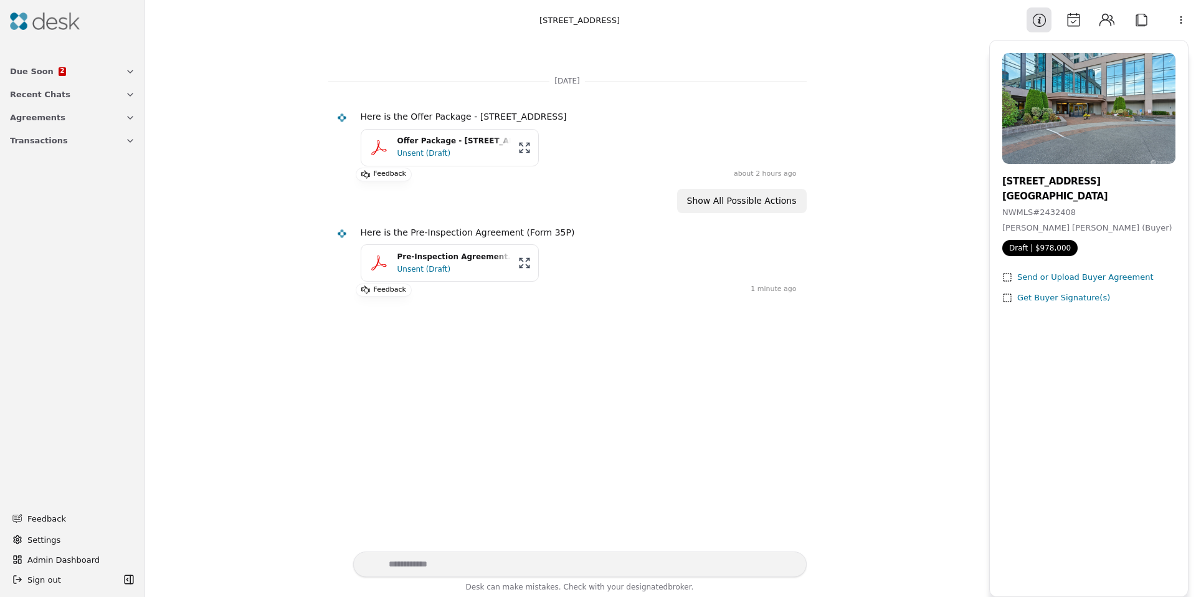
click at [285, 127] on div "Today Here is the Offer Package - 177 107th Avenue NE Unit 720, Bellevue, WA 98…" at bounding box center [567, 296] width 829 height 512
drag, startPoint x: 471, startPoint y: 117, endPoint x: 482, endPoint y: 118, distance: 10.7
click at [508, 116] on div "Here is the Offer Package - [STREET_ADDRESS]" at bounding box center [579, 117] width 436 height 14
copy div "177 107th"
click at [47, 147] on button "Transactions" at bounding box center [72, 140] width 140 height 23
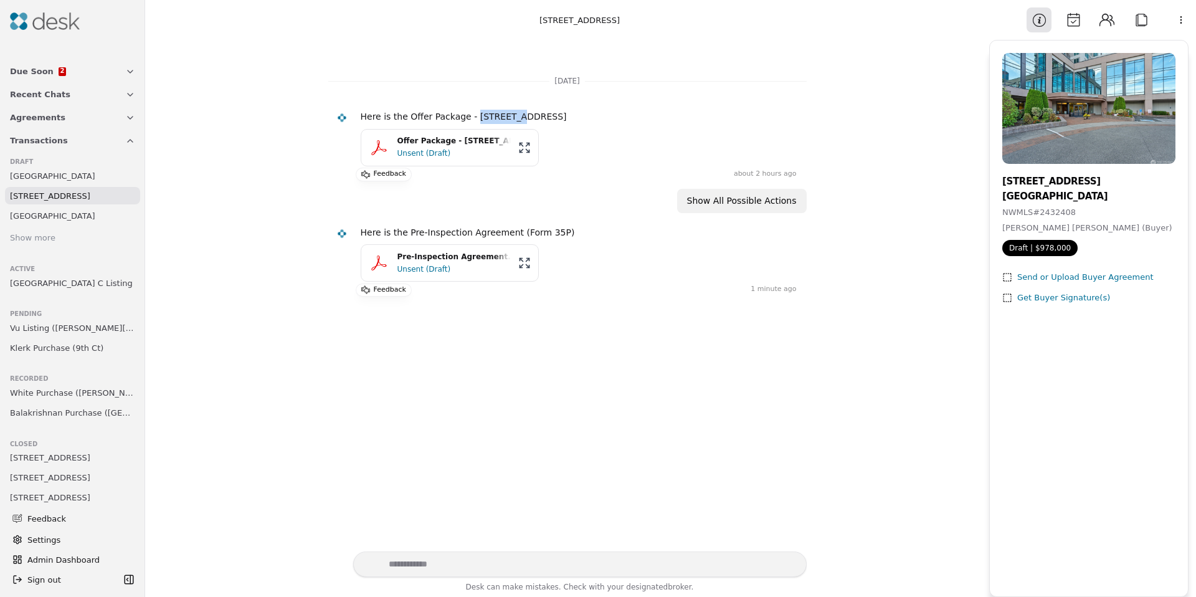
click at [47, 141] on span "Transactions" at bounding box center [39, 140] width 58 height 13
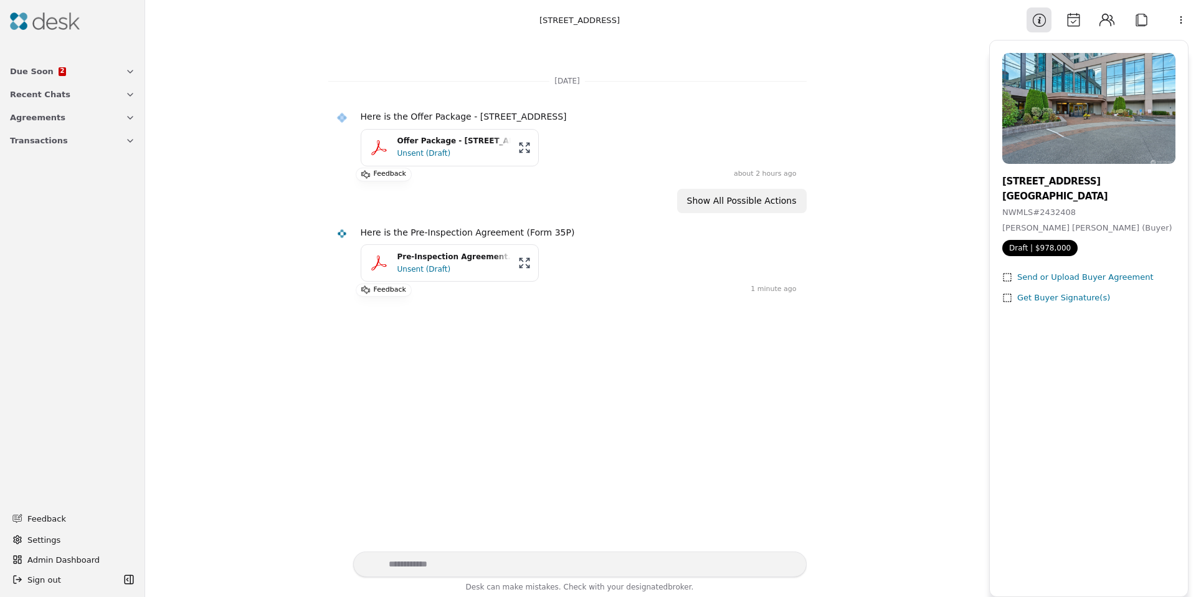
click at [222, 103] on div "Today Here is the Offer Package - 177 107th Avenue NE Unit 720, Bellevue, WA 98…" at bounding box center [567, 296] width 829 height 512
click at [36, 23] on img at bounding box center [45, 20] width 70 height 17
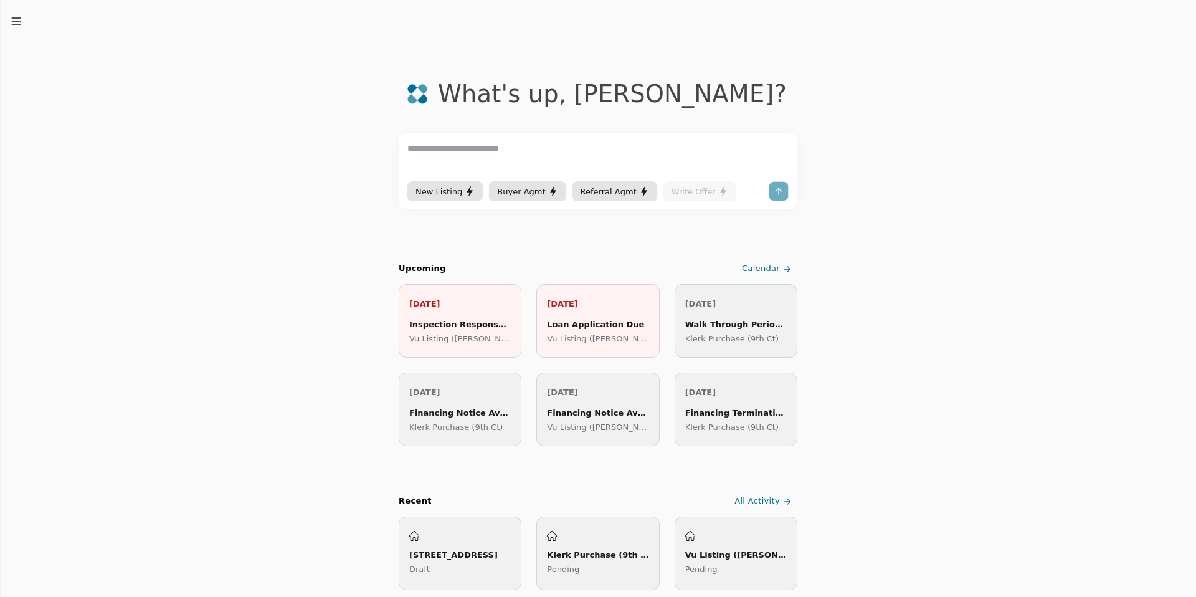
click at [522, 148] on textarea at bounding box center [597, 159] width 381 height 37
click at [19, 24] on line "button" at bounding box center [16, 24] width 8 height 0
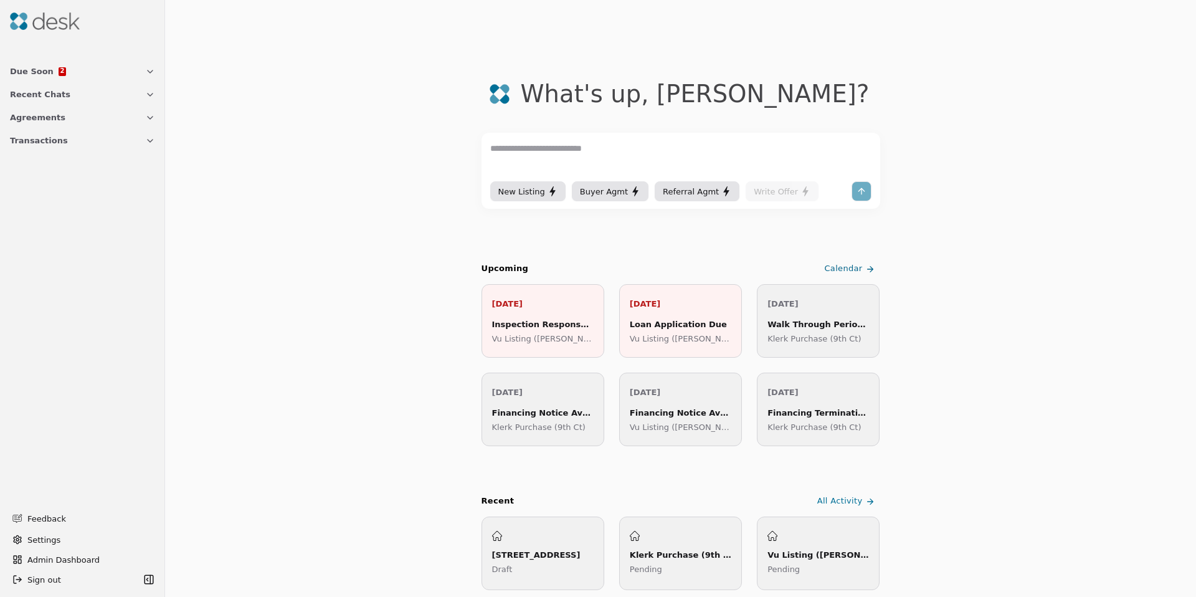
click at [68, 553] on span "Admin Dashboard" at bounding box center [89, 559] width 125 height 13
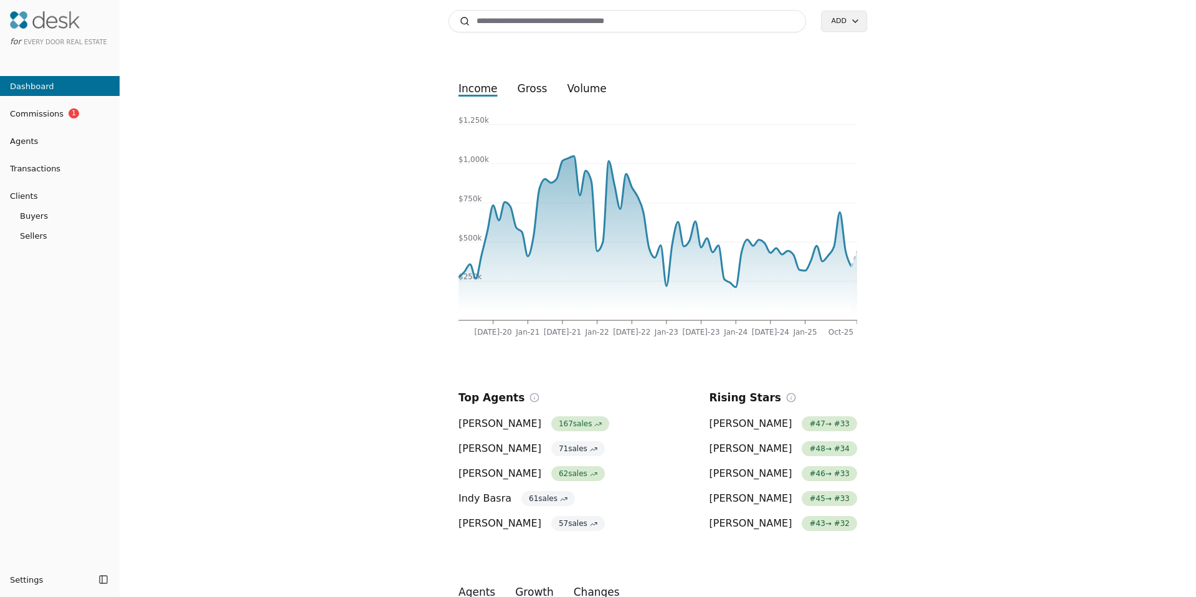
click at [723, 16] on input at bounding box center [628, 21] width 358 height 22
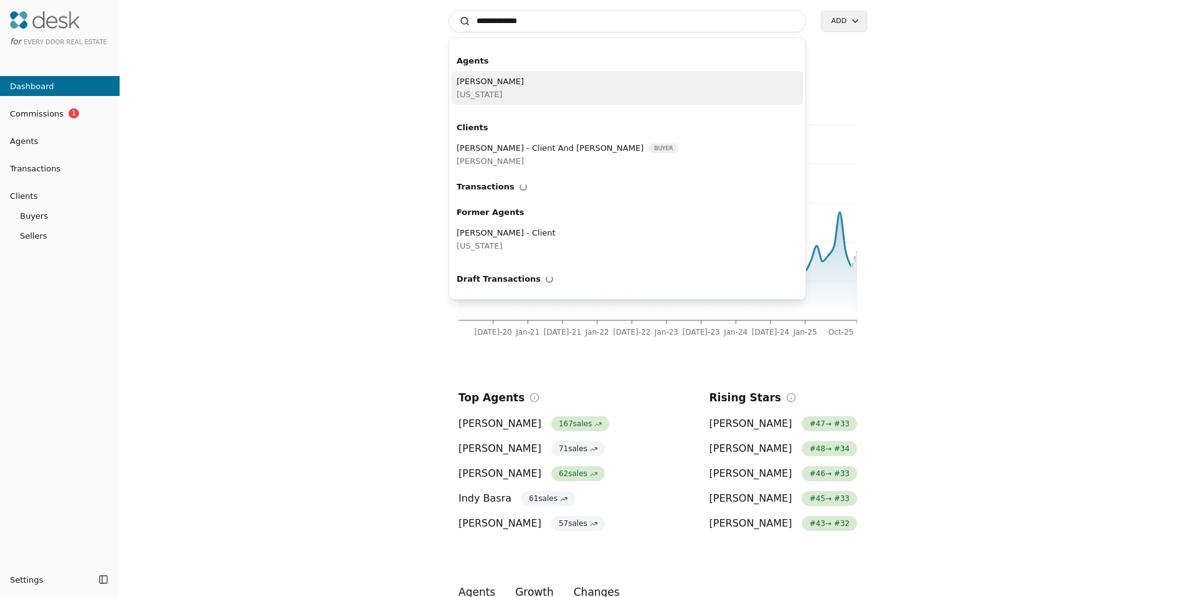
type input "**********"
click at [527, 83] on div "Ashley Seefeld Washington" at bounding box center [627, 88] width 351 height 34
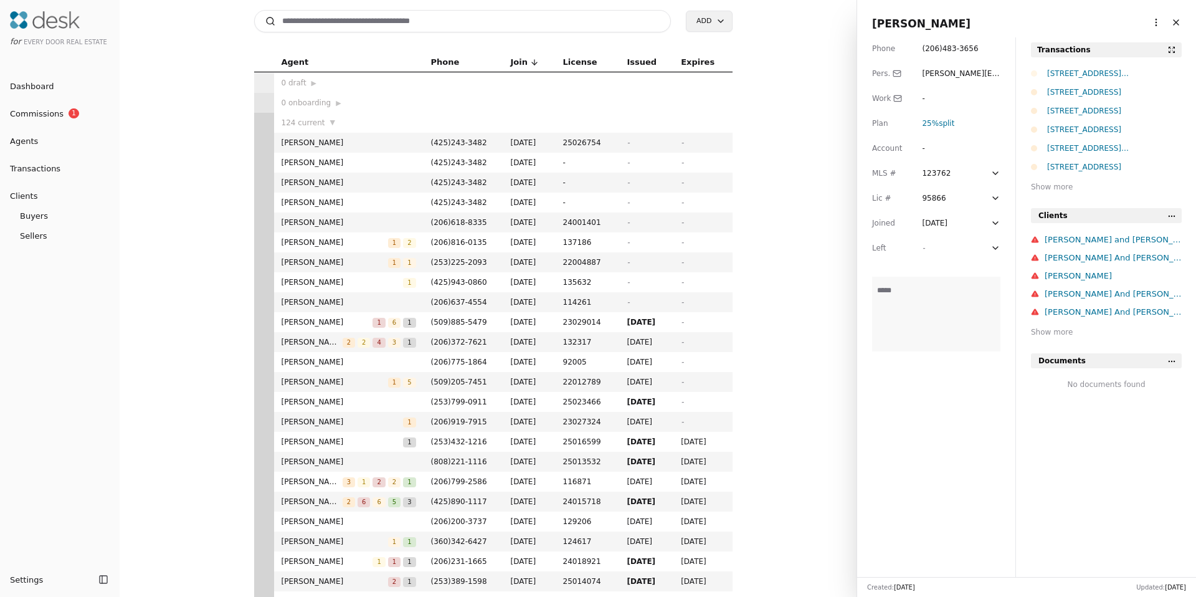
click at [1151, 22] on html "for Every Door Real Estate Dashboard Commissions 1 Agents Transactions Clients …" at bounding box center [598, 298] width 1196 height 597
click at [1113, 54] on div "Navigate as Agent" at bounding box center [1110, 48] width 100 height 21
click at [1138, 23] on html "for Every Door Real Estate Dashboard Commissions 1 Agents Transactions Clients …" at bounding box center [598, 298] width 1196 height 597
click at [1121, 49] on link "Navigate as Agent" at bounding box center [1110, 48] width 90 height 13
drag, startPoint x: 37, startPoint y: 156, endPoint x: 39, endPoint y: 169, distance: 13.9
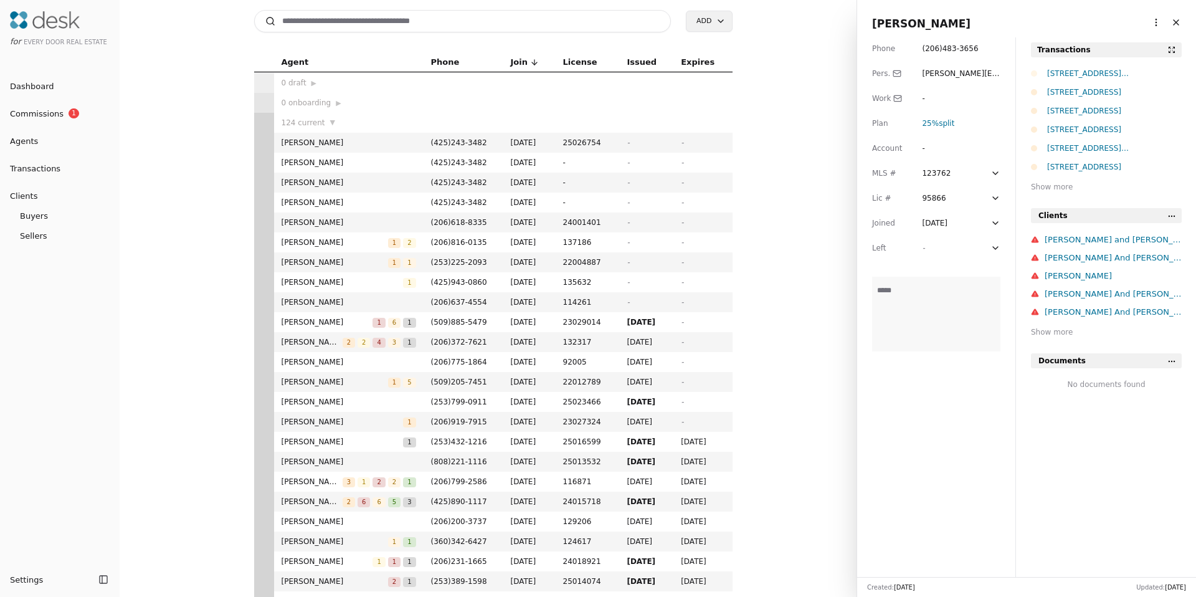
click at [37, 156] on li "Transactions" at bounding box center [60, 168] width 120 height 25
click at [39, 169] on span "Transactions" at bounding box center [30, 168] width 60 height 13
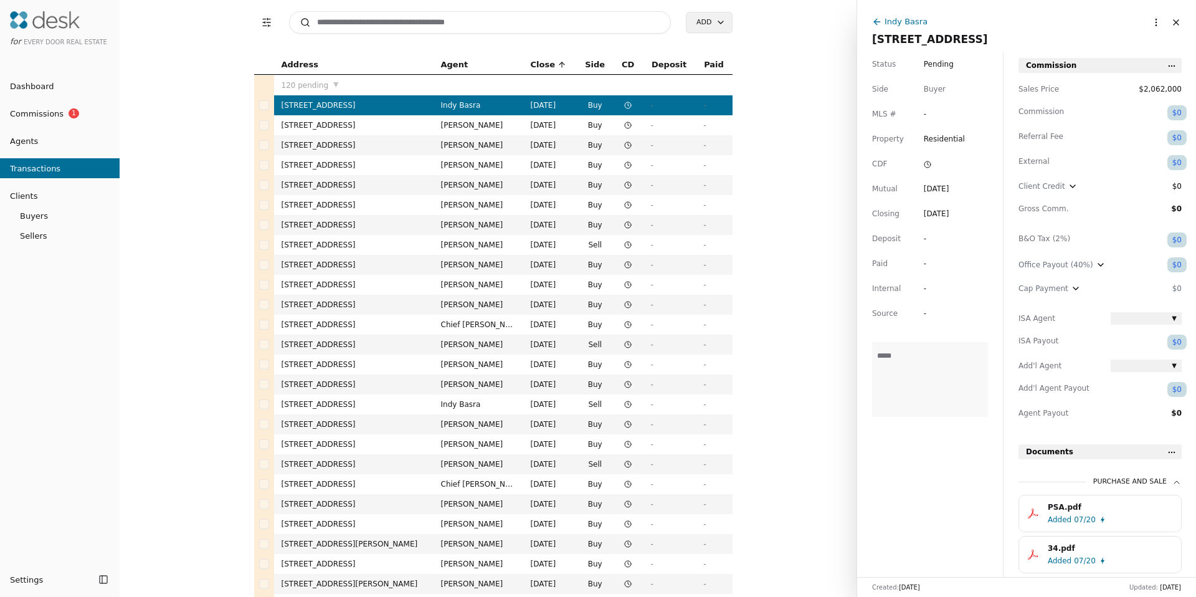
drag, startPoint x: 576, startPoint y: 11, endPoint x: 578, endPoint y: 17, distance: 6.4
click at [577, 12] on input at bounding box center [480, 22] width 383 height 22
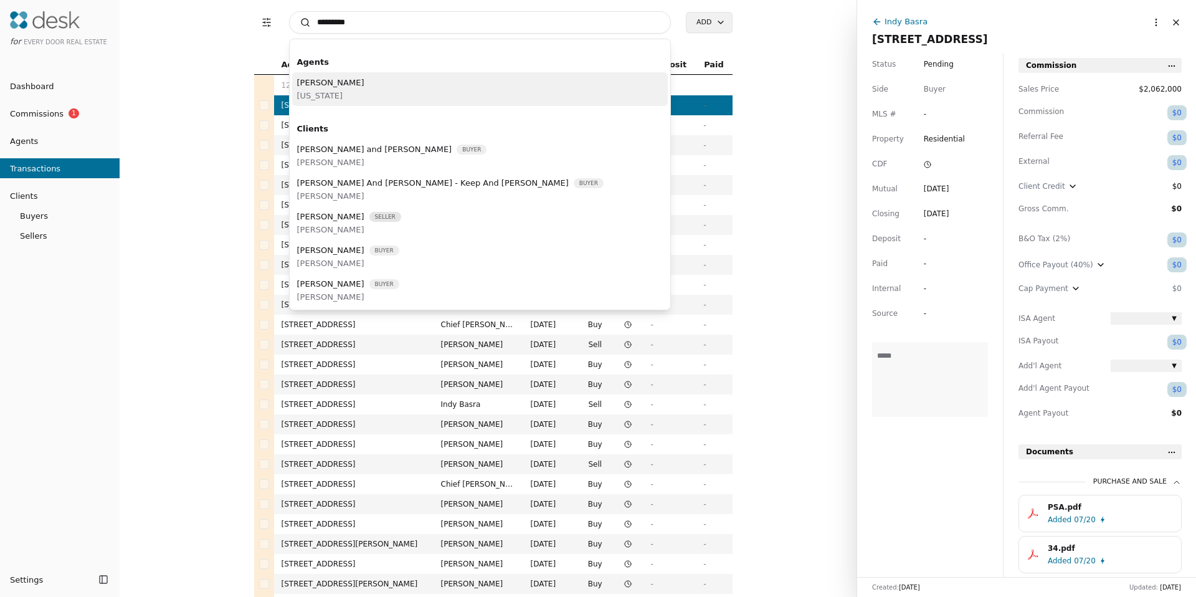
type input "*********"
click at [472, 91] on div "David Kim Washington" at bounding box center [480, 89] width 376 height 34
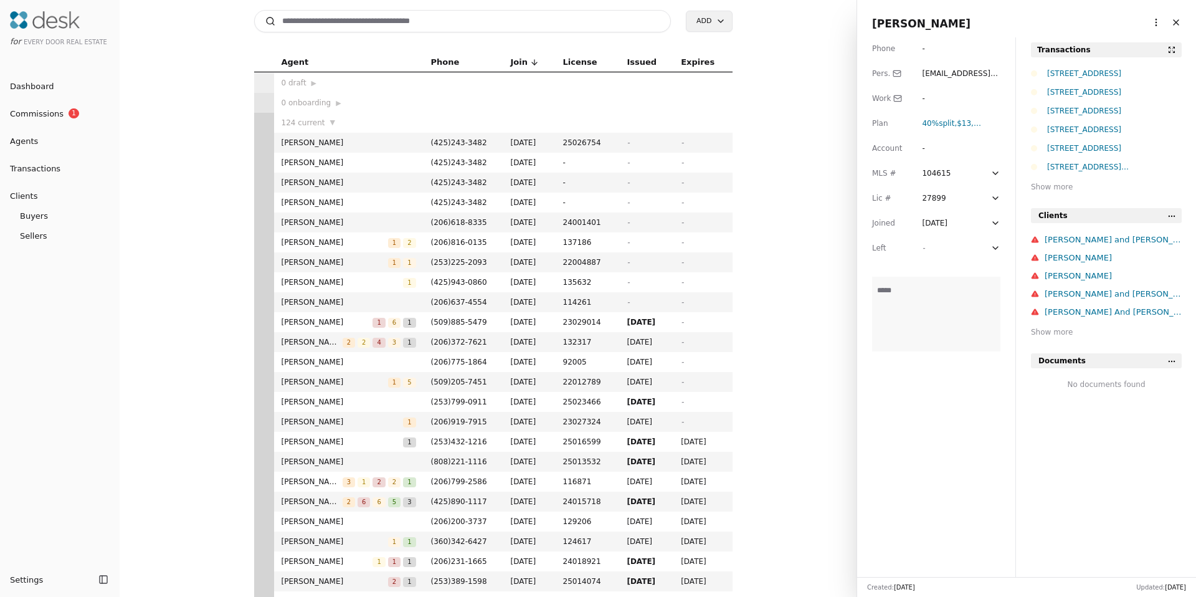
click at [27, 80] on span "Dashboard" at bounding box center [27, 86] width 54 height 13
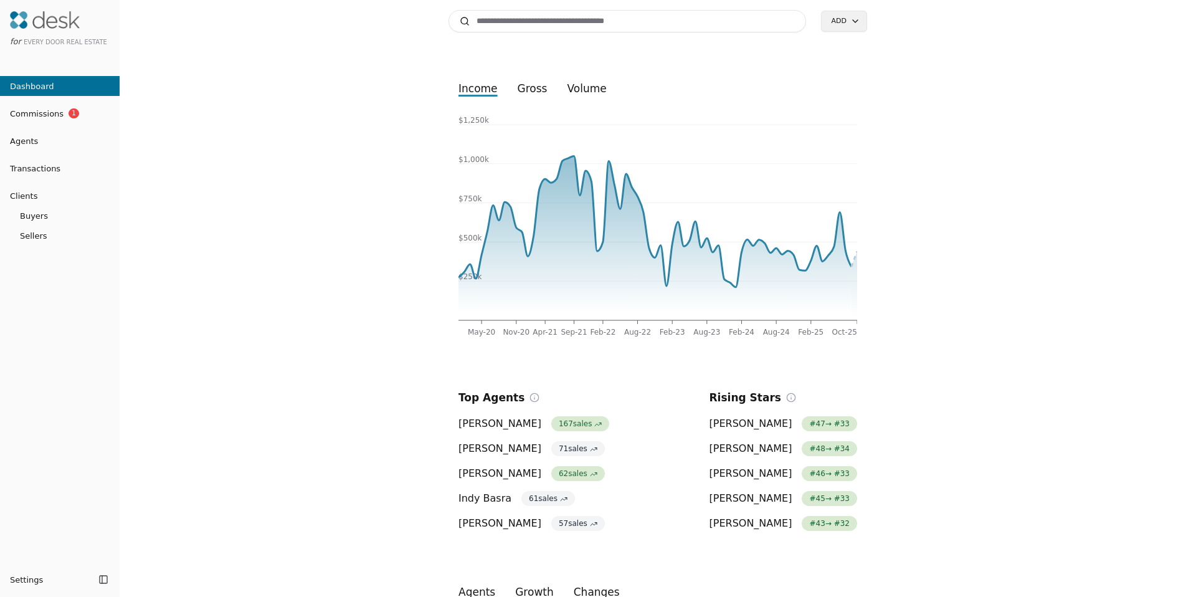
click at [506, 26] on input at bounding box center [628, 21] width 358 height 22
click at [510, 22] on input at bounding box center [628, 21] width 358 height 22
click at [492, 25] on input at bounding box center [628, 21] width 358 height 22
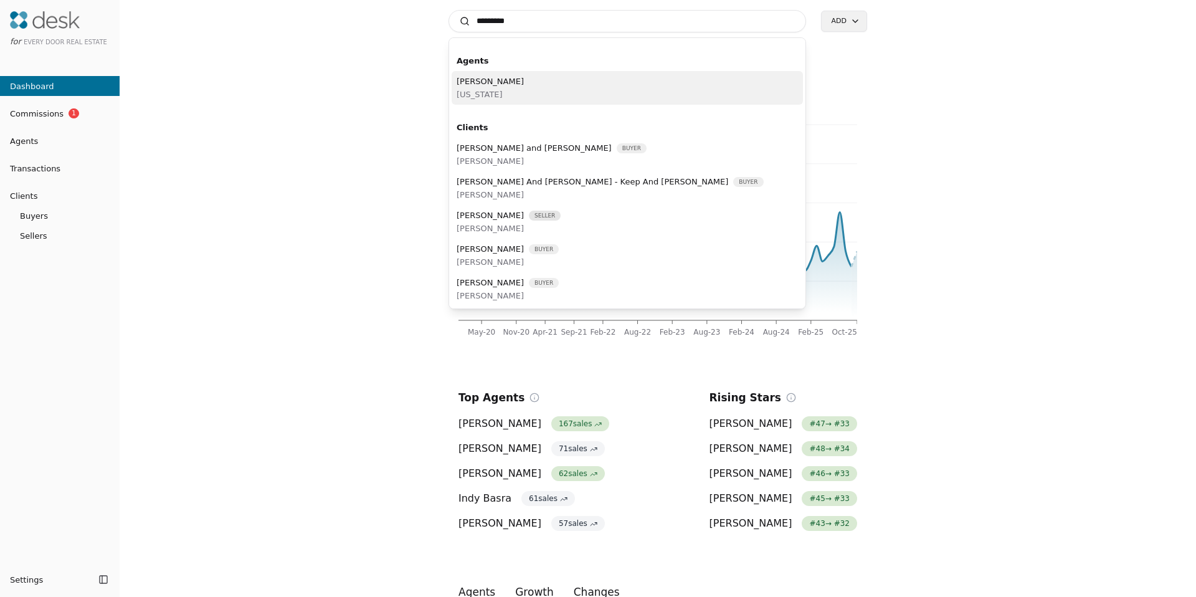
type input "*********"
click at [523, 88] on div "David Kim Washington" at bounding box center [627, 88] width 351 height 34
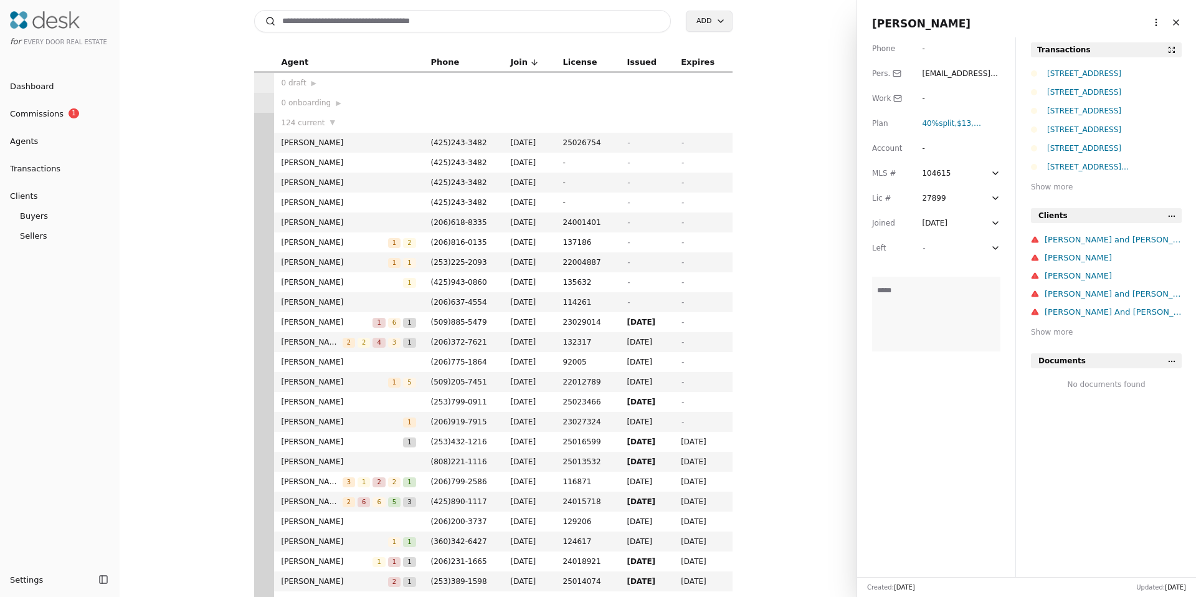
click at [1148, 21] on html "for Every Door Real Estate Dashboard Commissions 1 Agents Transactions Clients …" at bounding box center [598, 298] width 1196 height 597
click at [1120, 51] on link "Navigate as Agent" at bounding box center [1110, 48] width 90 height 13
click at [303, 17] on input at bounding box center [462, 21] width 417 height 22
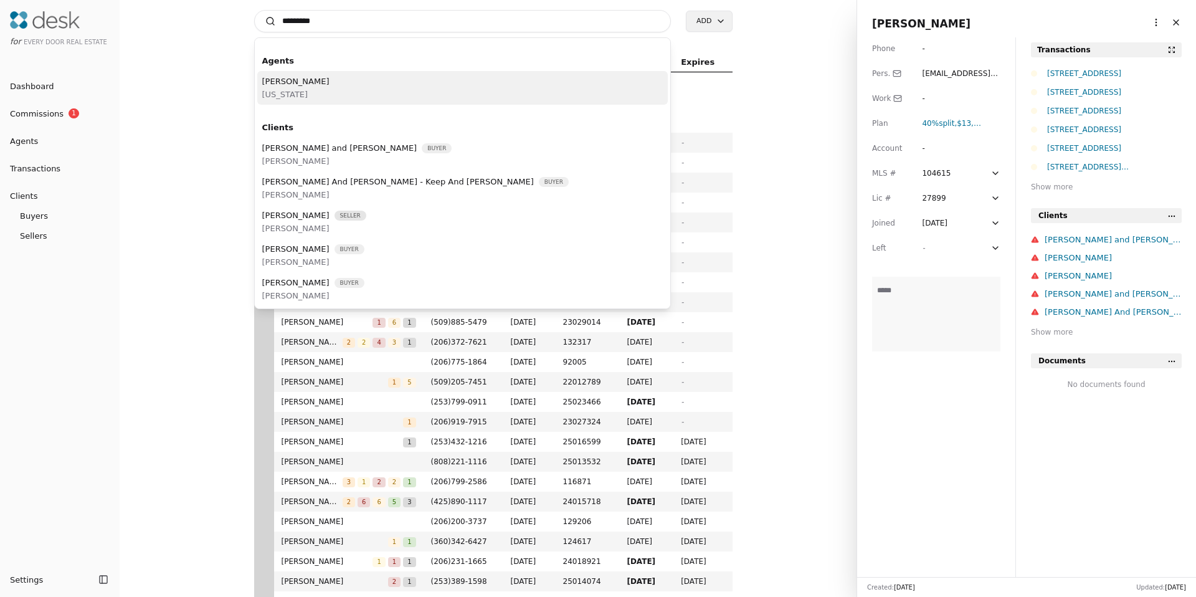
type input "*********"
click at [288, 92] on span "Washington" at bounding box center [295, 94] width 67 height 13
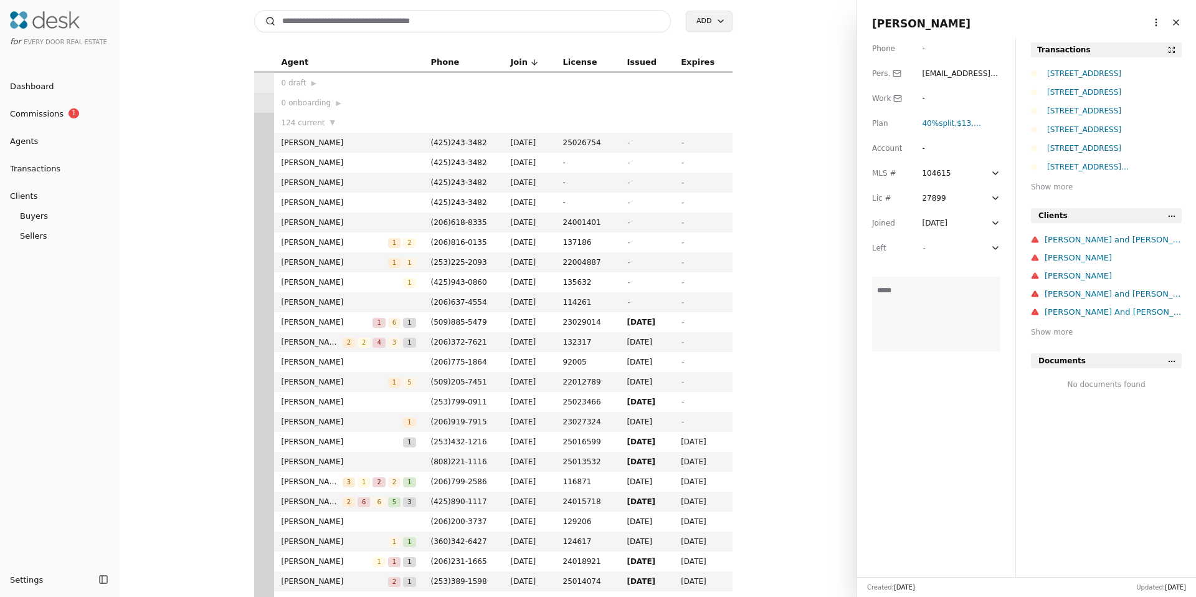
click at [1150, 21] on html "for Every Door Real Estate Dashboard Commissions 1 Agents Transactions Clients …" at bounding box center [598, 298] width 1196 height 597
click at [1114, 47] on link "Navigate as Agent" at bounding box center [1110, 48] width 90 height 13
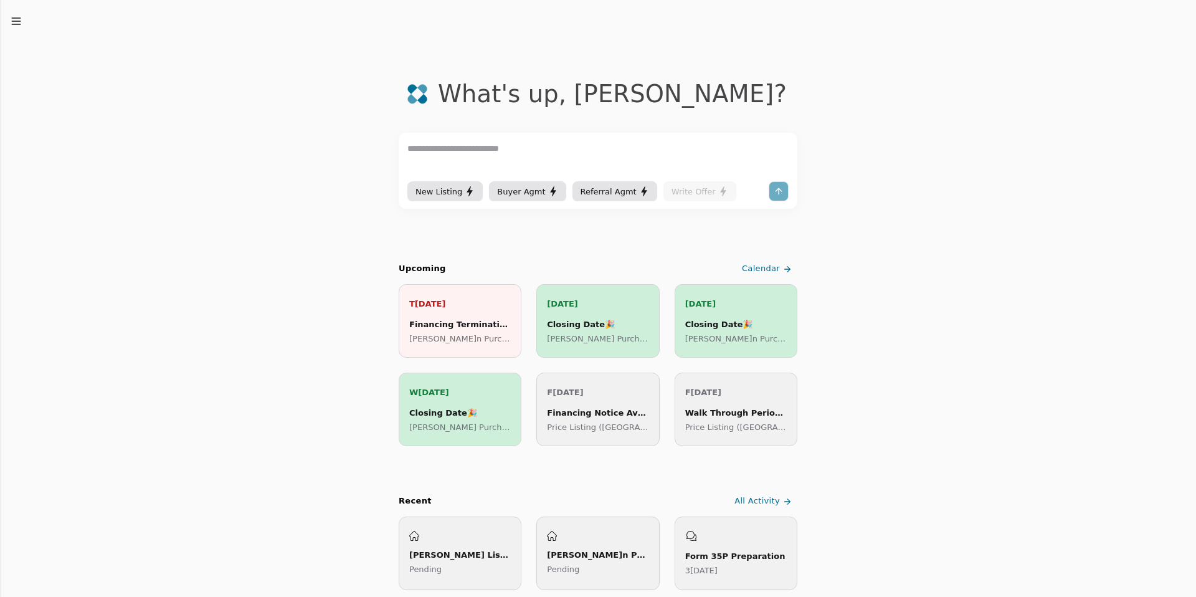
click at [20, 22] on icon "button" at bounding box center [16, 21] width 12 height 12
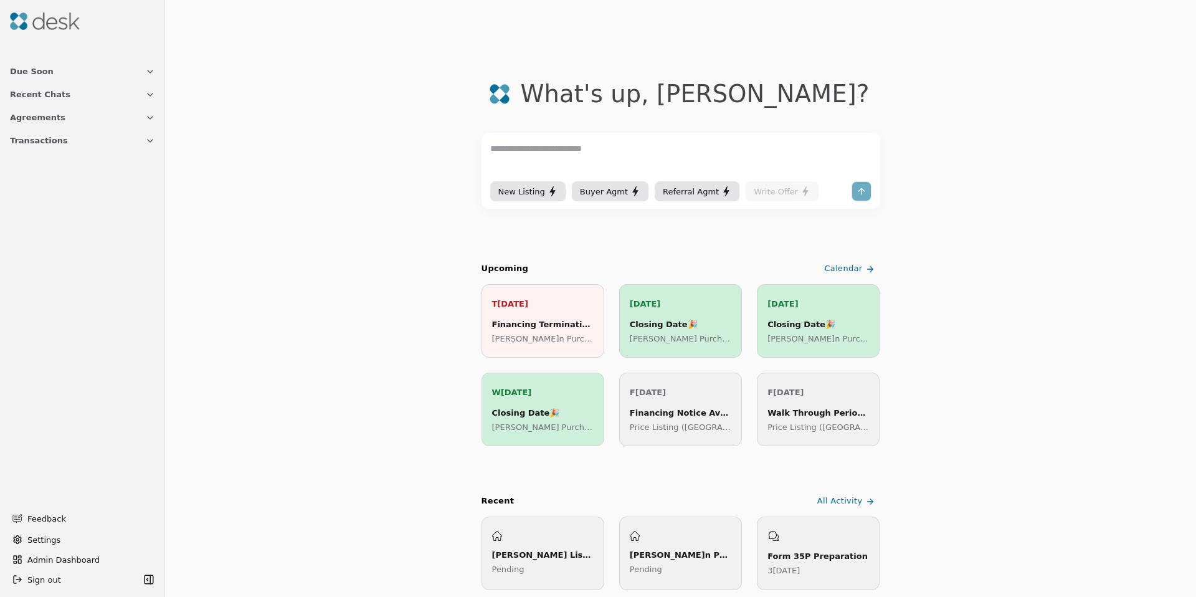
click at [39, 141] on span "Transactions" at bounding box center [39, 140] width 58 height 13
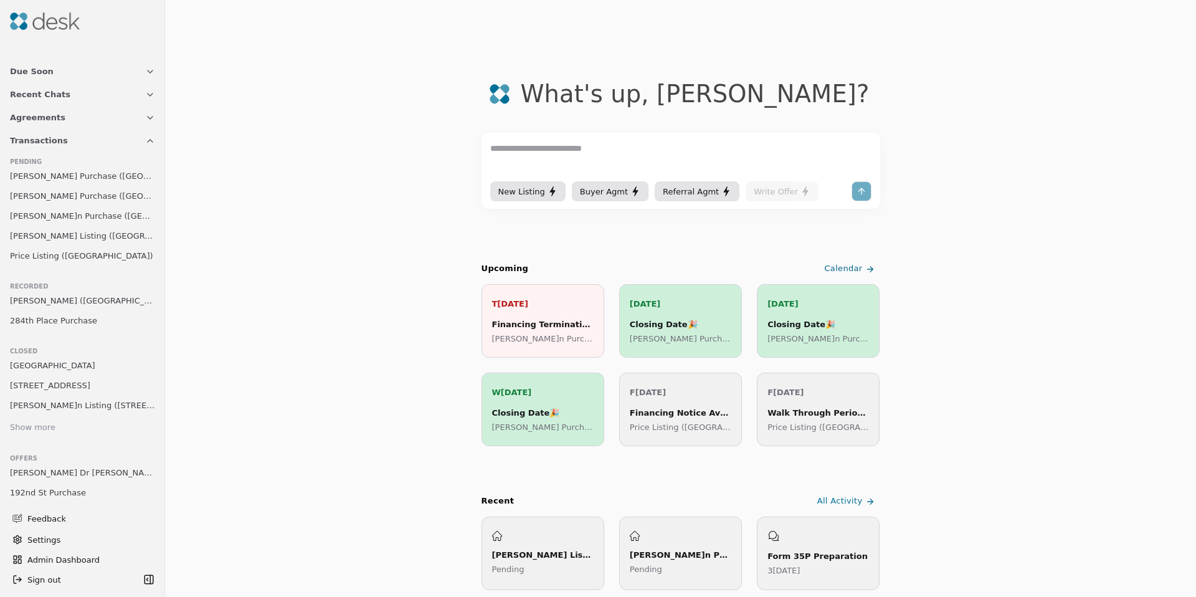
click at [35, 215] on span "[PERSON_NAME]n Purchase ([GEOGRAPHIC_DATA])" at bounding box center [82, 215] width 145 height 13
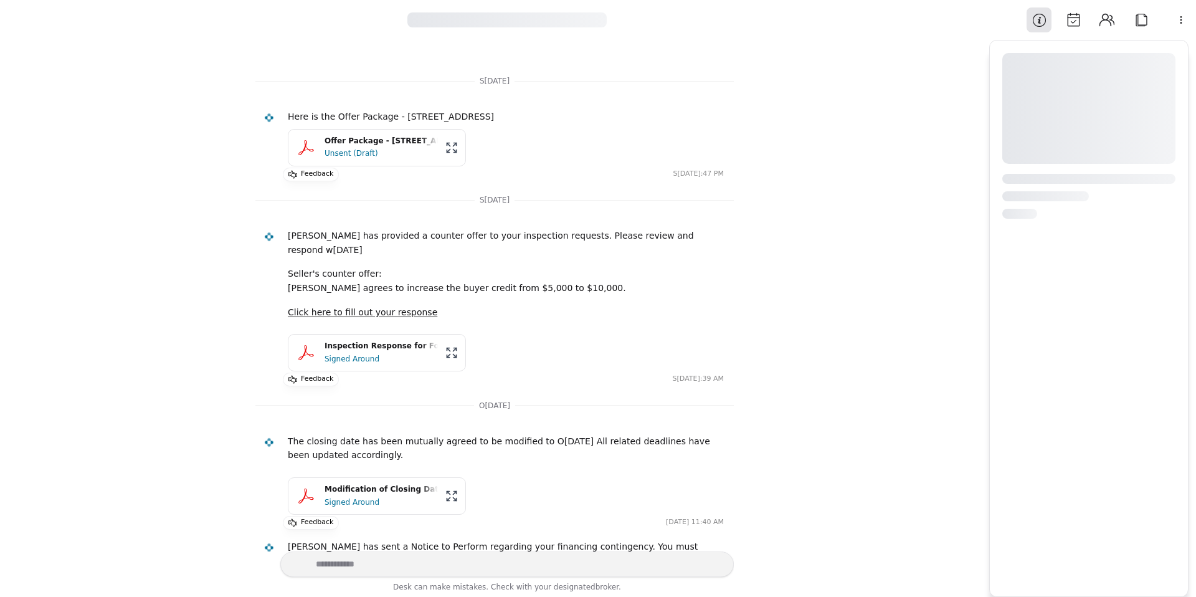
scroll to position [1451, 0]
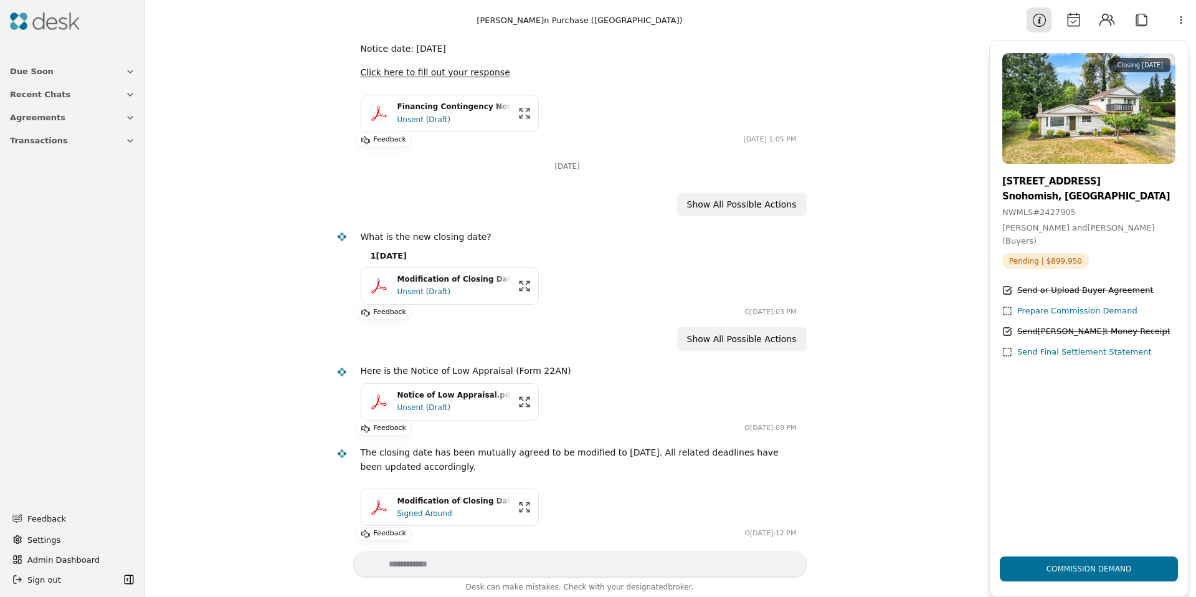
click at [1039, 184] on div "[STREET_ADDRESS]" at bounding box center [1089, 181] width 173 height 15
drag, startPoint x: 1040, startPoint y: 186, endPoint x: 1047, endPoint y: 191, distance: 9.3
click at [1041, 186] on div "[STREET_ADDRESS]" at bounding box center [1089, 181] width 173 height 15
click at [1048, 191] on div "Snohomish, [GEOGRAPHIC_DATA]" at bounding box center [1089, 196] width 173 height 15
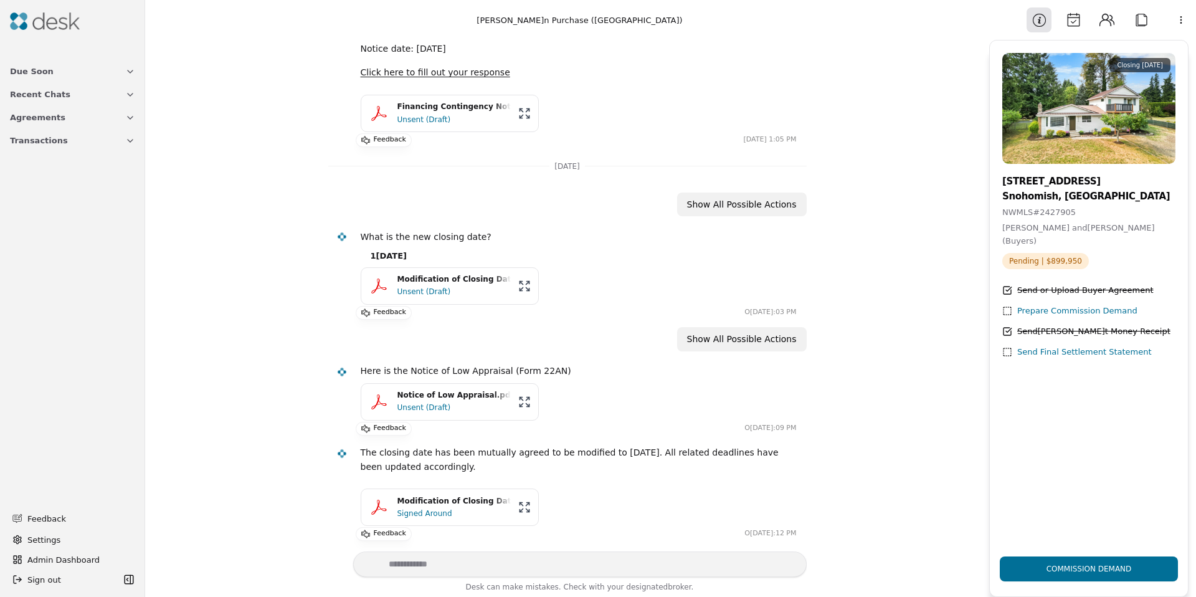
click at [1133, 19] on button "Attach" at bounding box center [1141, 19] width 25 height 25
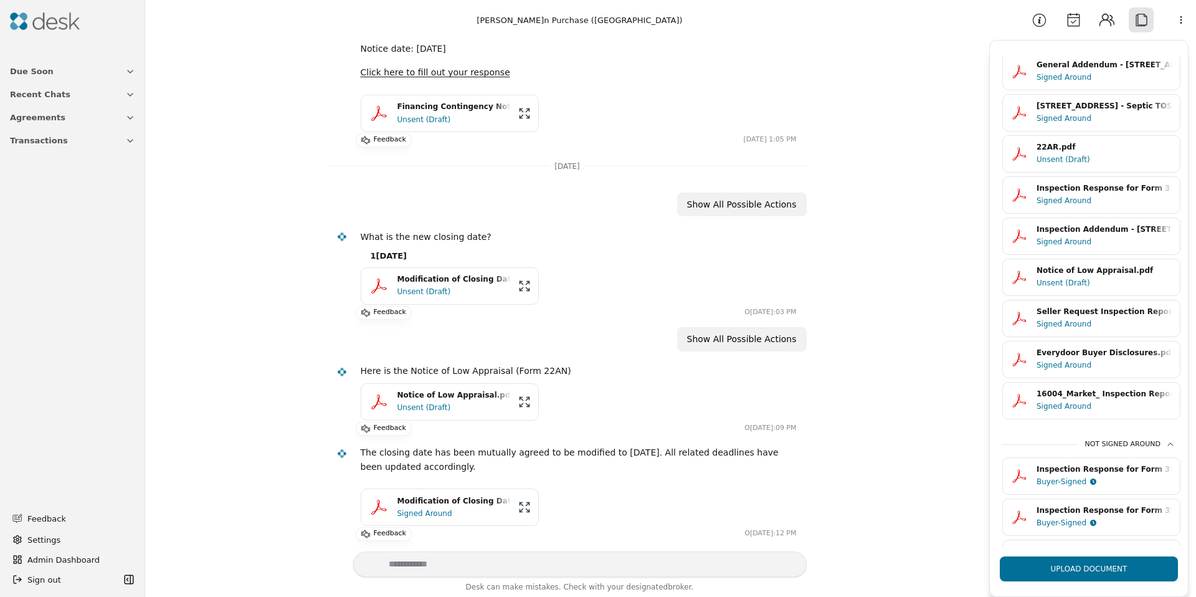
scroll to position [233, 0]
click at [1053, 154] on div "Unsent (Draft)" at bounding box center [1105, 160] width 136 height 12
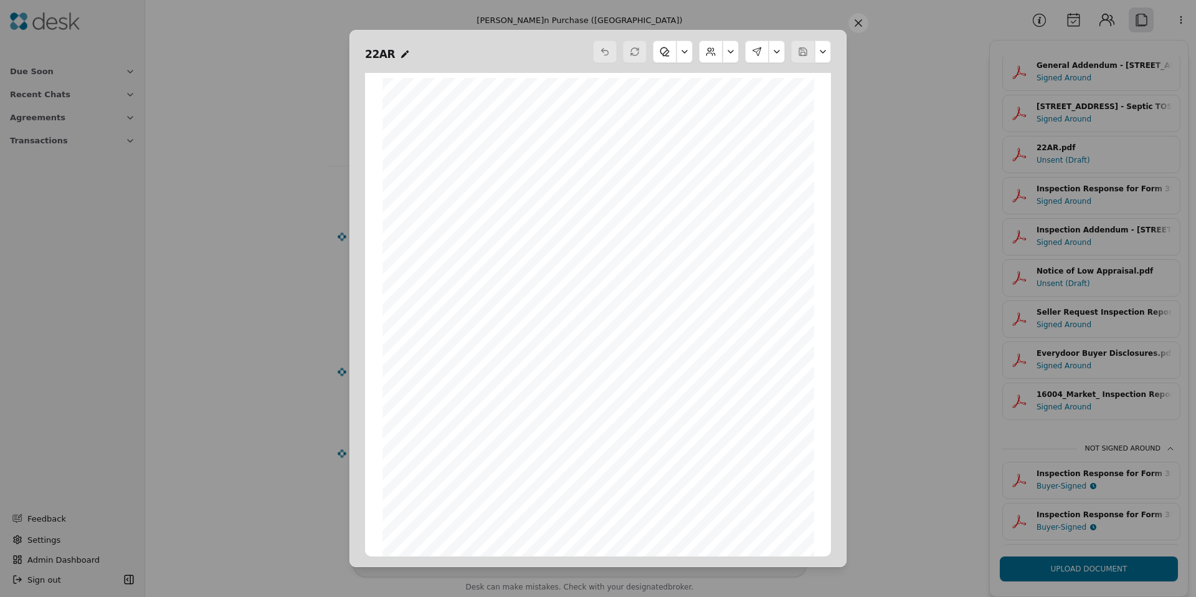
scroll to position [0, 0]
click at [782, 47] on button at bounding box center [777, 52] width 16 height 22
click at [560, 205] on div "Form 22AR ©Copyright 2021 Financing Contingency Notice Northwest Multiple Listi…" at bounding box center [599, 358] width 432 height 558
click at [773, 53] on button at bounding box center [777, 52] width 16 height 22
click at [626, 270] on span "does not earlier waive the Financing Contingency, Seller may terminate this Agr…" at bounding box center [586, 273] width 339 height 7
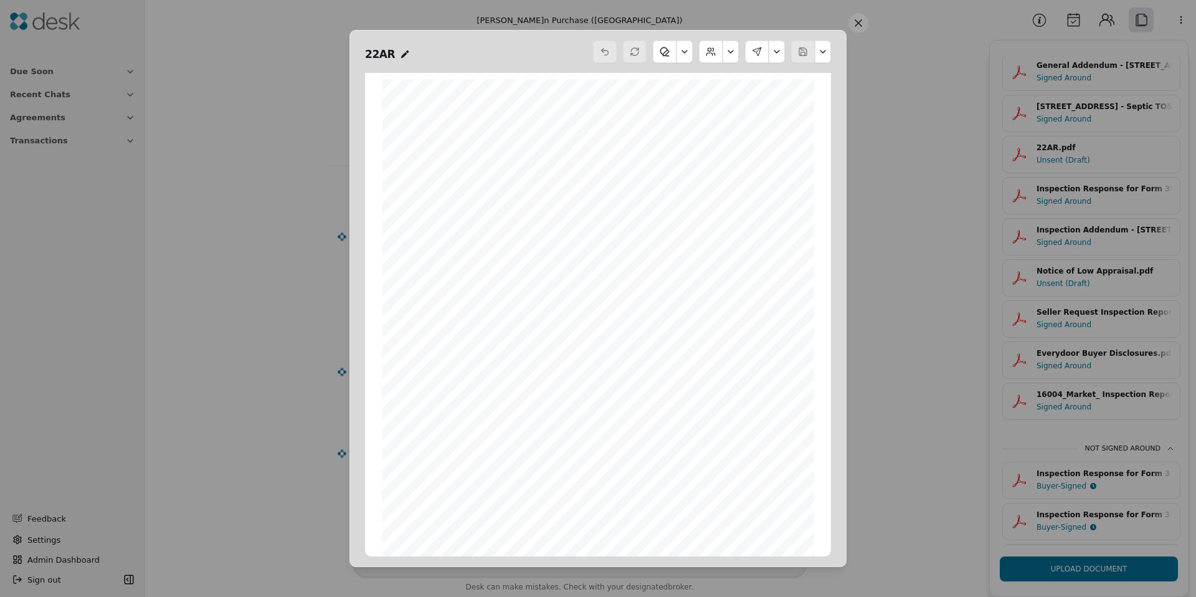
click at [480, 380] on div "Form 22AR ©Copyright 2021 Financing Contingency Notice Northwest Multiple Listi…" at bounding box center [599, 358] width 432 height 558
click at [476, 472] on div "Form 22AR ©Copyright 2021 Financing Contingency Notice Northwest Multiple Listi…" at bounding box center [599, 358] width 432 height 558
click at [778, 52] on button at bounding box center [777, 52] width 16 height 22
click at [738, 131] on button "Edit Signers" at bounding box center [734, 127] width 75 height 22
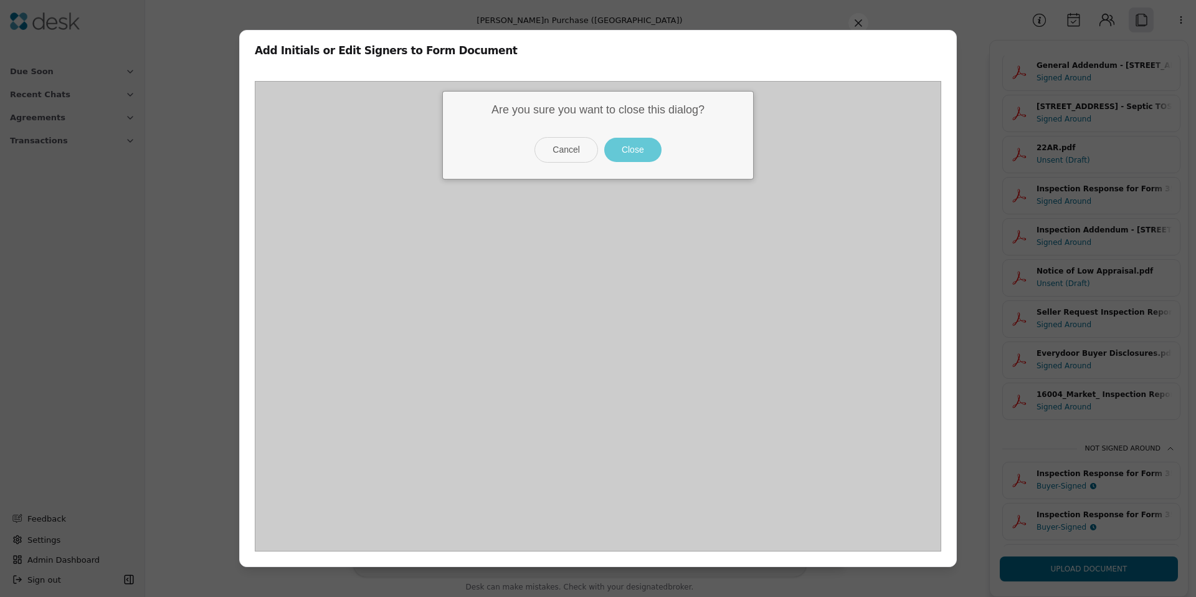
click at [635, 145] on button "Close" at bounding box center [632, 150] width 57 height 24
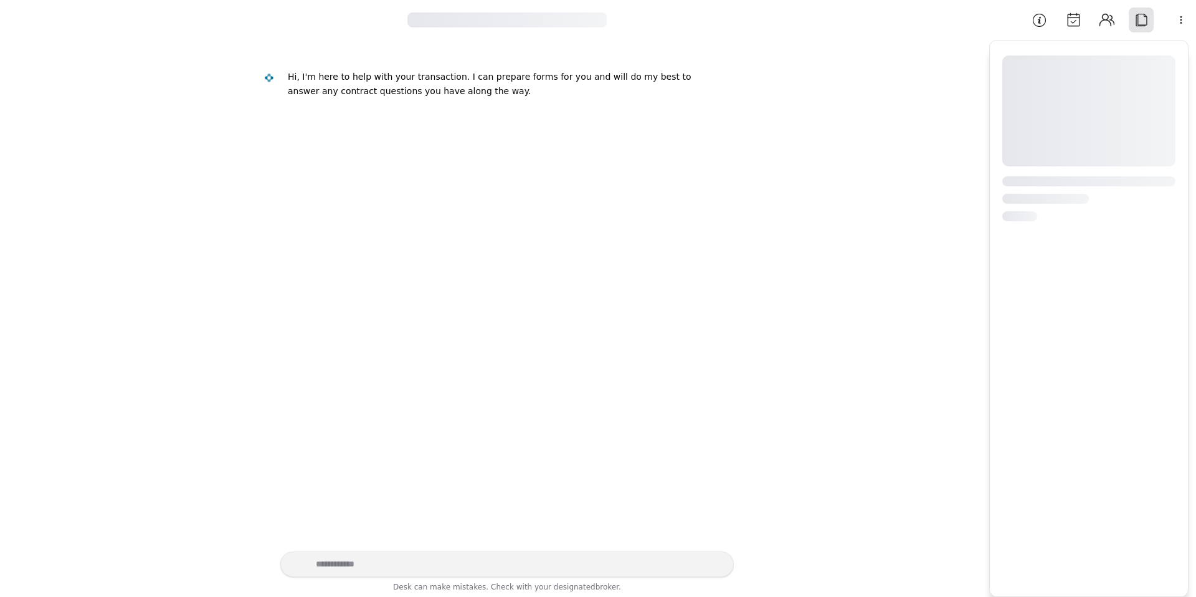
scroll to position [1451, 0]
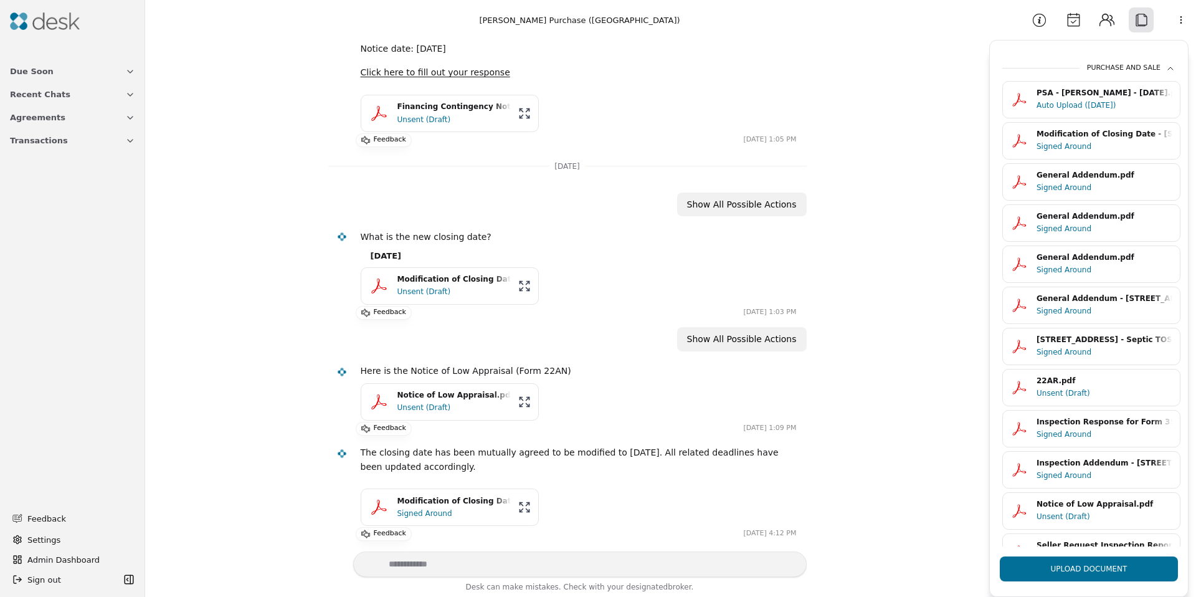
click at [1139, 21] on button "Attach" at bounding box center [1141, 19] width 25 height 25
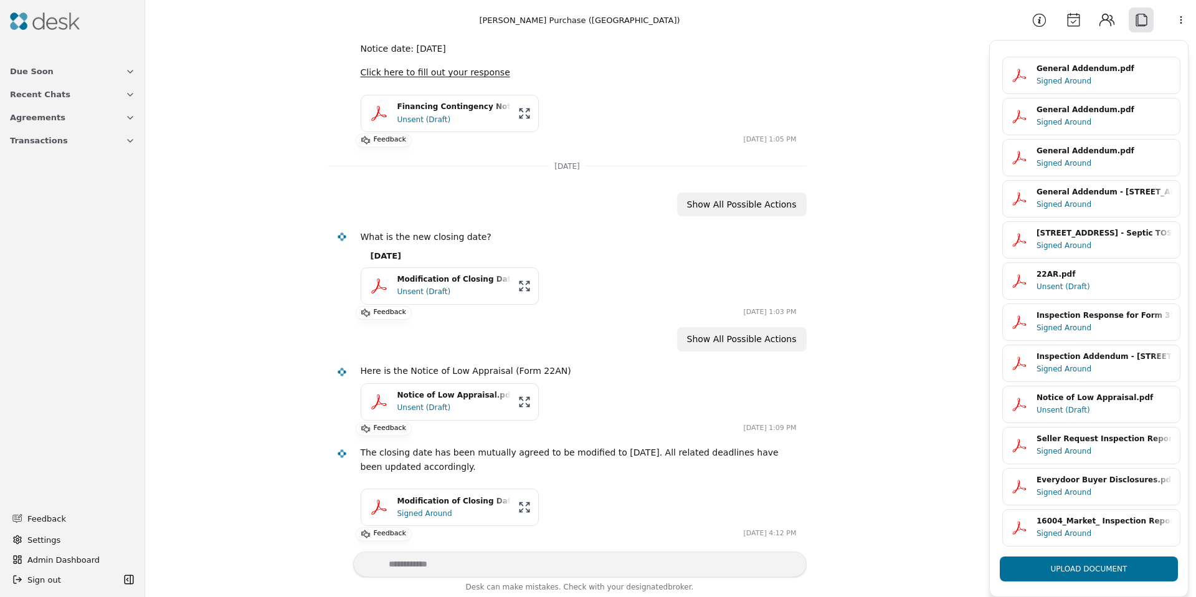
scroll to position [109, 0]
click at [1067, 316] on div "Inspection Response for Form 35.pdf" at bounding box center [1105, 313] width 136 height 12
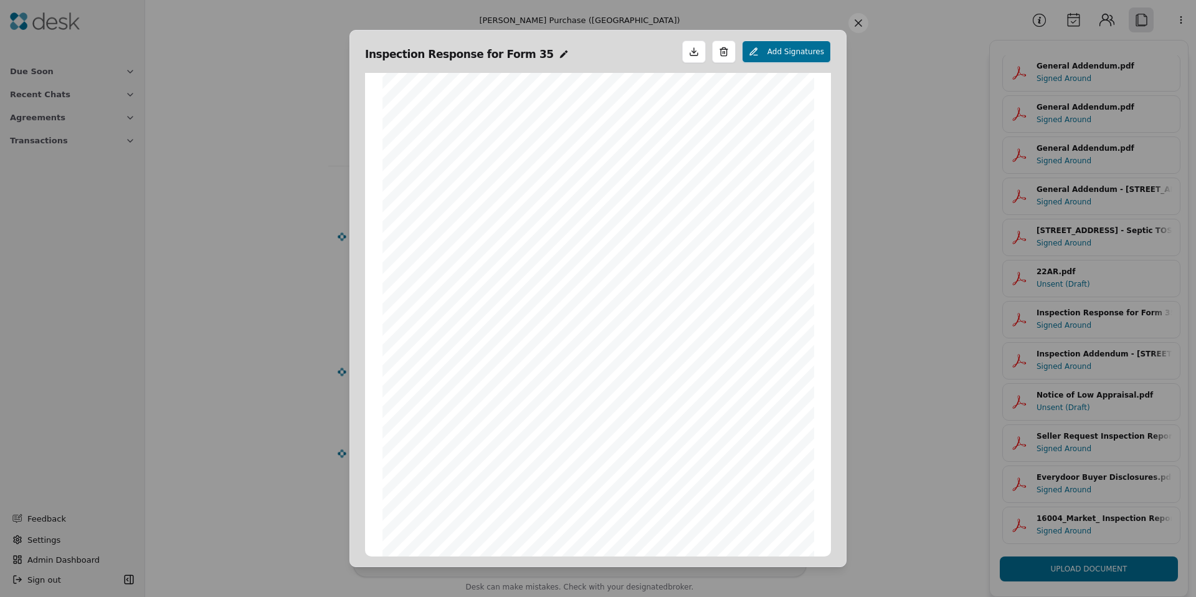
scroll to position [652, 0]
click at [859, 20] on button at bounding box center [859, 23] width 20 height 20
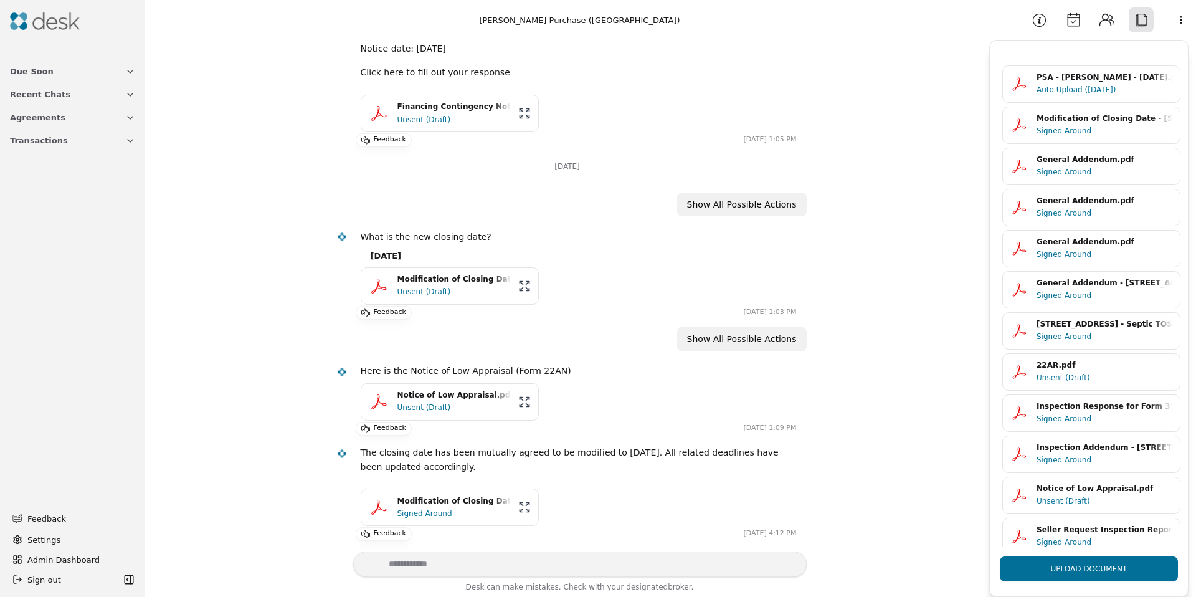
scroll to position [0, 0]
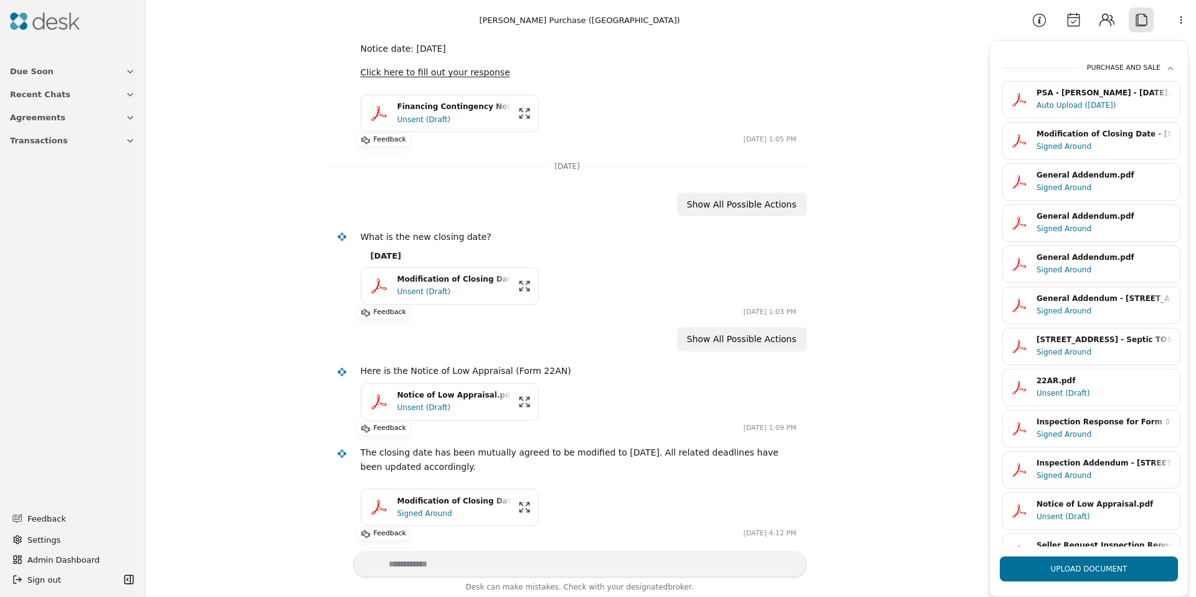
click at [1068, 184] on div "Signed Around" at bounding box center [1105, 187] width 136 height 12
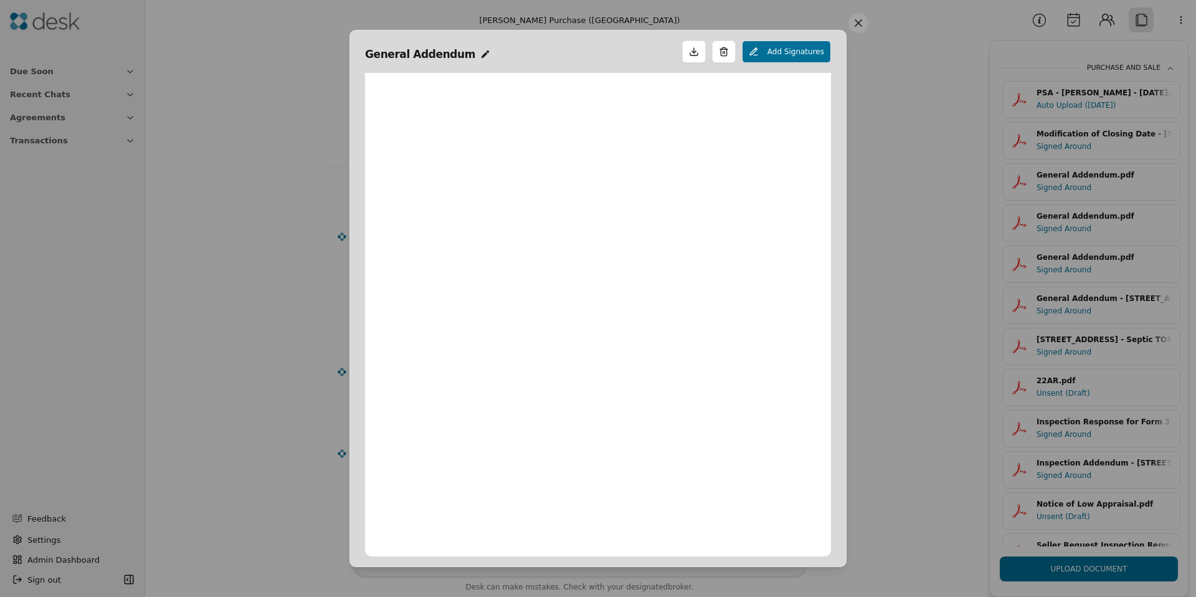
scroll to position [6, 0]
click at [861, 29] on button at bounding box center [859, 23] width 20 height 20
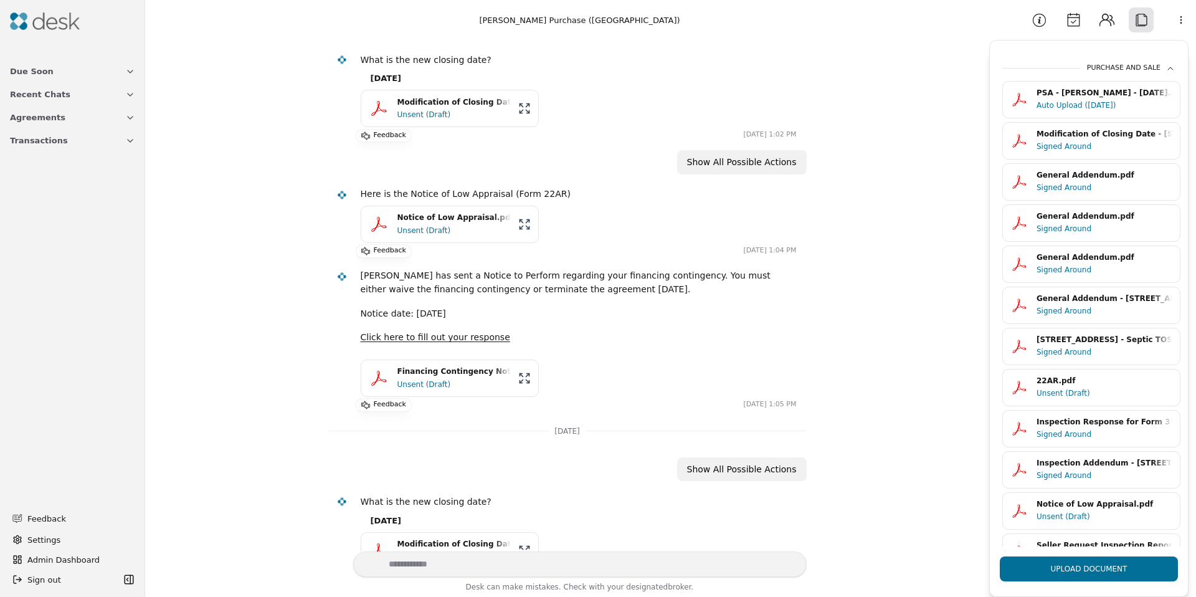
scroll to position [1177, 0]
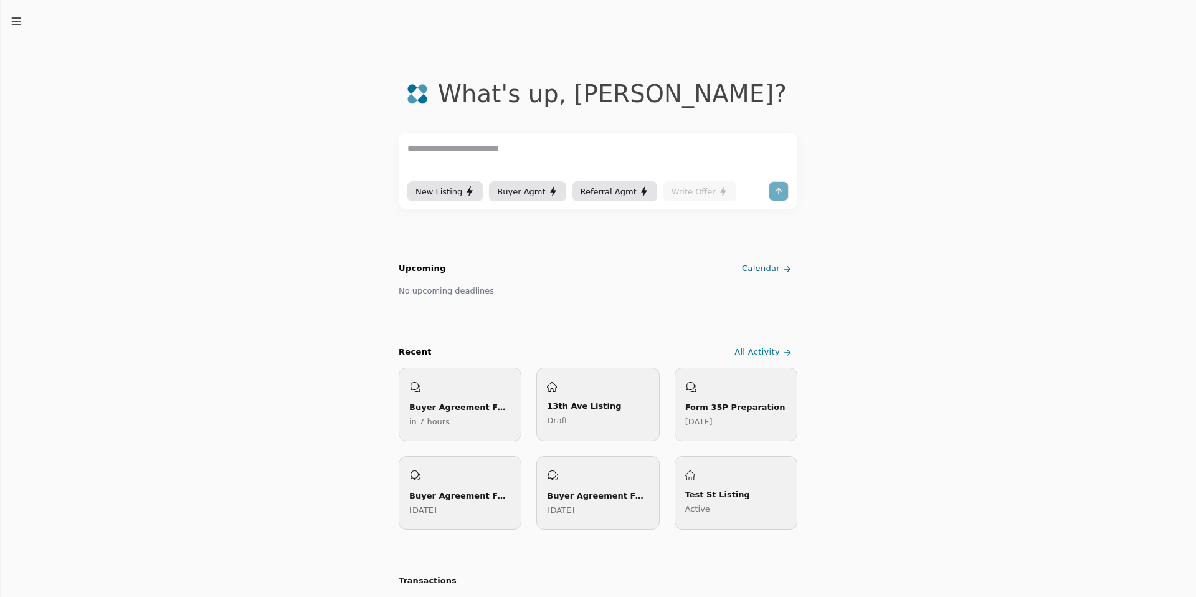
click at [21, 22] on icon "button" at bounding box center [16, 21] width 12 height 12
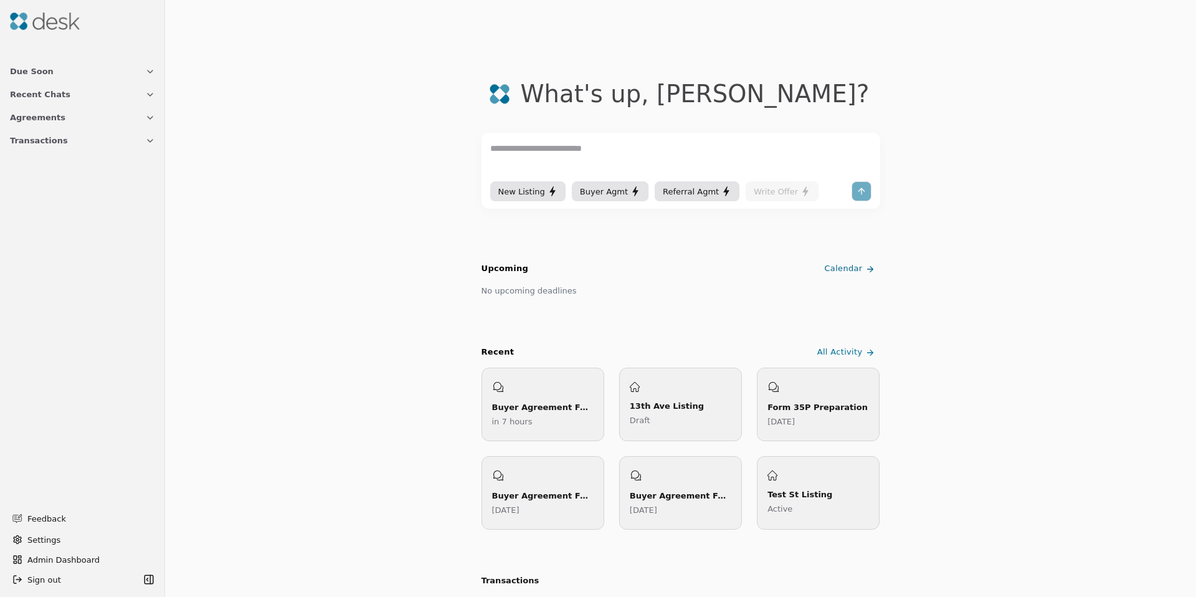
click at [40, 141] on span "Transactions" at bounding box center [39, 140] width 58 height 13
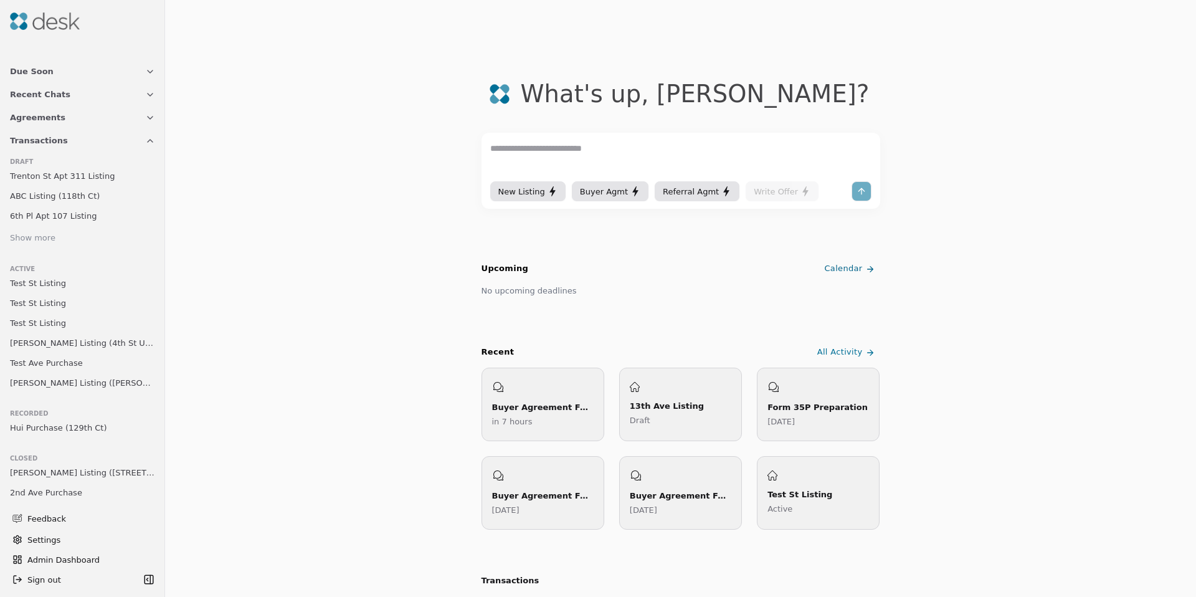
click at [55, 179] on span "Trenton St Apt 311 Listing" at bounding box center [62, 175] width 105 height 13
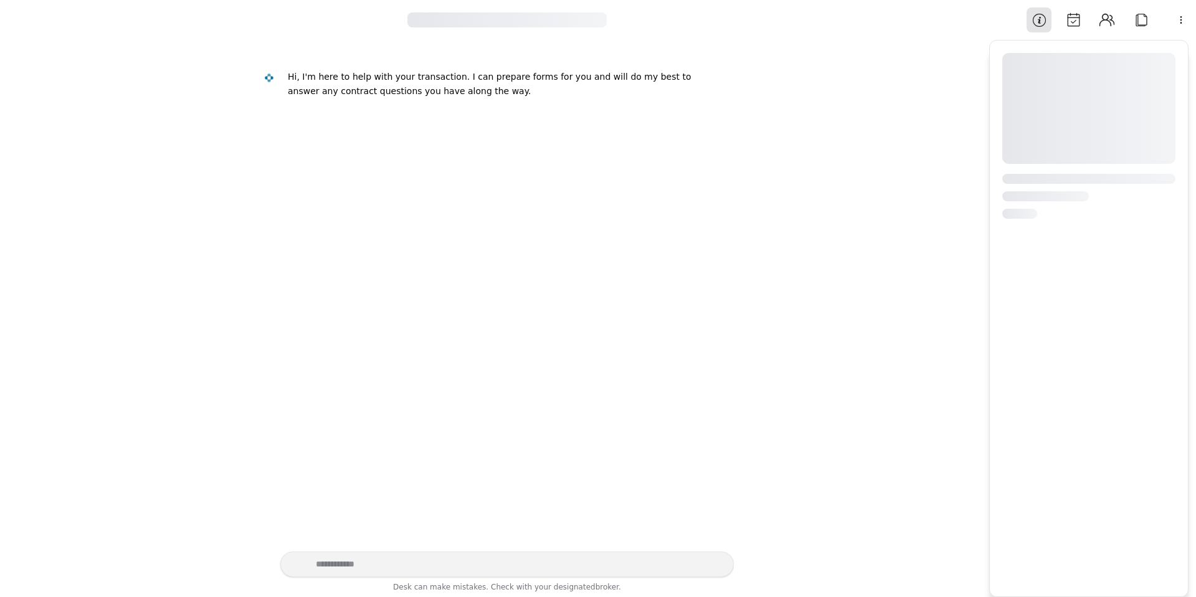
scroll to position [454, 0]
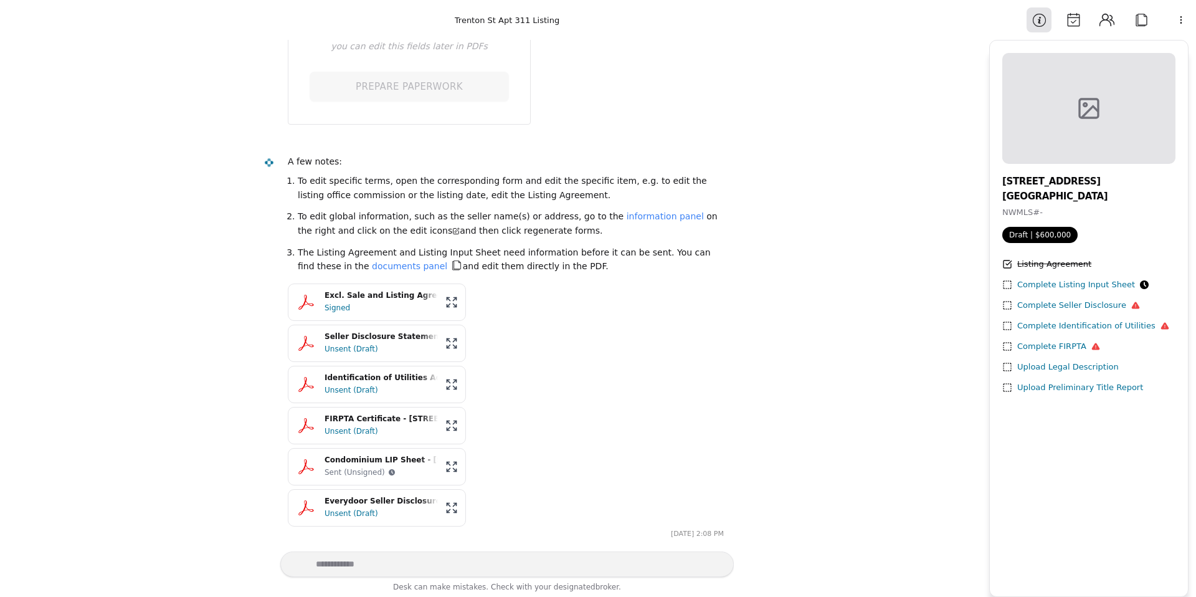
click at [1130, 26] on button "Attach" at bounding box center [1141, 19] width 25 height 25
